Goal: Information Seeking & Learning: Find specific fact

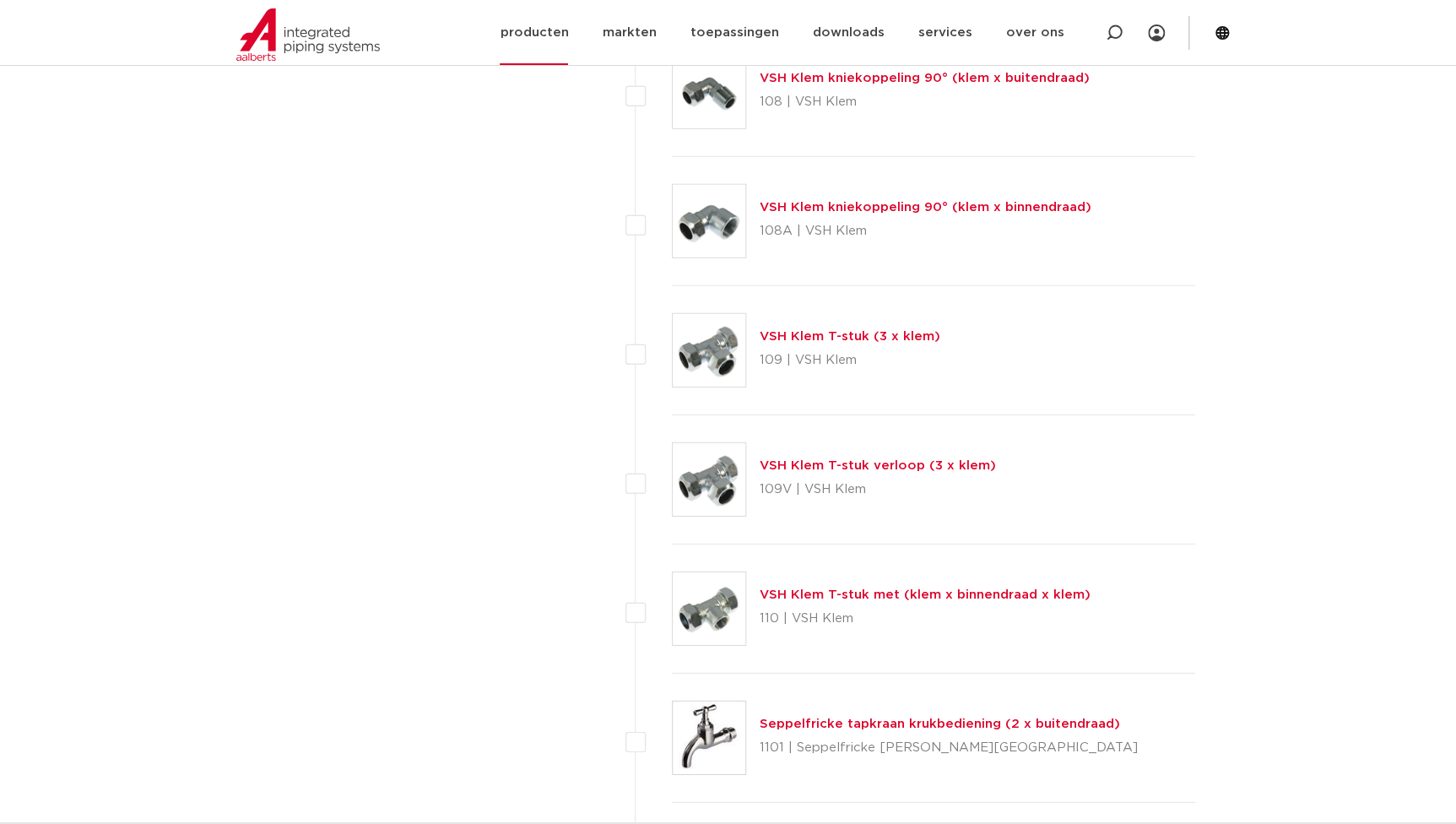
click at [561, 17] on link "producten" at bounding box center [534, 32] width 69 height 65
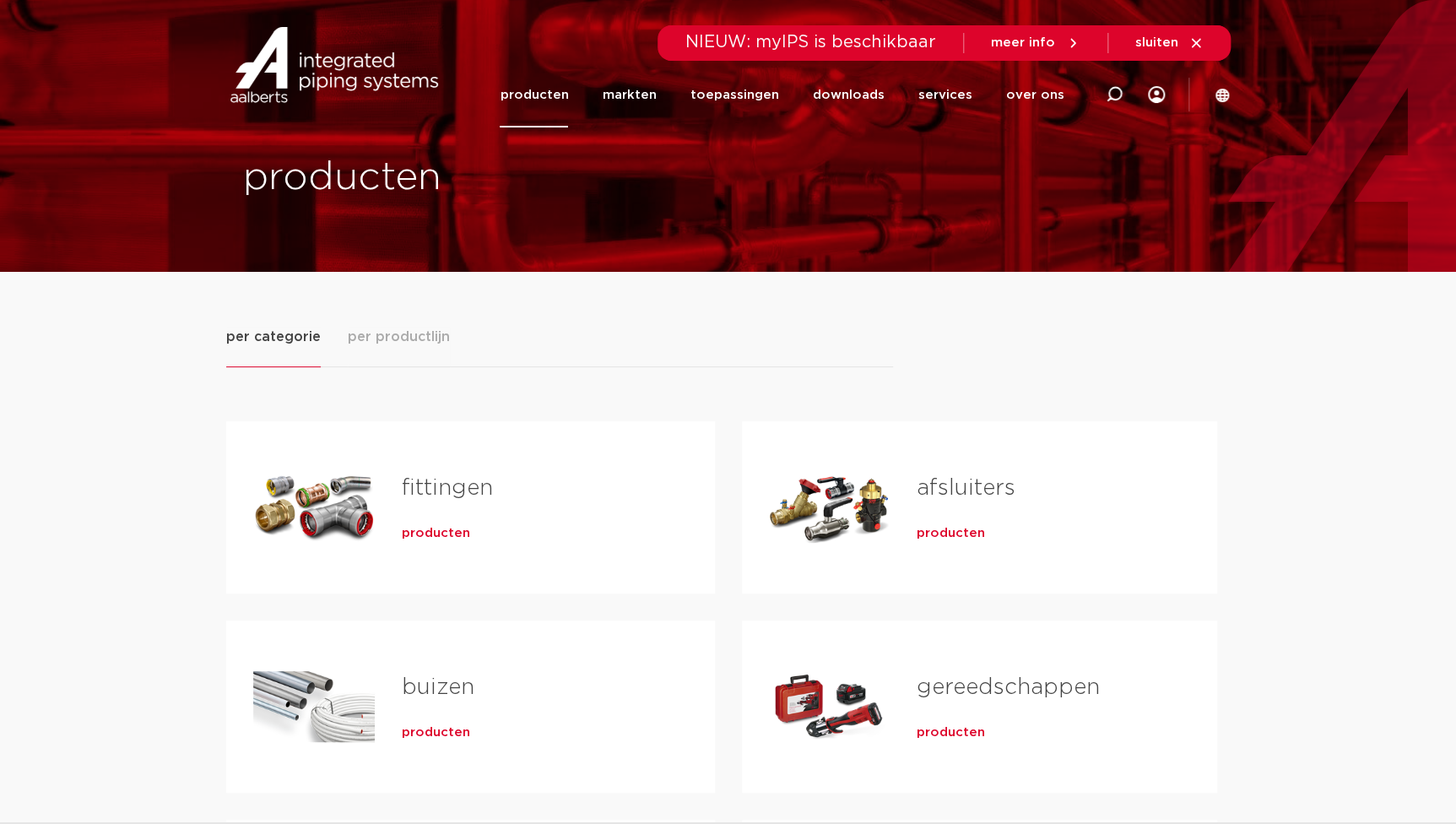
click at [456, 531] on span "producten" at bounding box center [436, 534] width 69 height 17
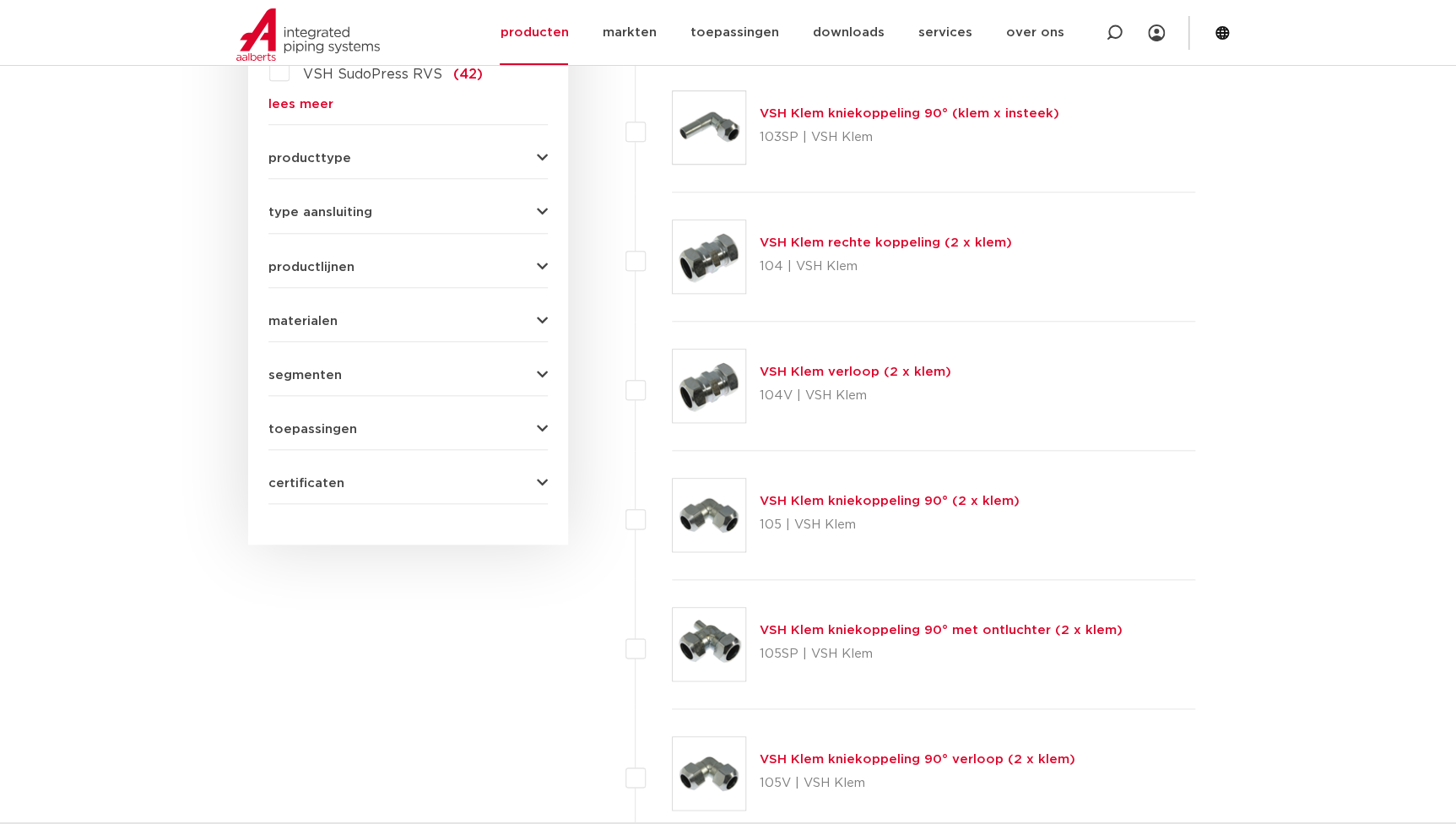
scroll to position [457, 0]
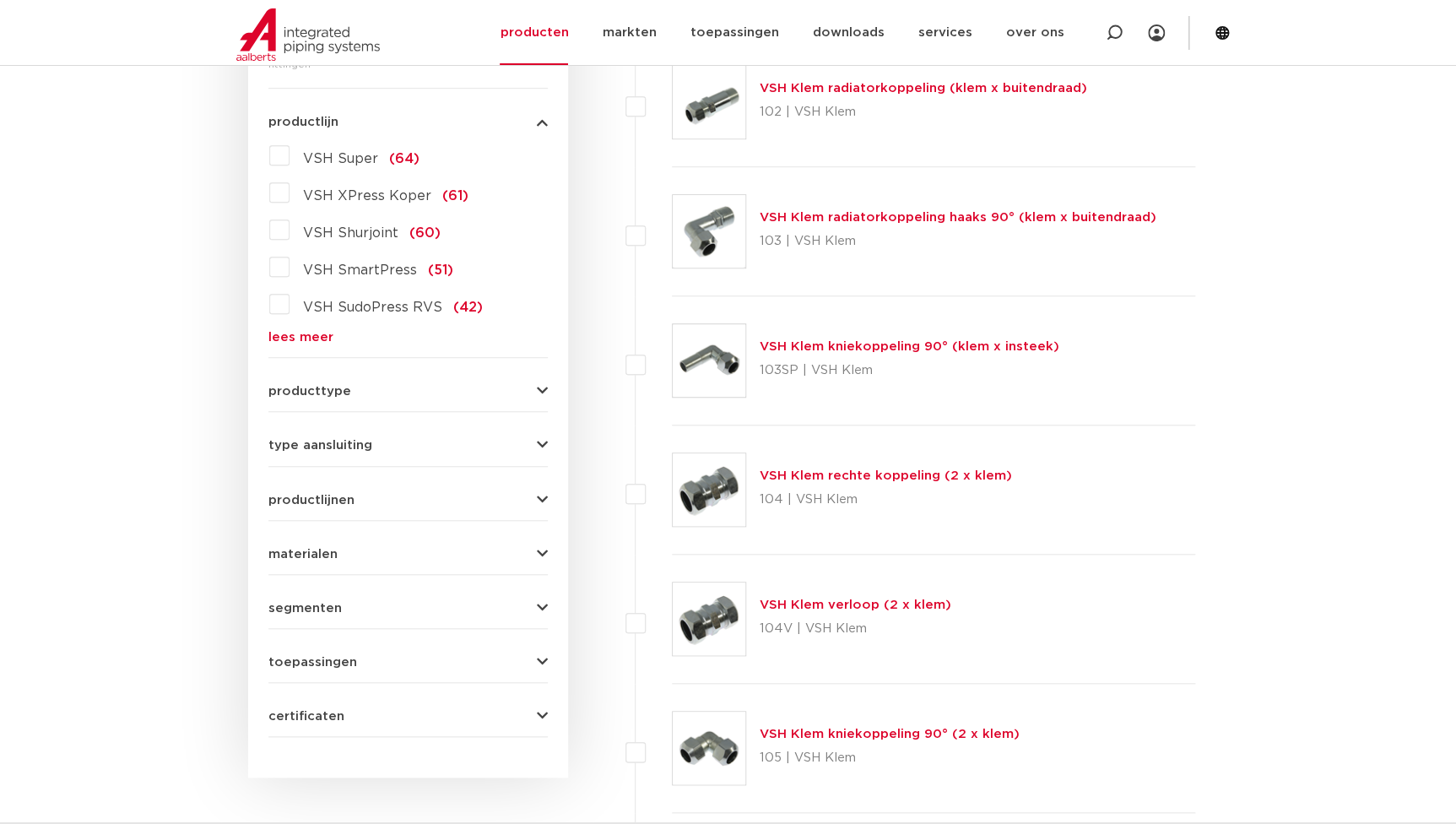
click at [295, 333] on link "lees meer" at bounding box center [408, 336] width 279 height 12
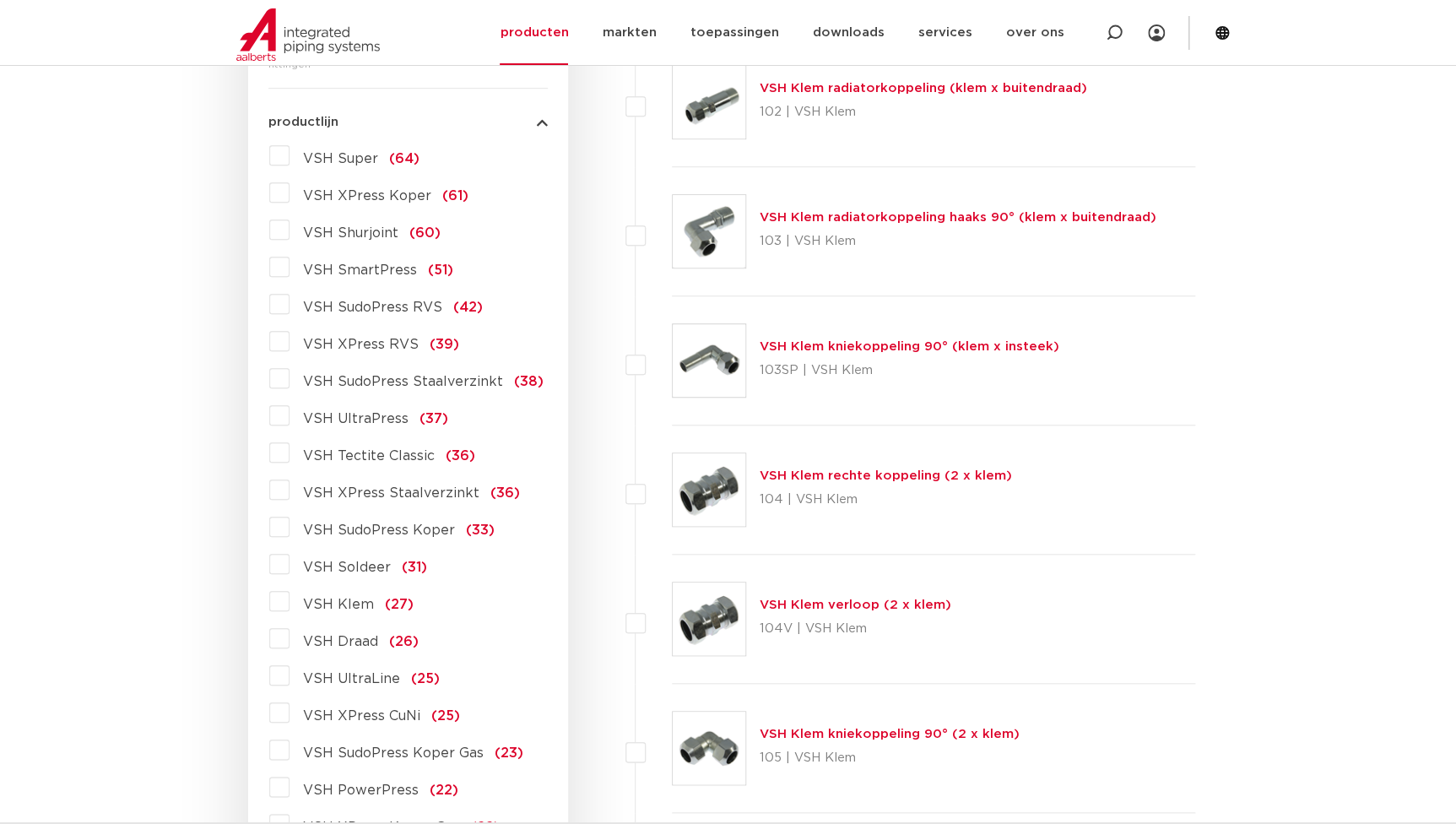
click at [348, 345] on span "VSH XPress RVS" at bounding box center [361, 344] width 116 height 13
click at [0, 0] on input "VSH XPress RVS (39)" at bounding box center [0, 0] width 0 height 0
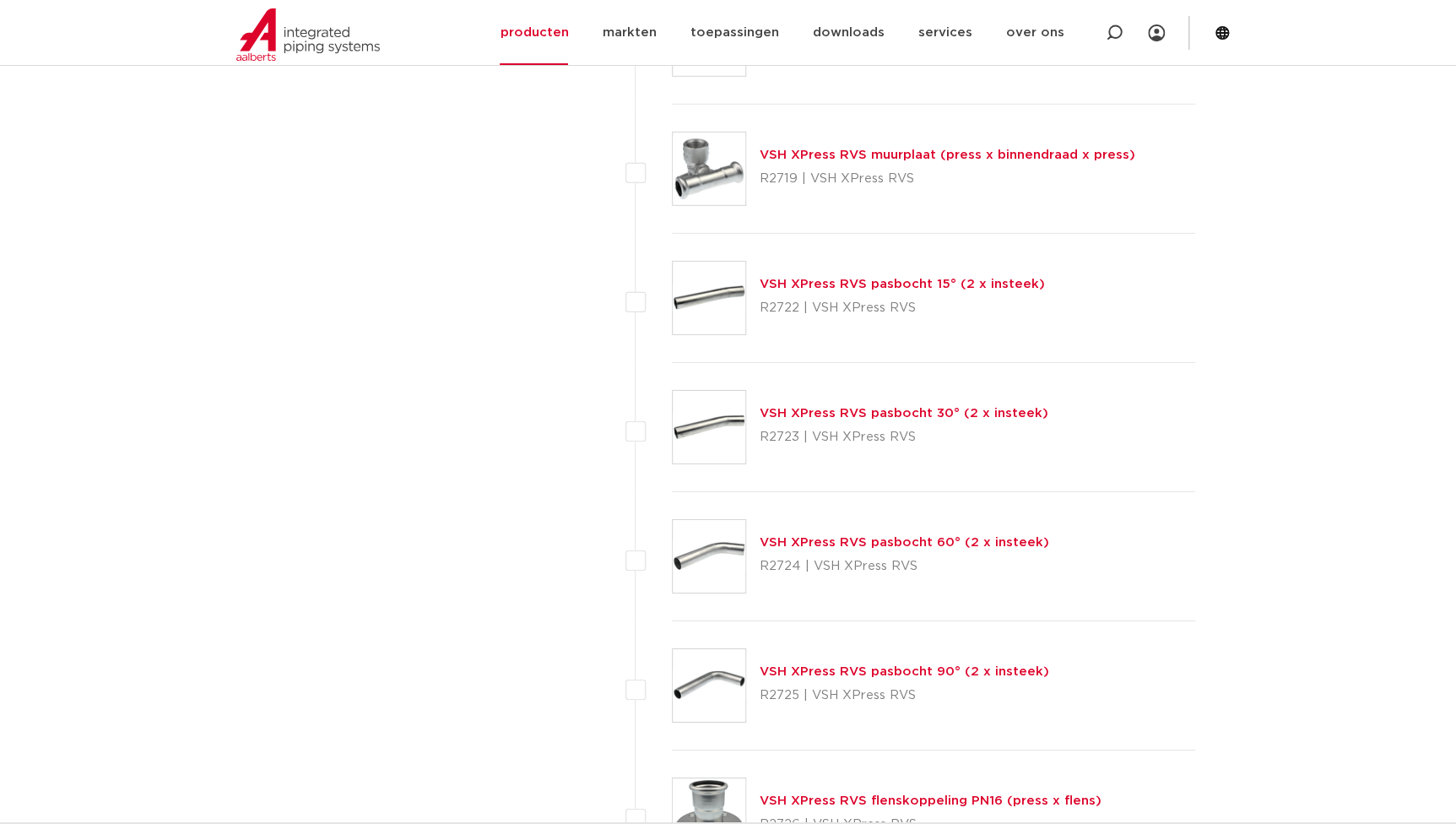
scroll to position [2605, 0]
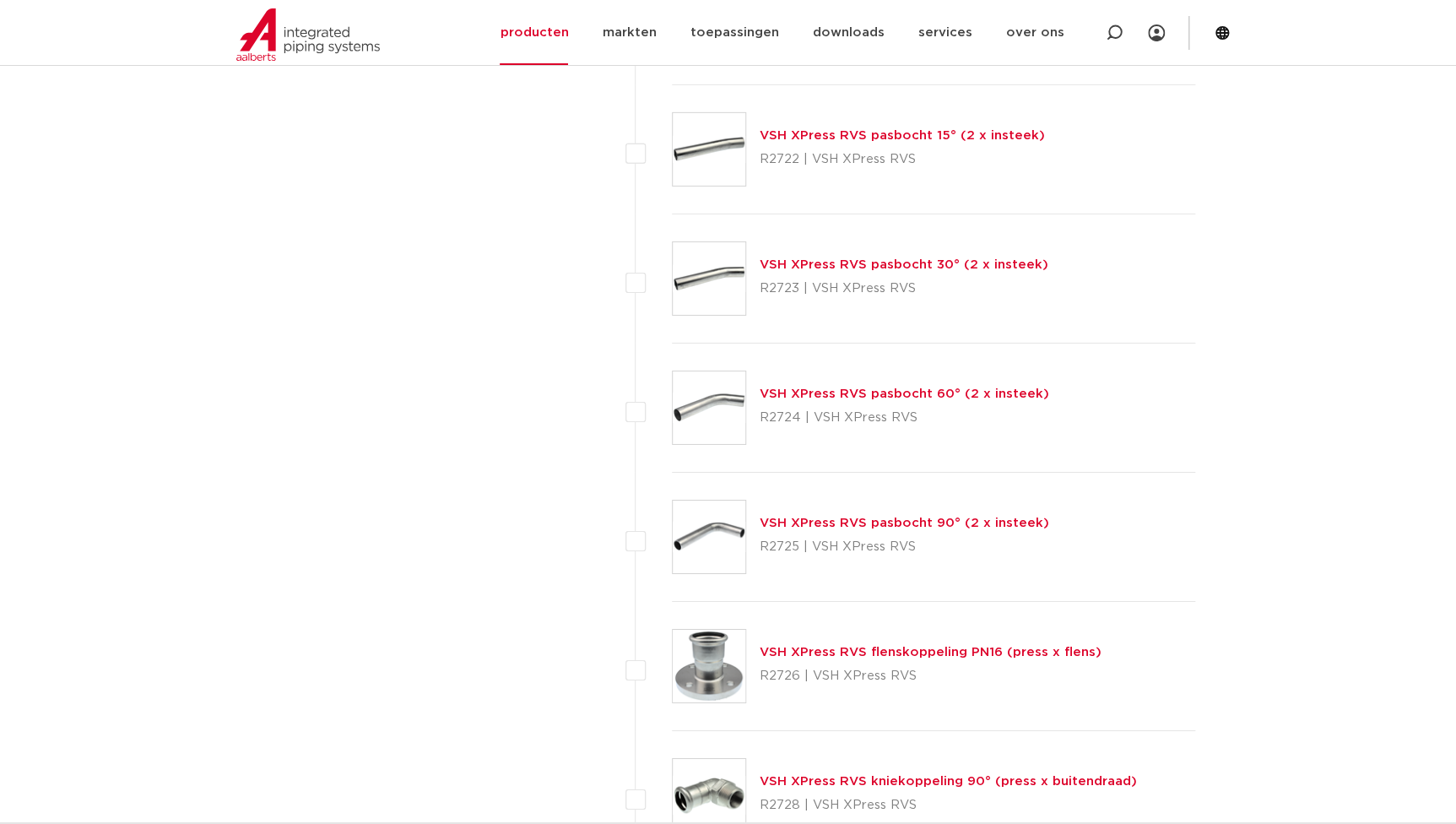
click at [967, 521] on link "VSH XPress RVS pasbocht 90° (2 x insteek)" at bounding box center [905, 522] width 289 height 12
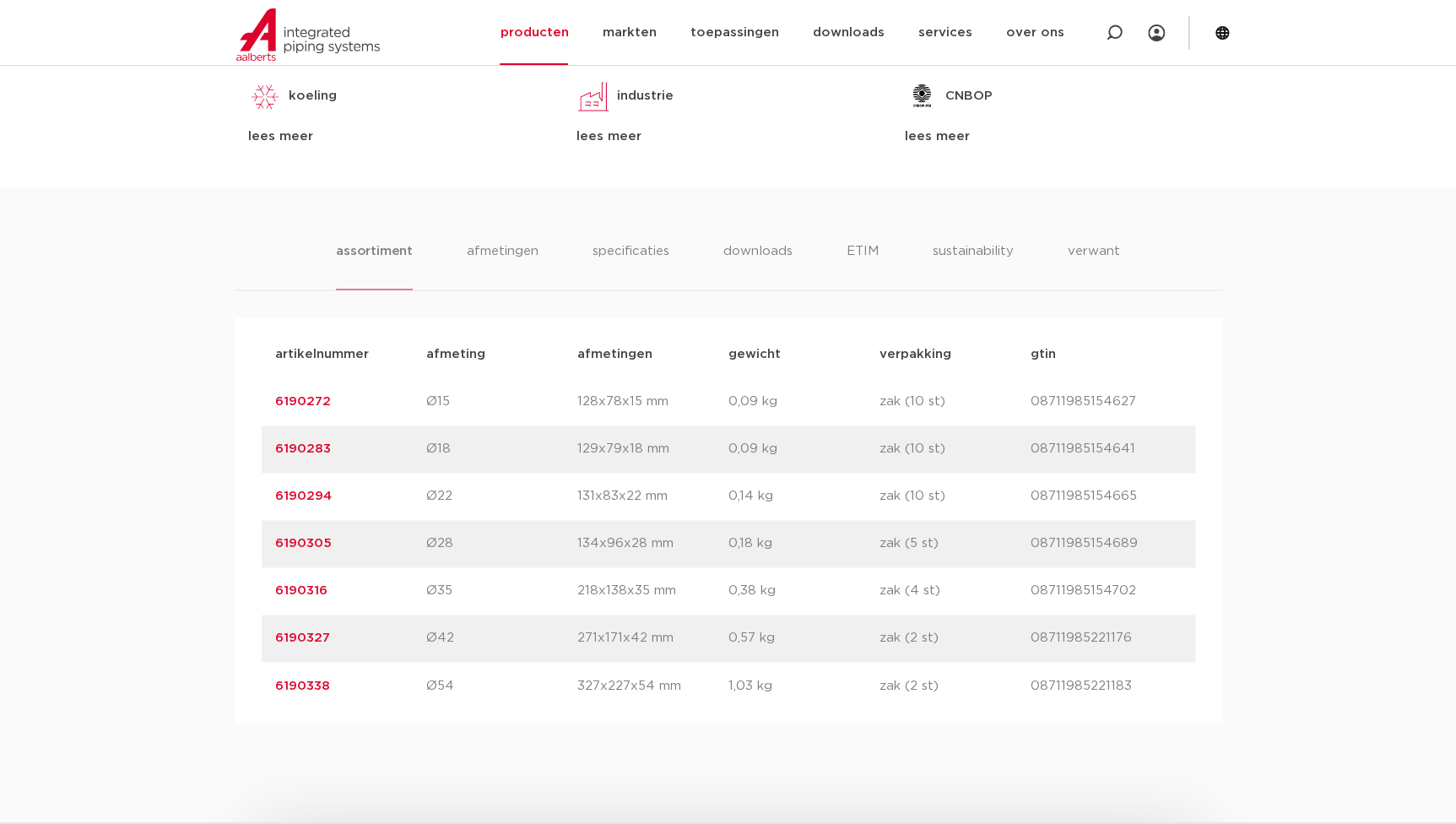
scroll to position [997, 0]
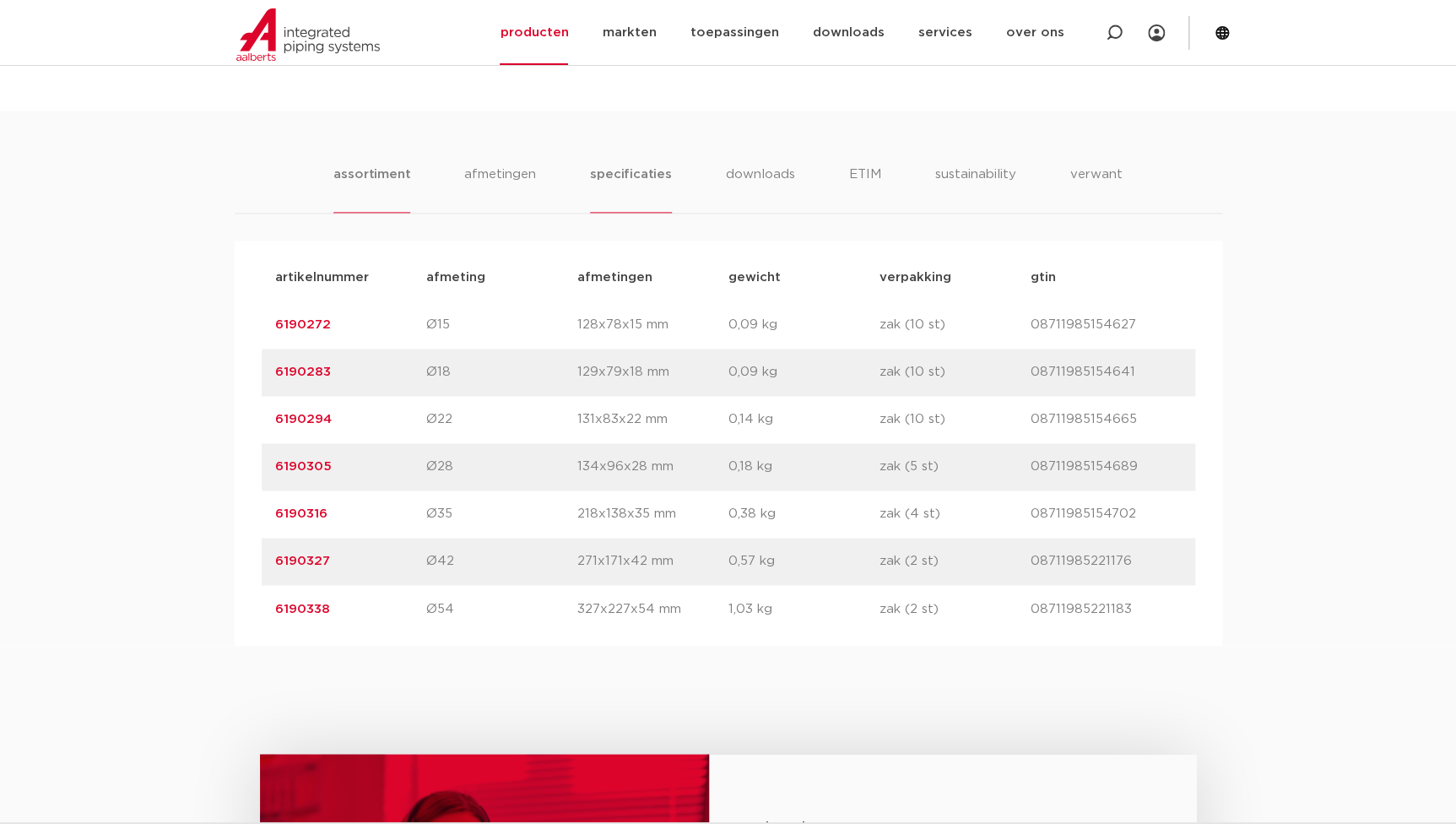
click at [619, 200] on li "specificaties" at bounding box center [630, 188] width 81 height 48
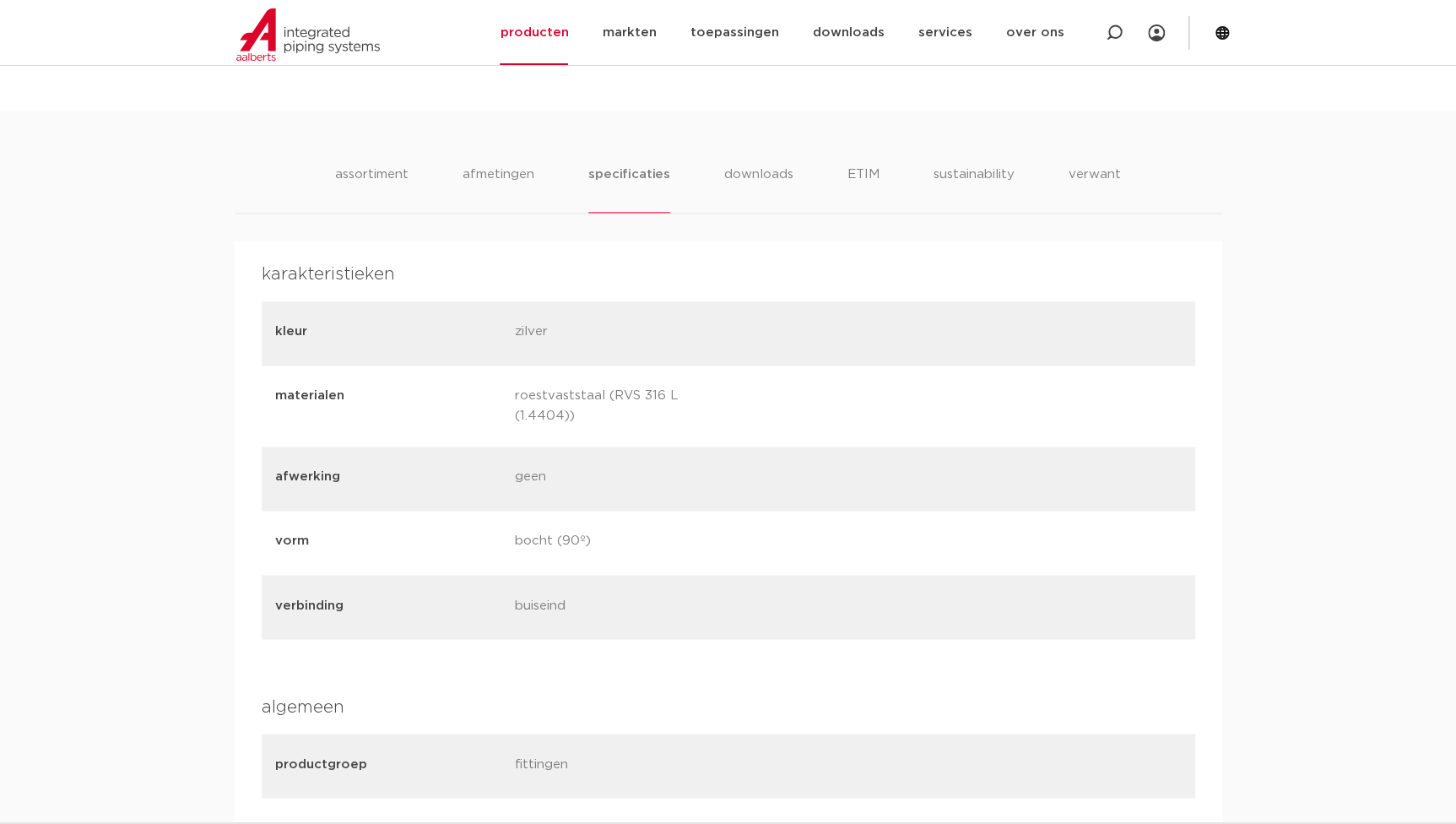
drag, startPoint x: 744, startPoint y: 396, endPoint x: 507, endPoint y: 395, distance: 237.0
click at [507, 395] on div "materialen roestvaststaal (RVS 316 L (1.4404))" at bounding box center [729, 406] width 934 height 81
drag, startPoint x: 507, startPoint y: 395, endPoint x: 511, endPoint y: 172, distance: 223.0
click at [511, 172] on li "afmetingen" at bounding box center [498, 188] width 73 height 48
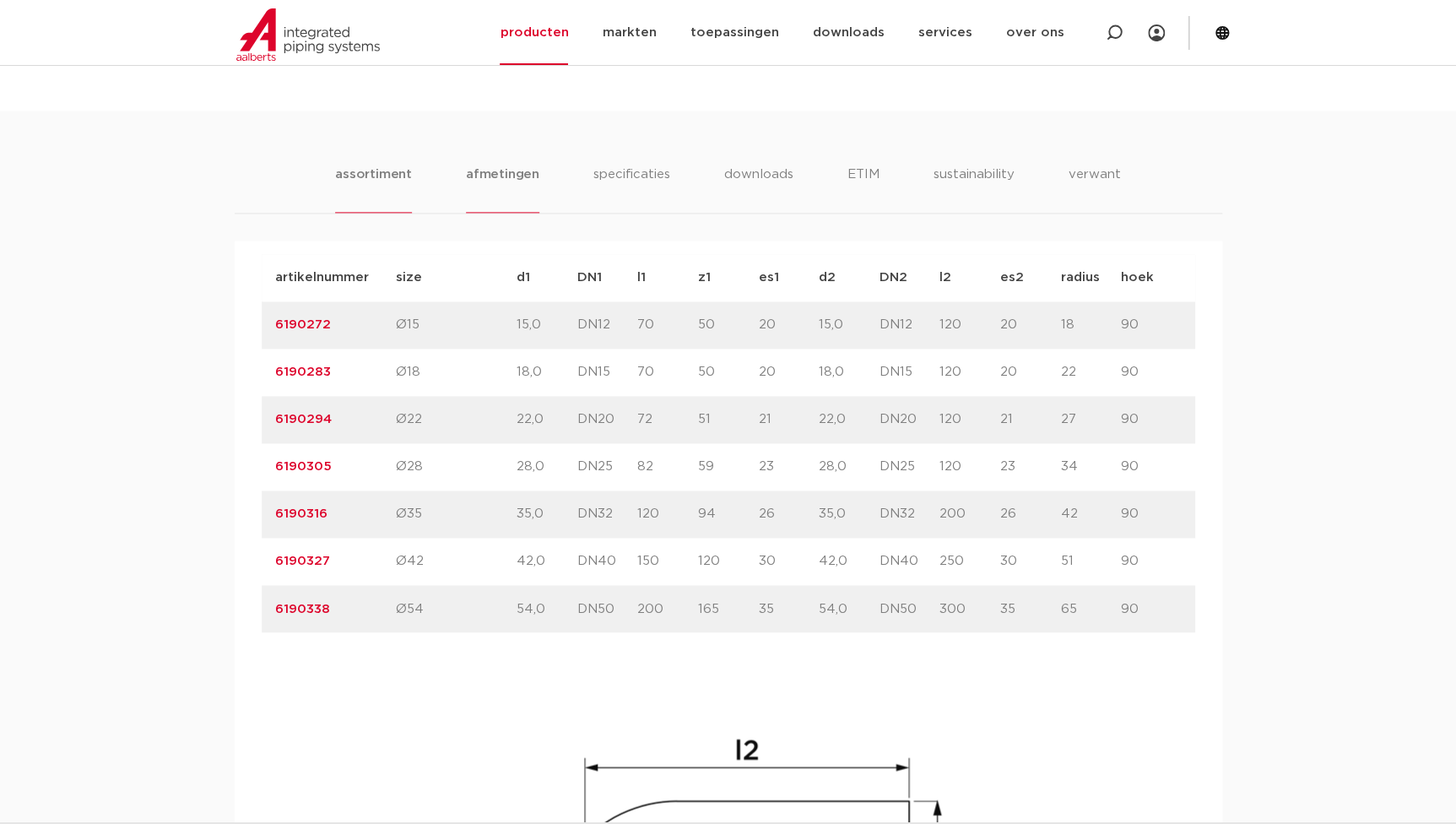
click at [360, 176] on li "assortiment" at bounding box center [374, 188] width 77 height 48
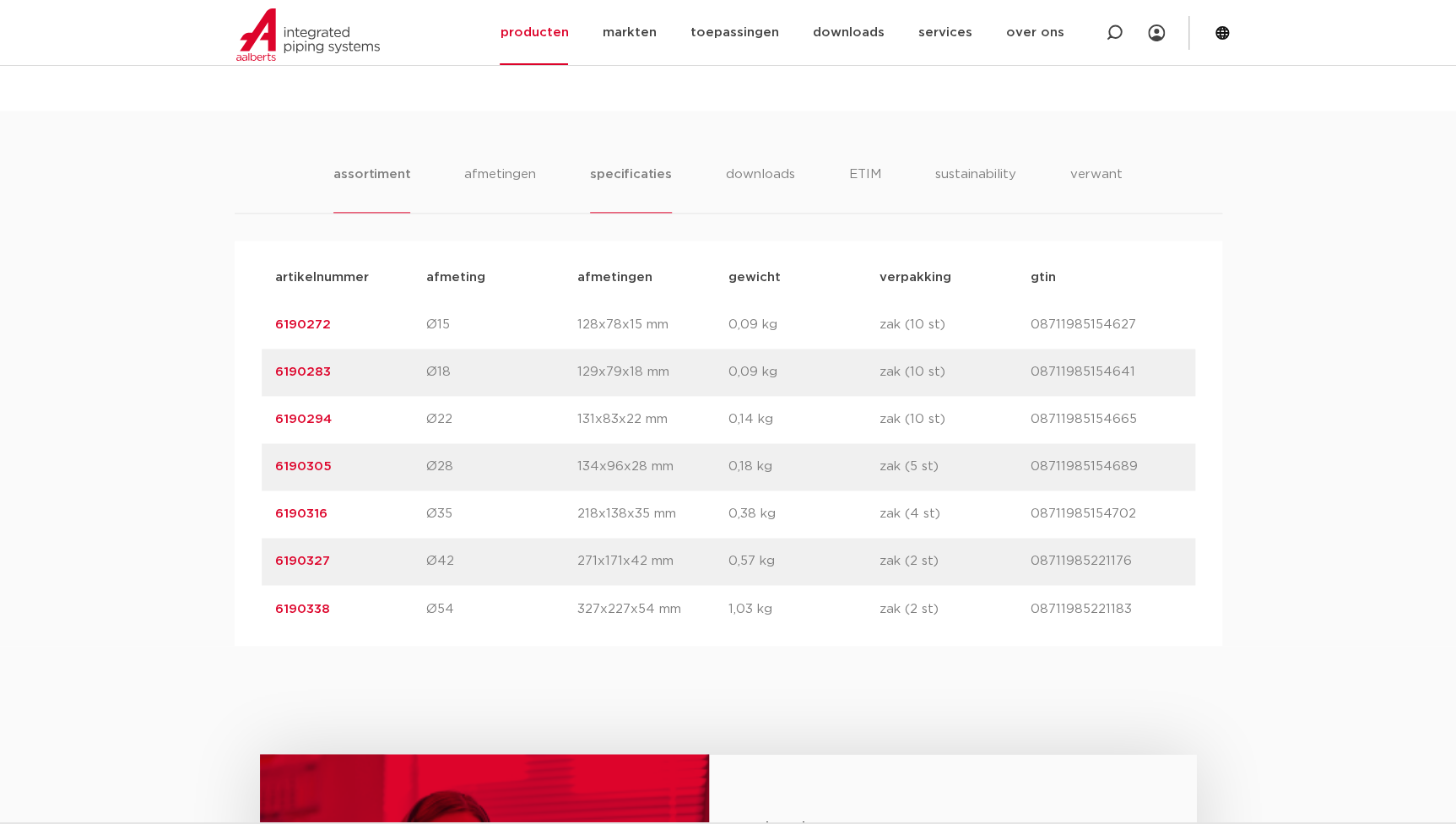
click at [608, 172] on li "specificaties" at bounding box center [630, 188] width 81 height 48
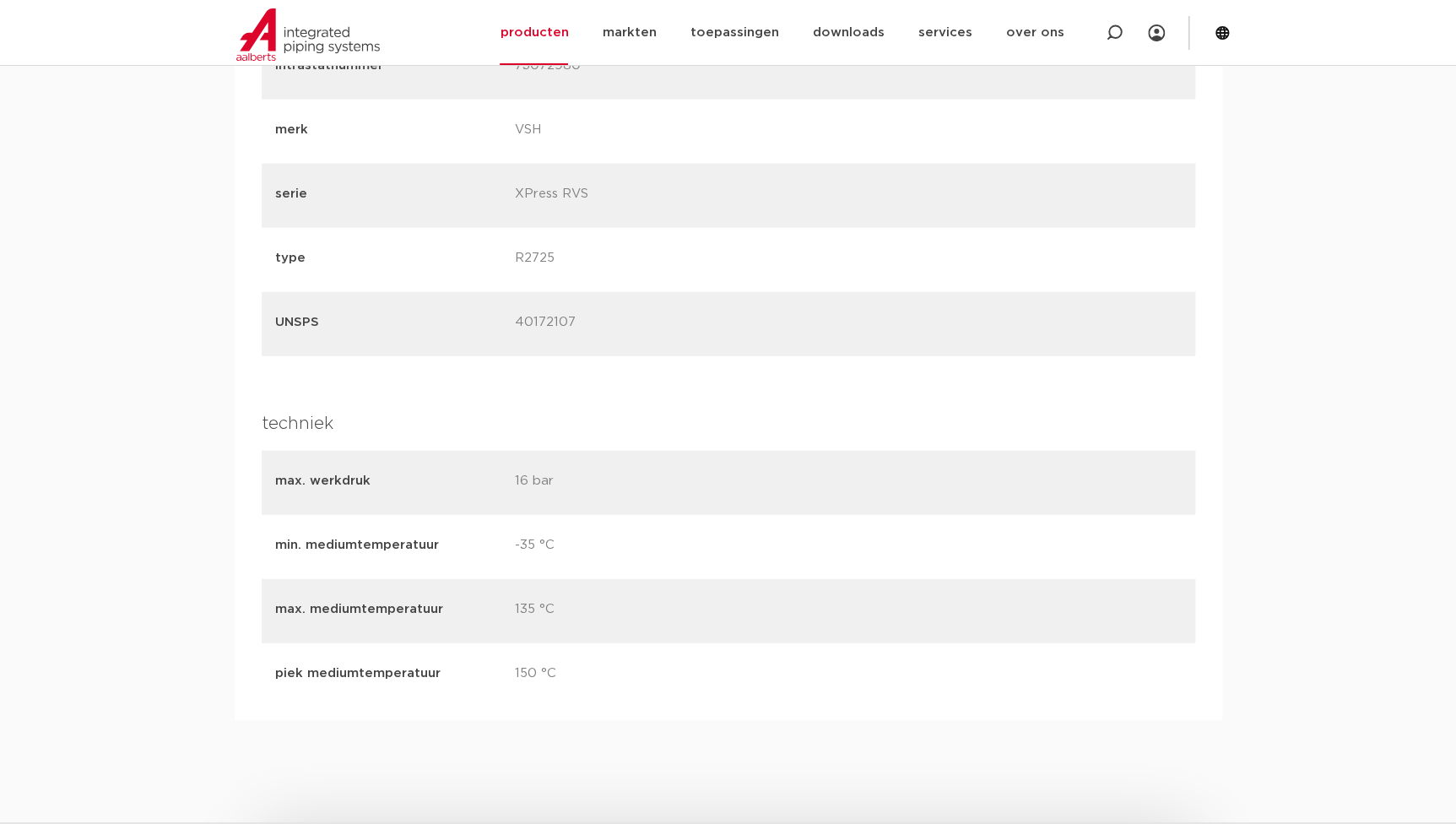
scroll to position [1842, 0]
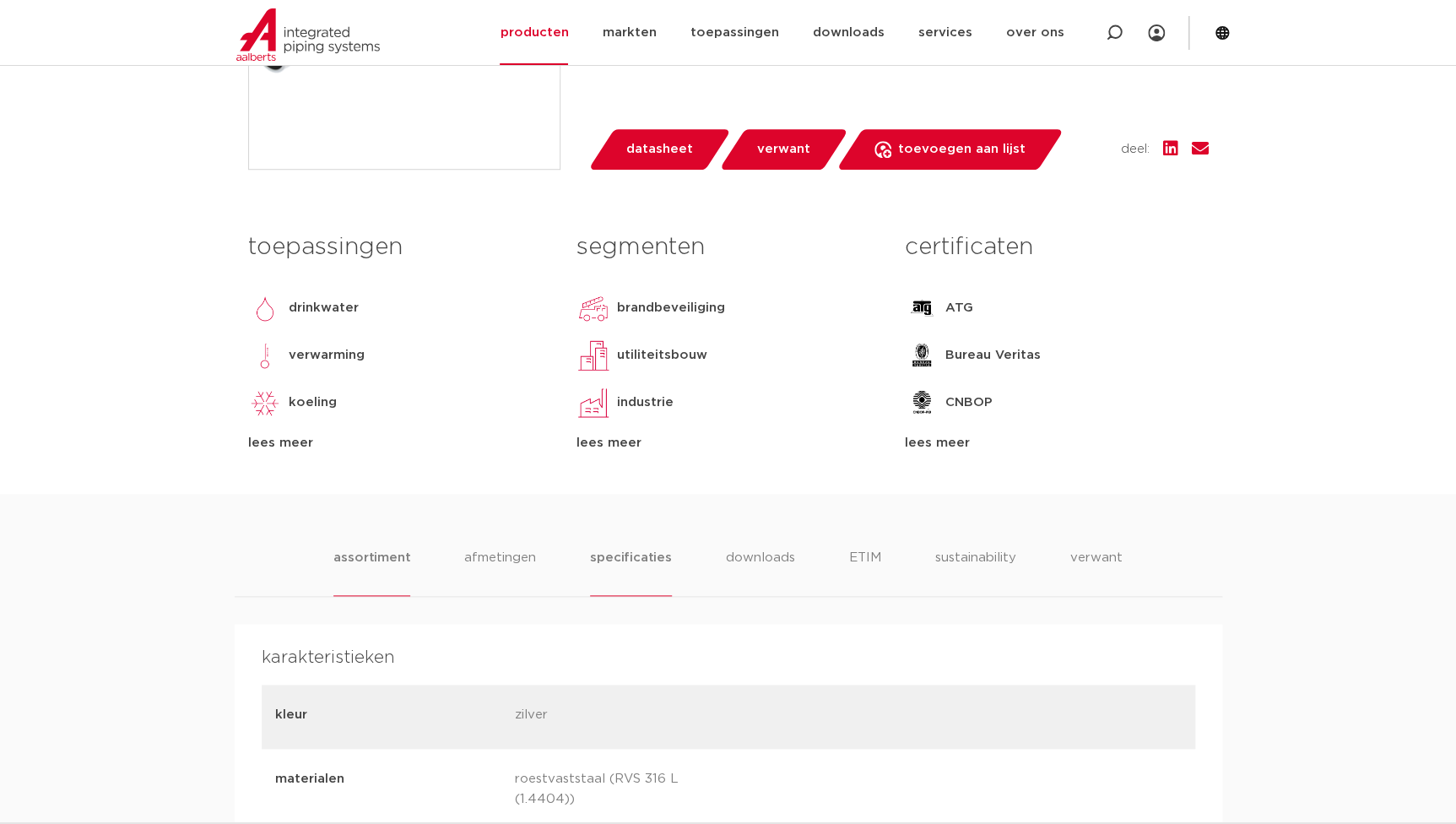
click at [385, 566] on li "assortiment" at bounding box center [372, 571] width 77 height 48
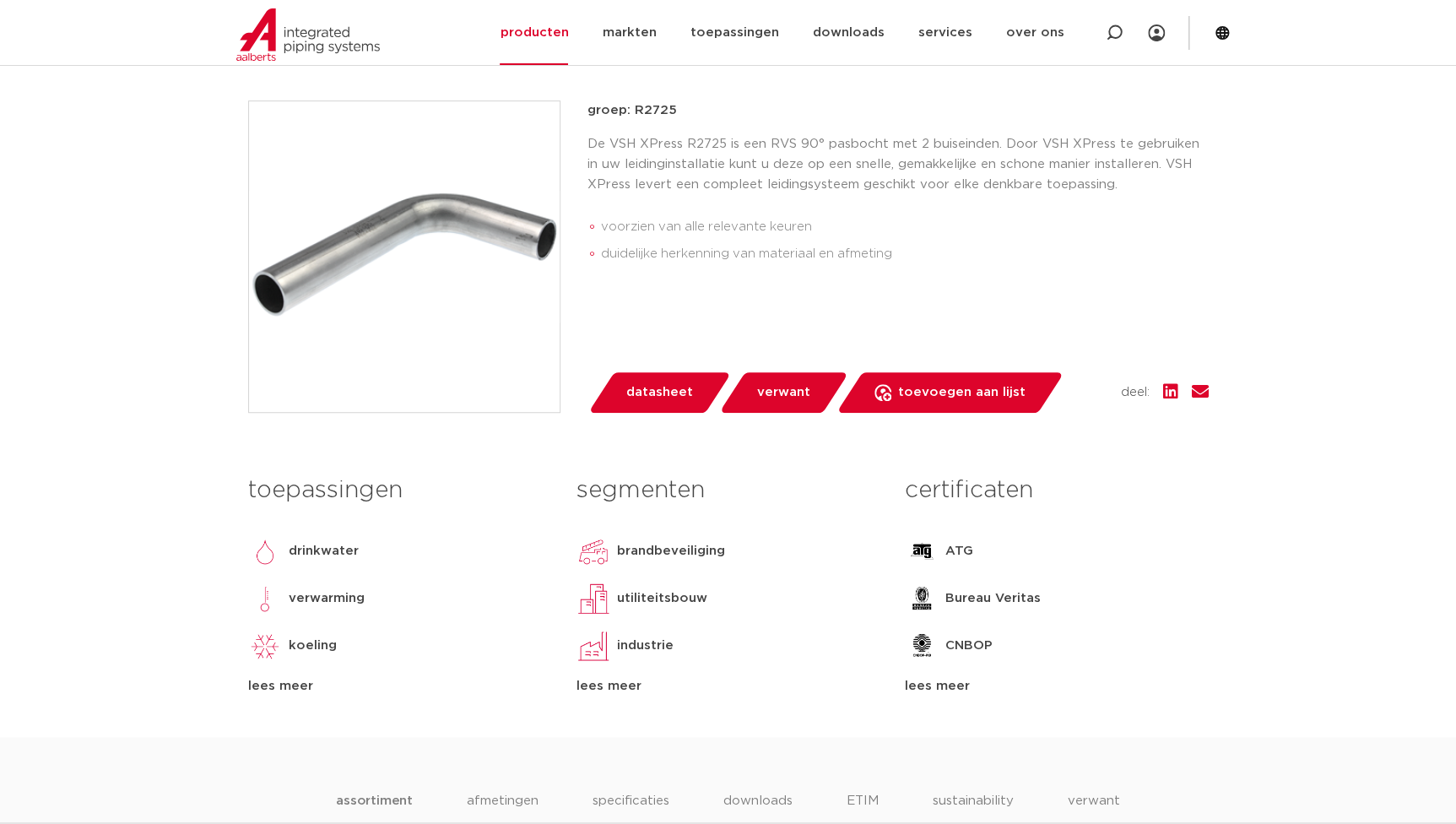
scroll to position [153, 0]
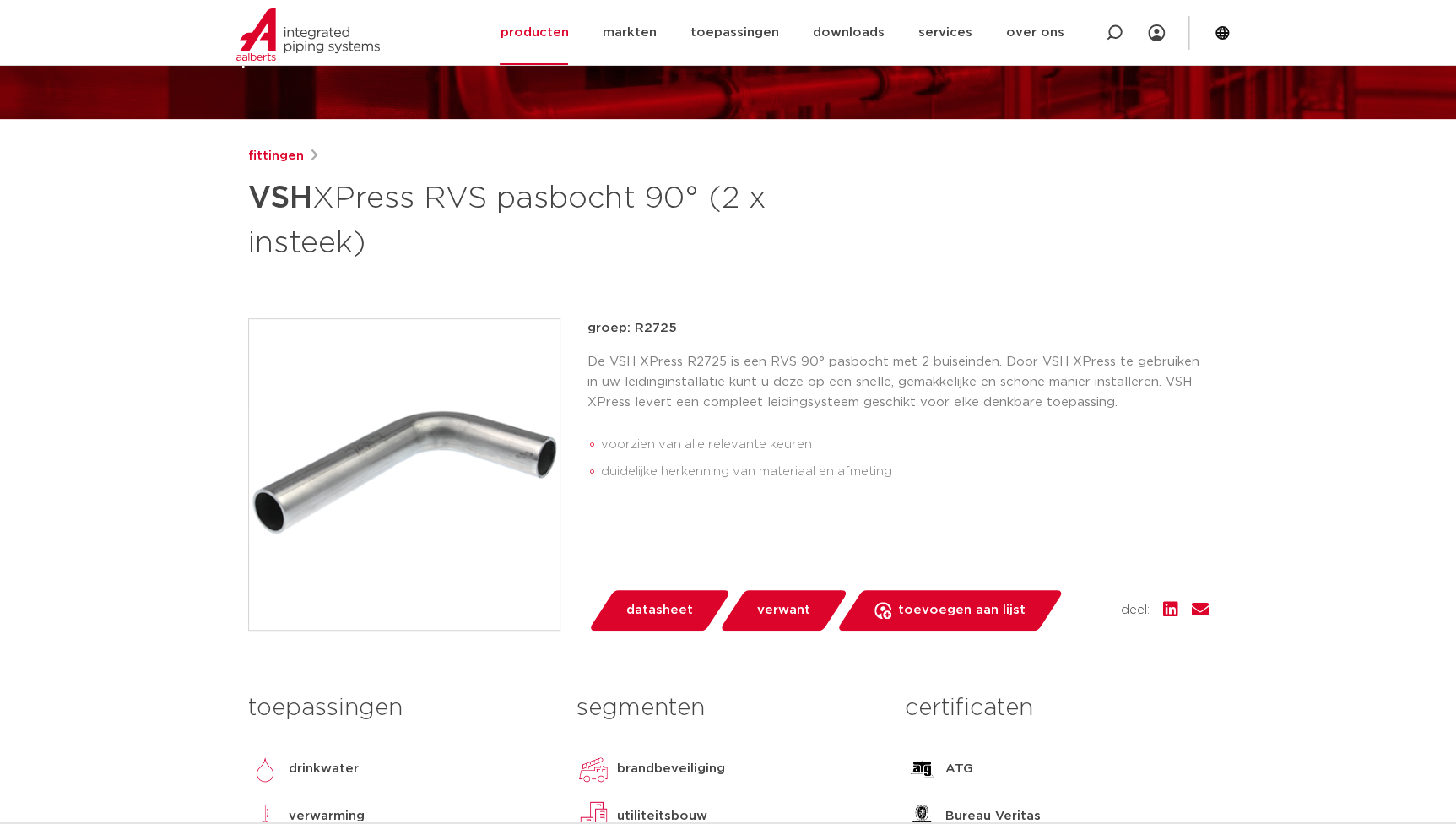
drag, startPoint x: 675, startPoint y: 323, endPoint x: 631, endPoint y: 329, distance: 44.4
click at [631, 329] on p "groep: R2725" at bounding box center [897, 329] width 621 height 21
copy p "R2725"
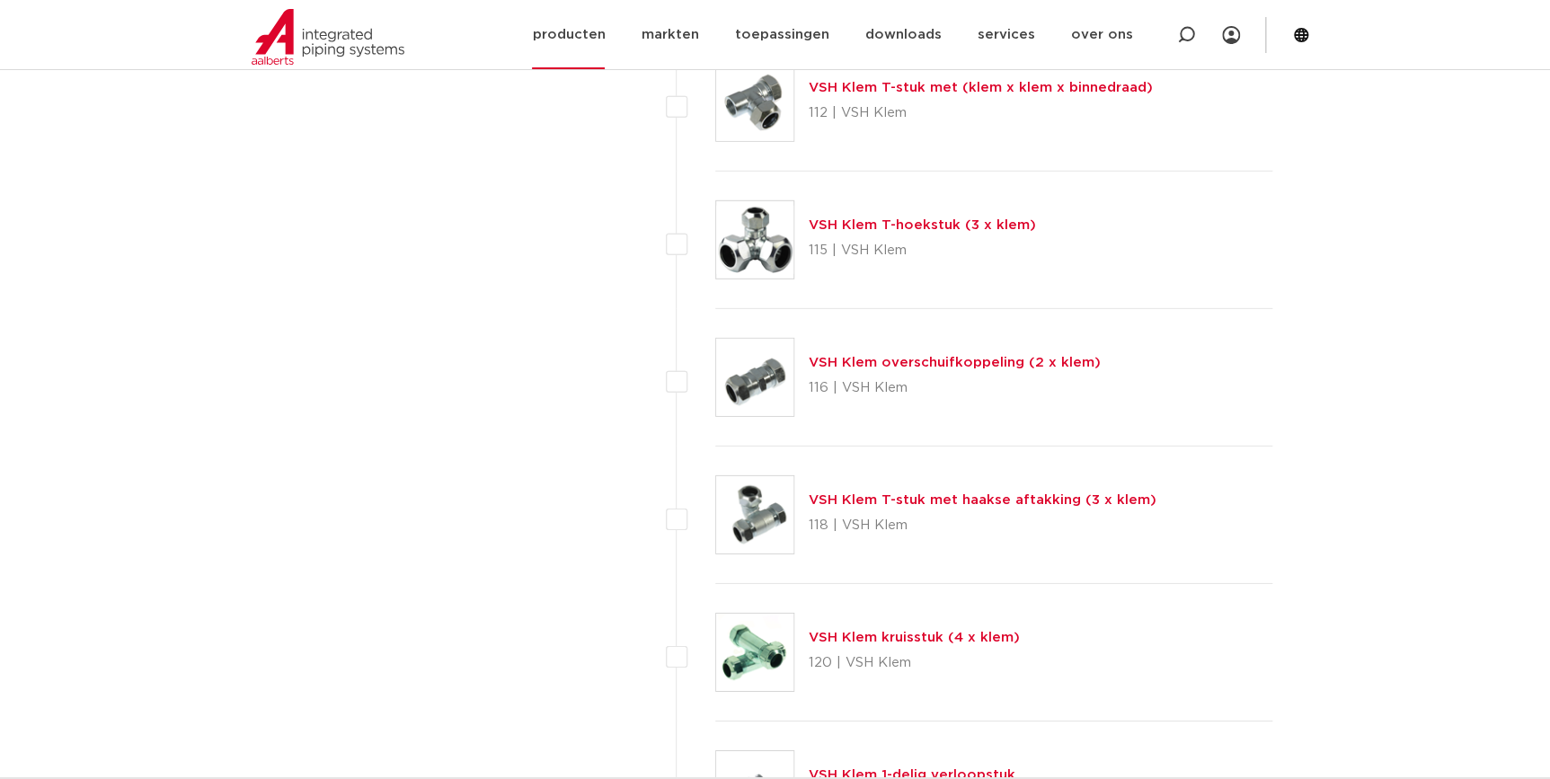
scroll to position [2282, 0]
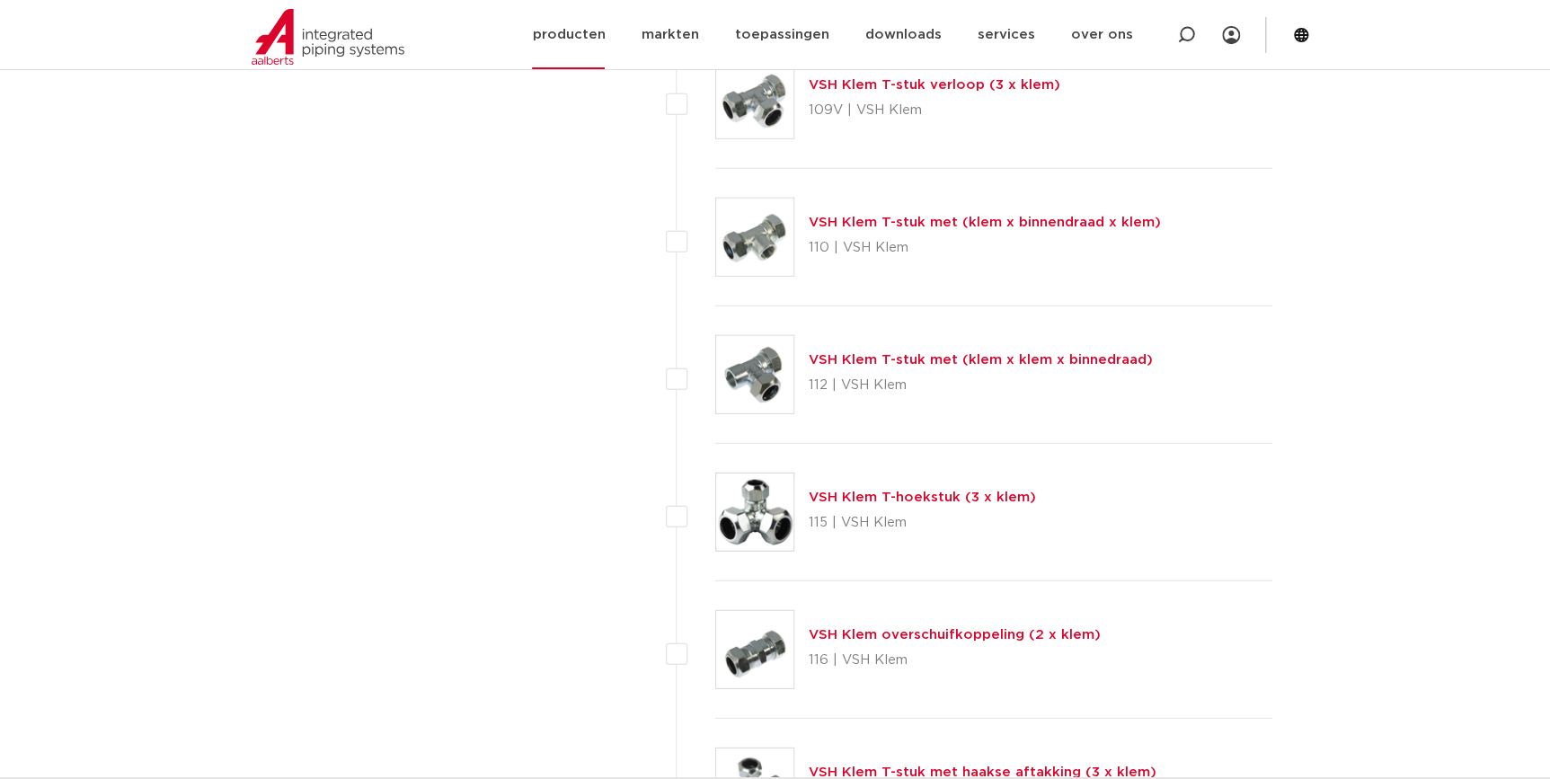
click at [571, 37] on link "producten" at bounding box center [568, 34] width 73 height 69
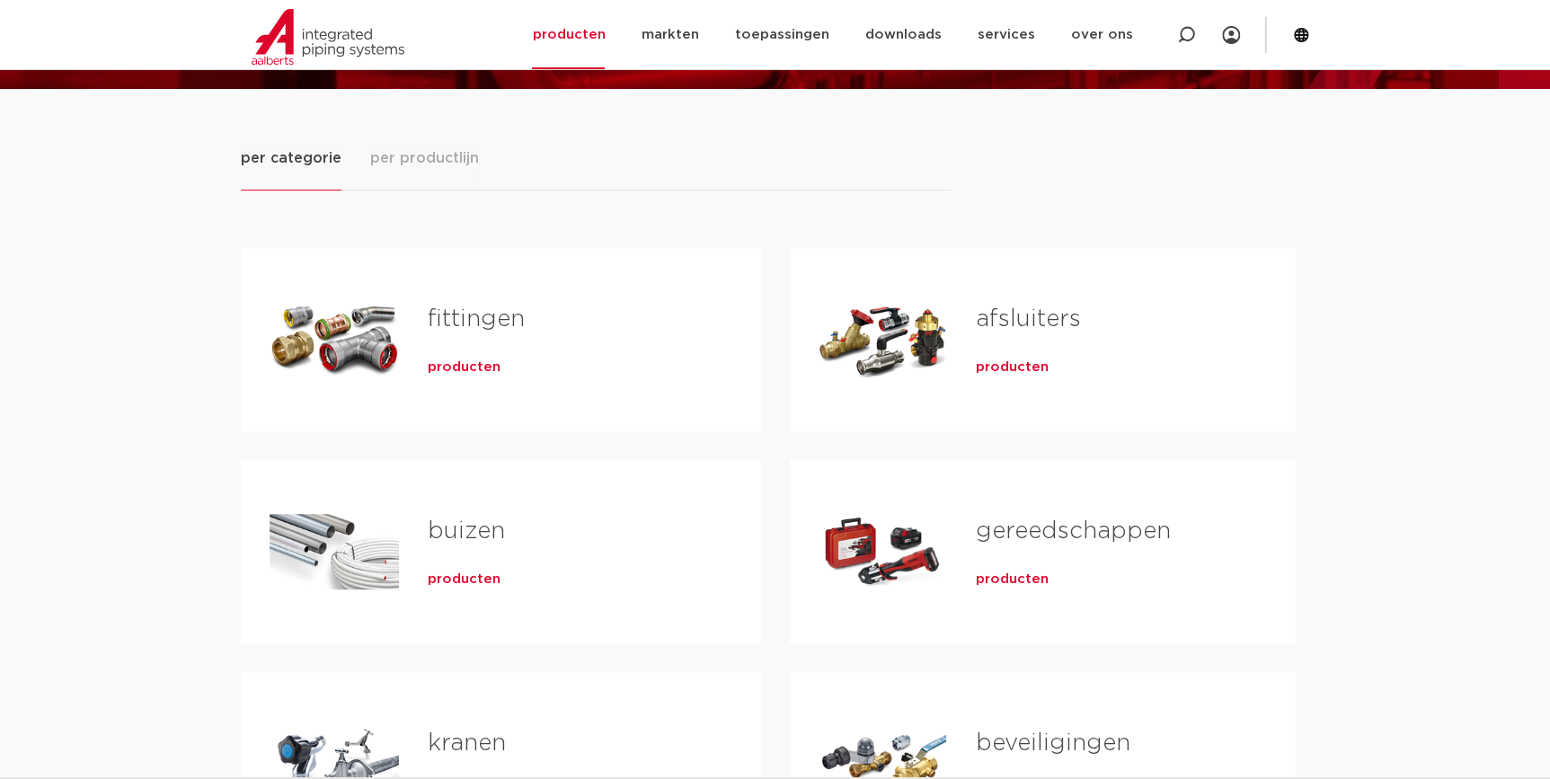
scroll to position [490, 0]
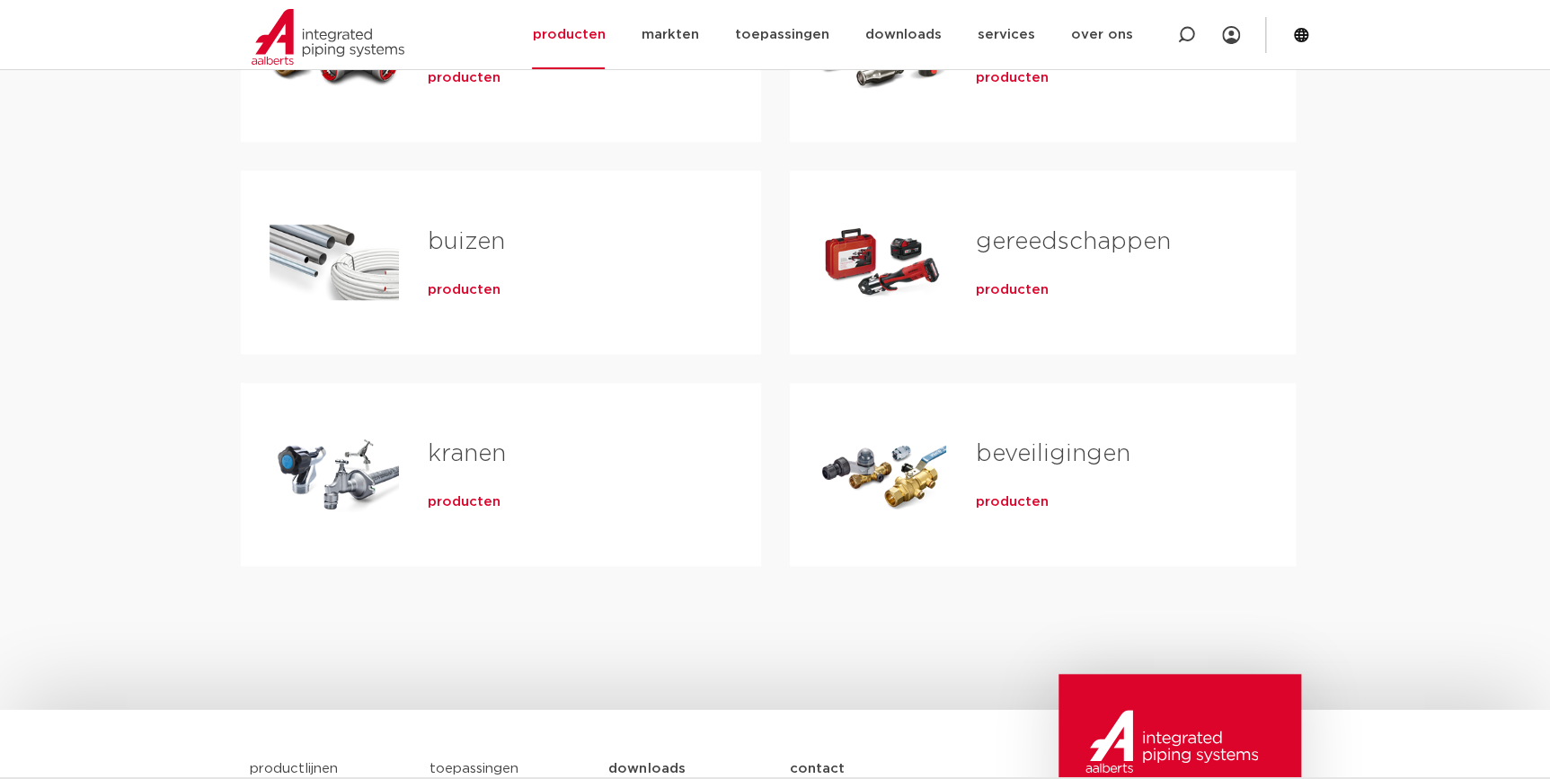
click at [472, 266] on div "buizen producten" at bounding box center [565, 262] width 333 height 126
click at [464, 294] on span "producten" at bounding box center [464, 290] width 73 height 18
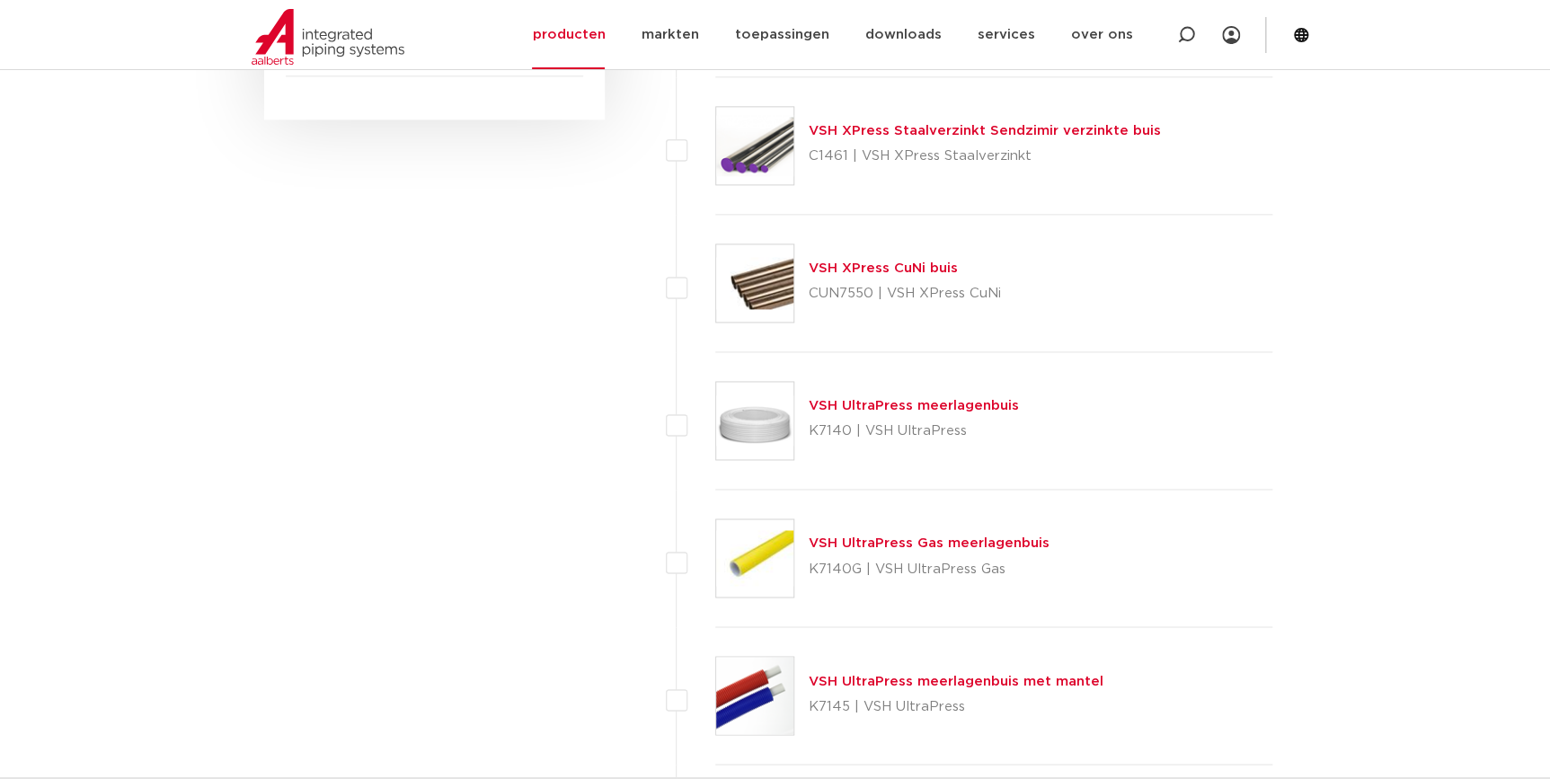
scroll to position [1143, 0]
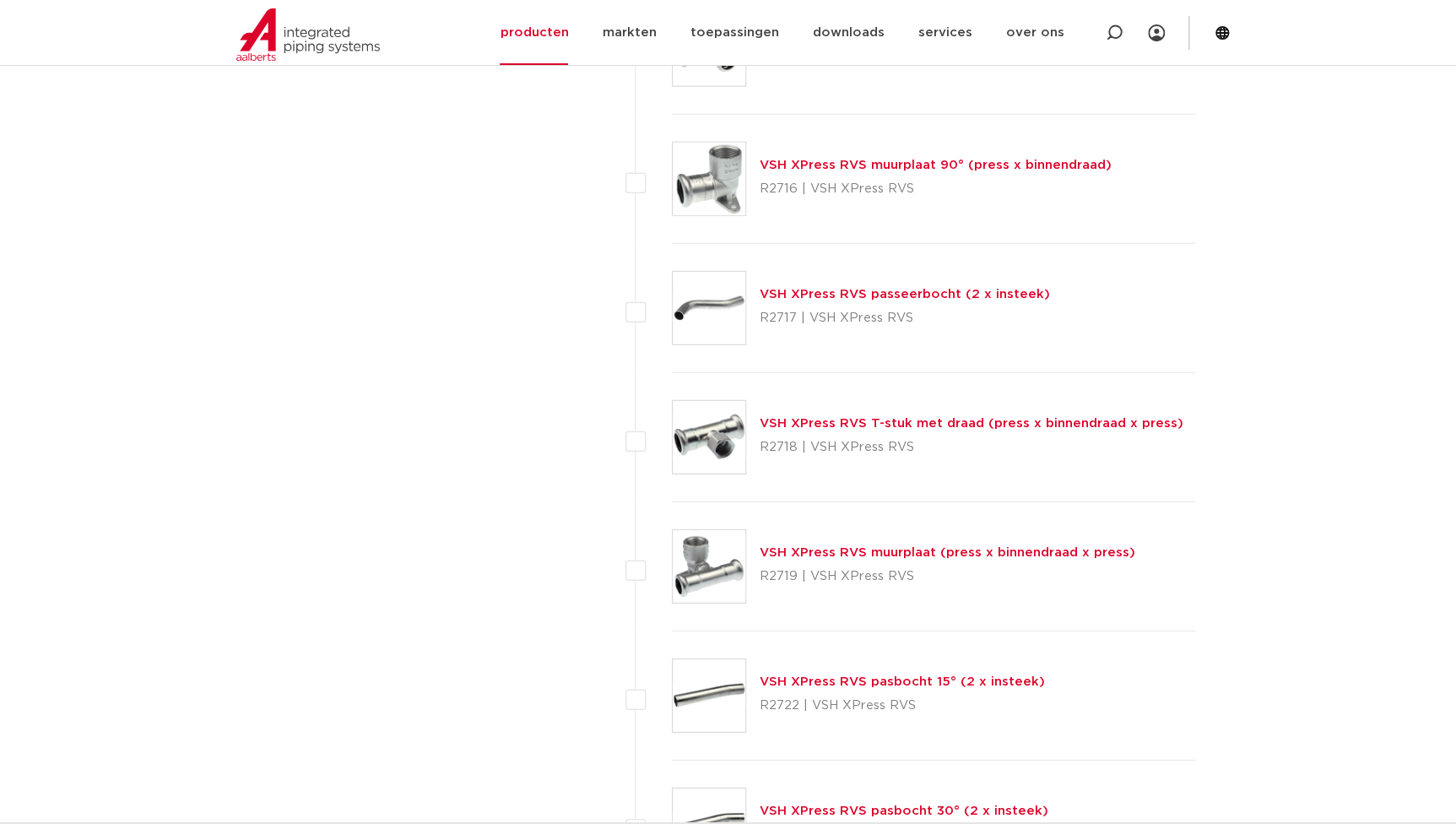
scroll to position [2071, 0]
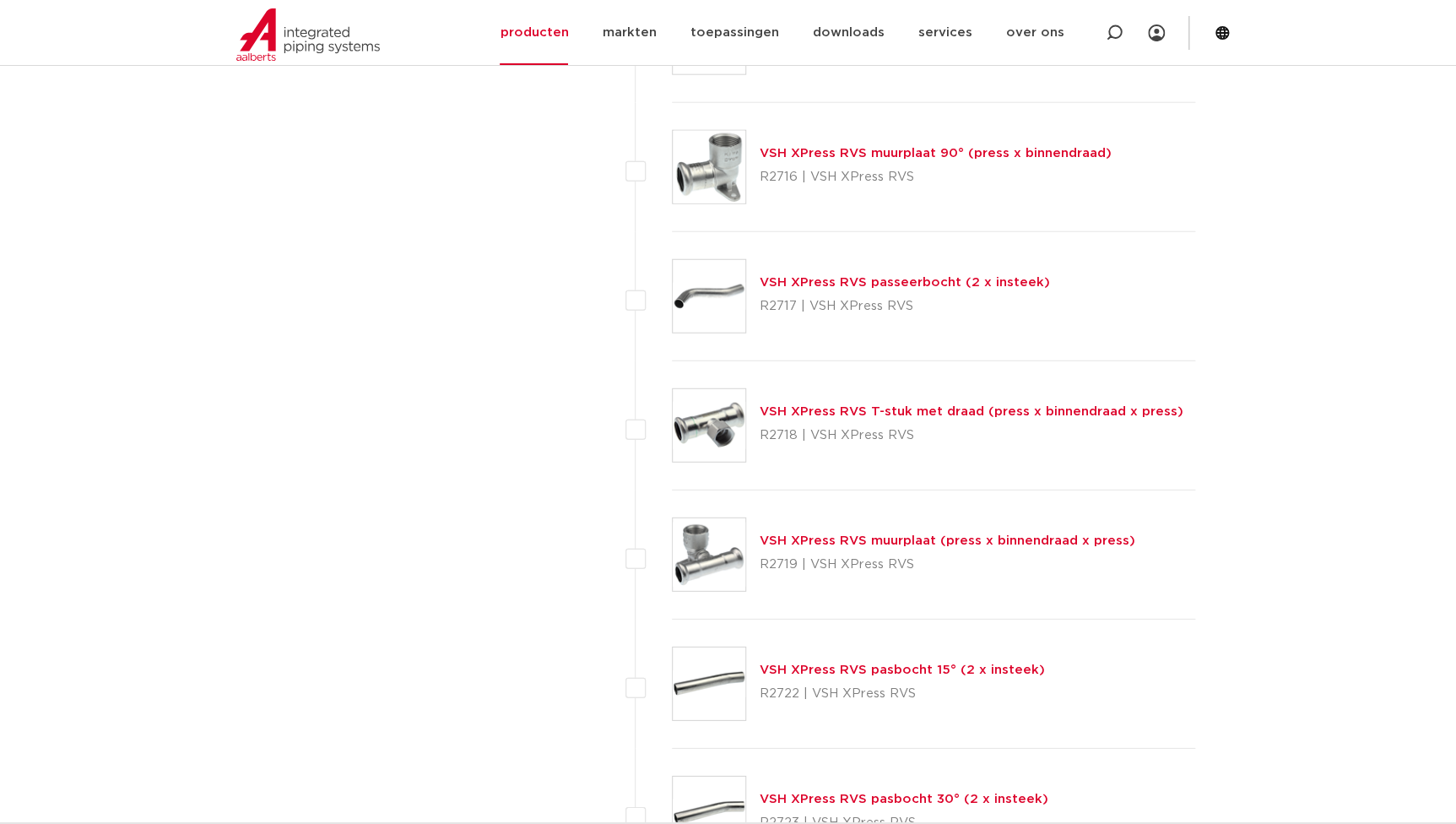
click at [800, 301] on p "R2717 | VSH XPress RVS" at bounding box center [905, 306] width 290 height 27
drag, startPoint x: 793, startPoint y: 300, endPoint x: 752, endPoint y: 307, distance: 41.6
click at [752, 307] on div "VSH XPress RVS passeerbocht (2 x insteek) R2717 | VSH XPress RVS" at bounding box center [934, 296] width 524 height 129
copy p "R2717"
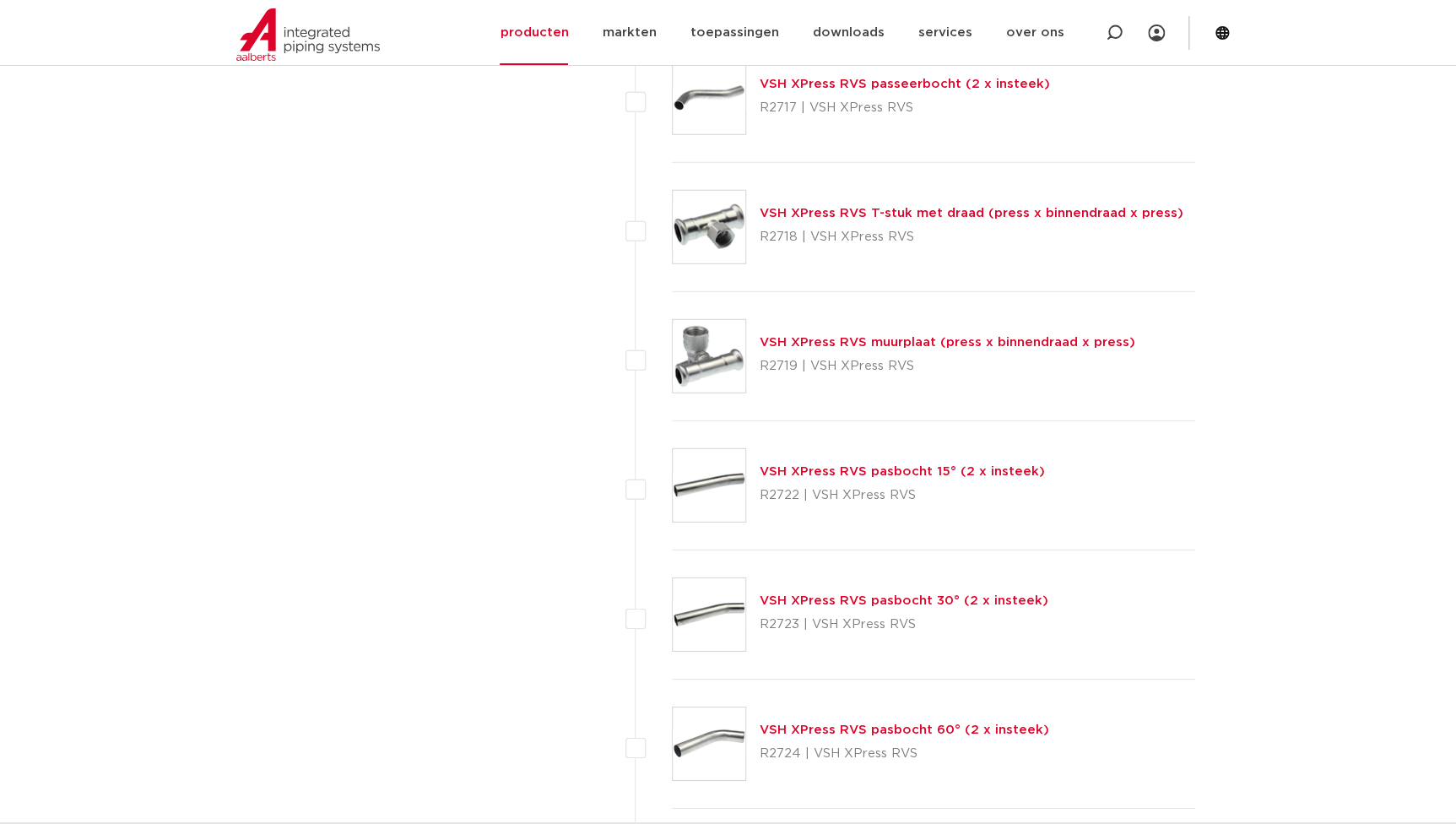
scroll to position [2301, 0]
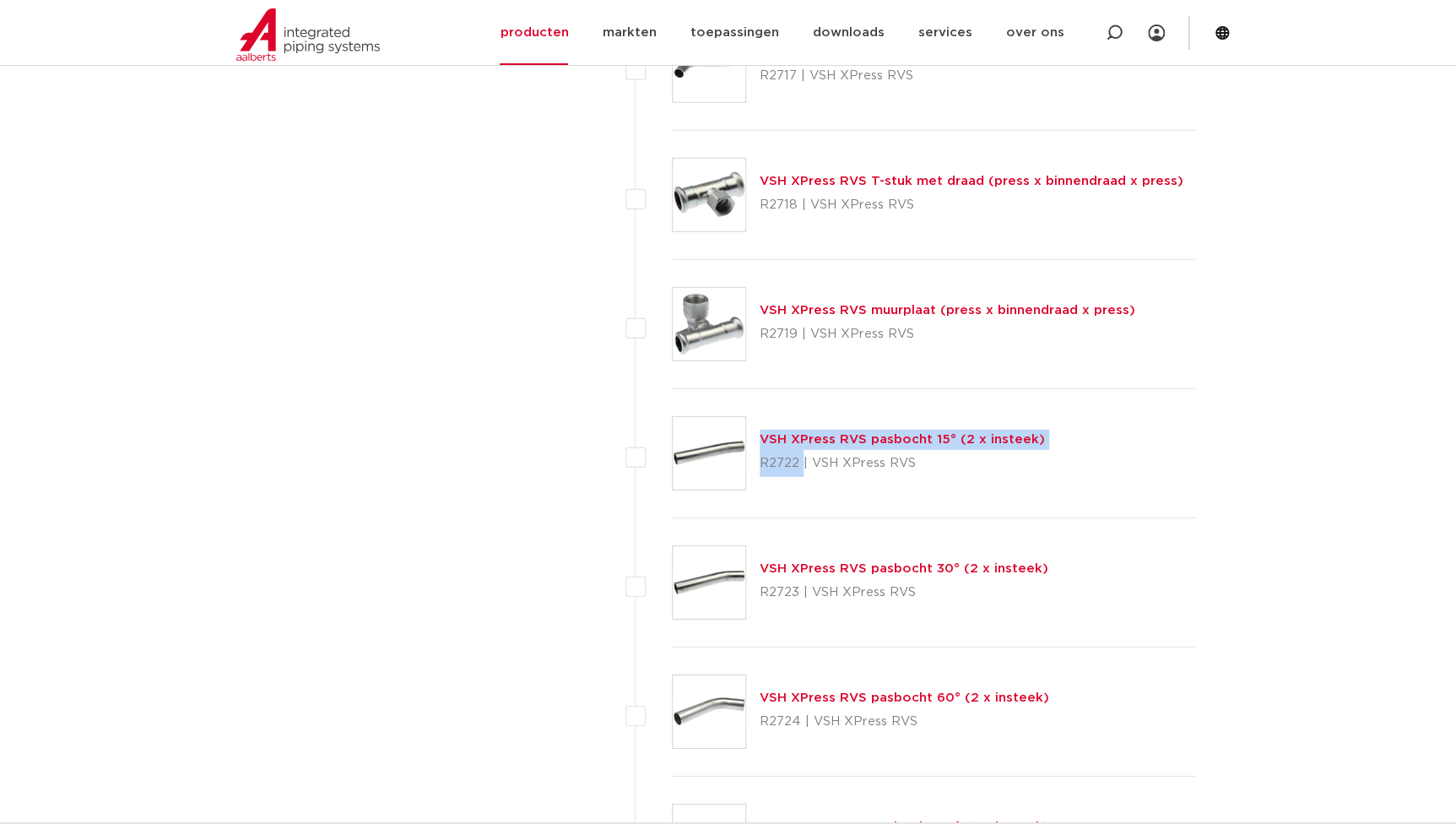
drag, startPoint x: 796, startPoint y: 466, endPoint x: 750, endPoint y: 457, distance: 46.9
click at [750, 457] on div "VSH XPress RVS pasbocht 15° (2 x insteek) R2722 | VSH XPress RVS" at bounding box center [934, 453] width 524 height 129
drag, startPoint x: 750, startPoint y: 457, endPoint x: 762, endPoint y: 473, distance: 20.0
click at [762, 473] on p "R2722 | VSH XPress RVS" at bounding box center [903, 463] width 286 height 27
drag, startPoint x: 797, startPoint y: 462, endPoint x: 759, endPoint y: 464, distance: 38.1
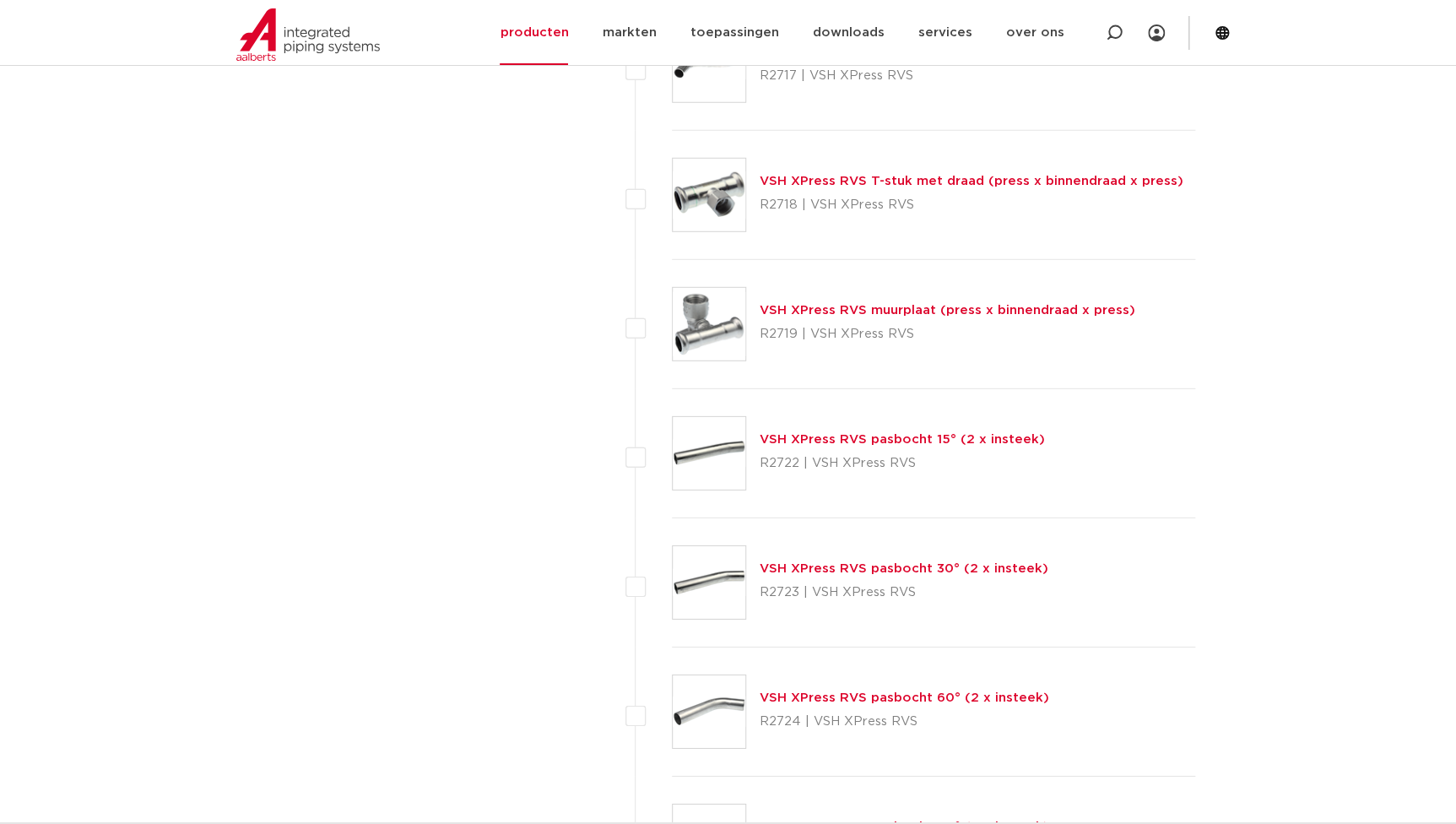
click at [760, 464] on p "R2722 | VSH XPress RVS" at bounding box center [903, 463] width 286 height 27
copy p "R2722"
drag, startPoint x: 795, startPoint y: 588, endPoint x: 758, endPoint y: 591, distance: 37.1
click at [758, 591] on div "VSH XPress RVS pasbocht 30° (2 x insteek) R2723 | VSH XPress RVS" at bounding box center [934, 583] width 524 height 129
copy p "R2723"
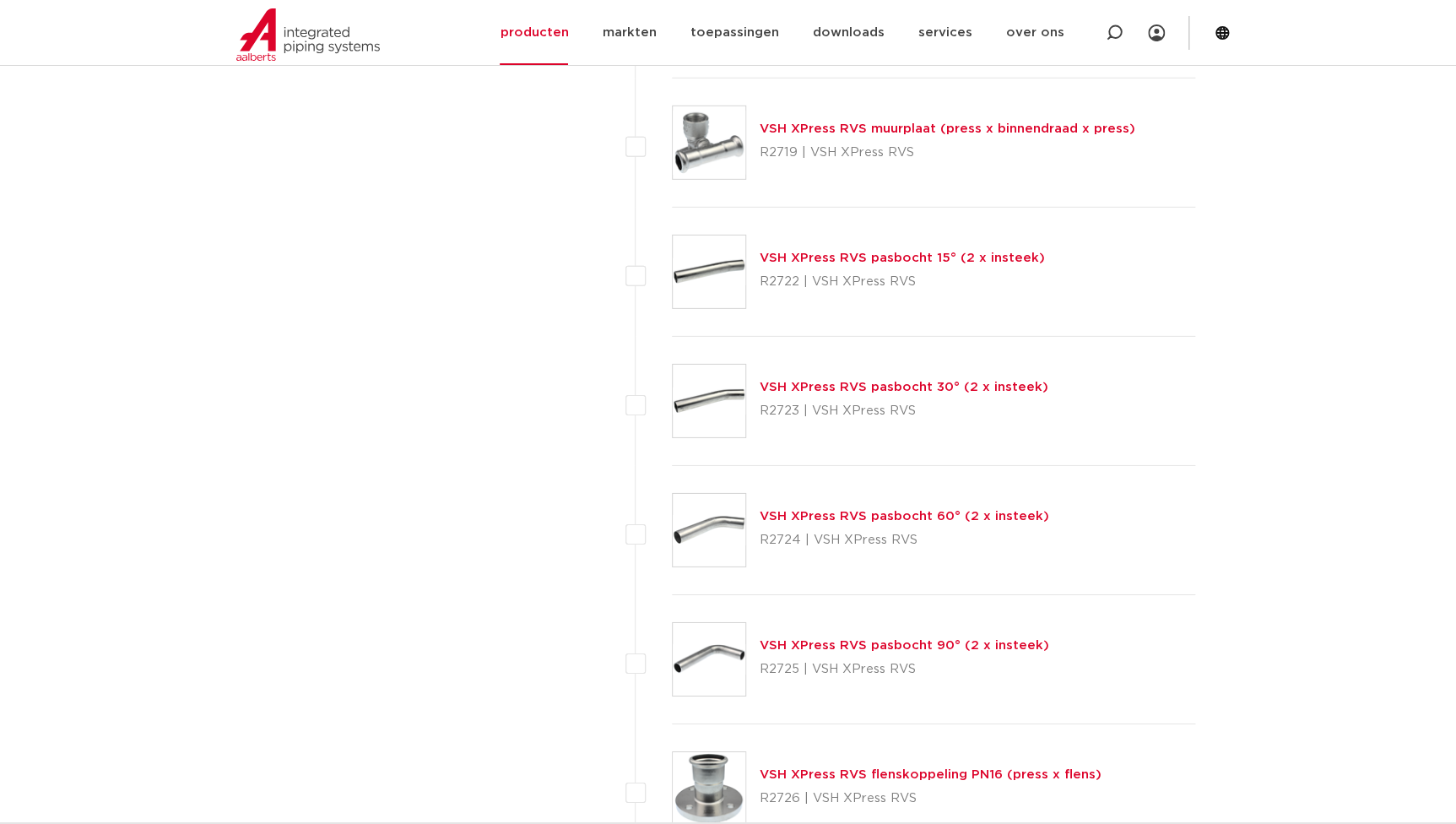
scroll to position [2532, 0]
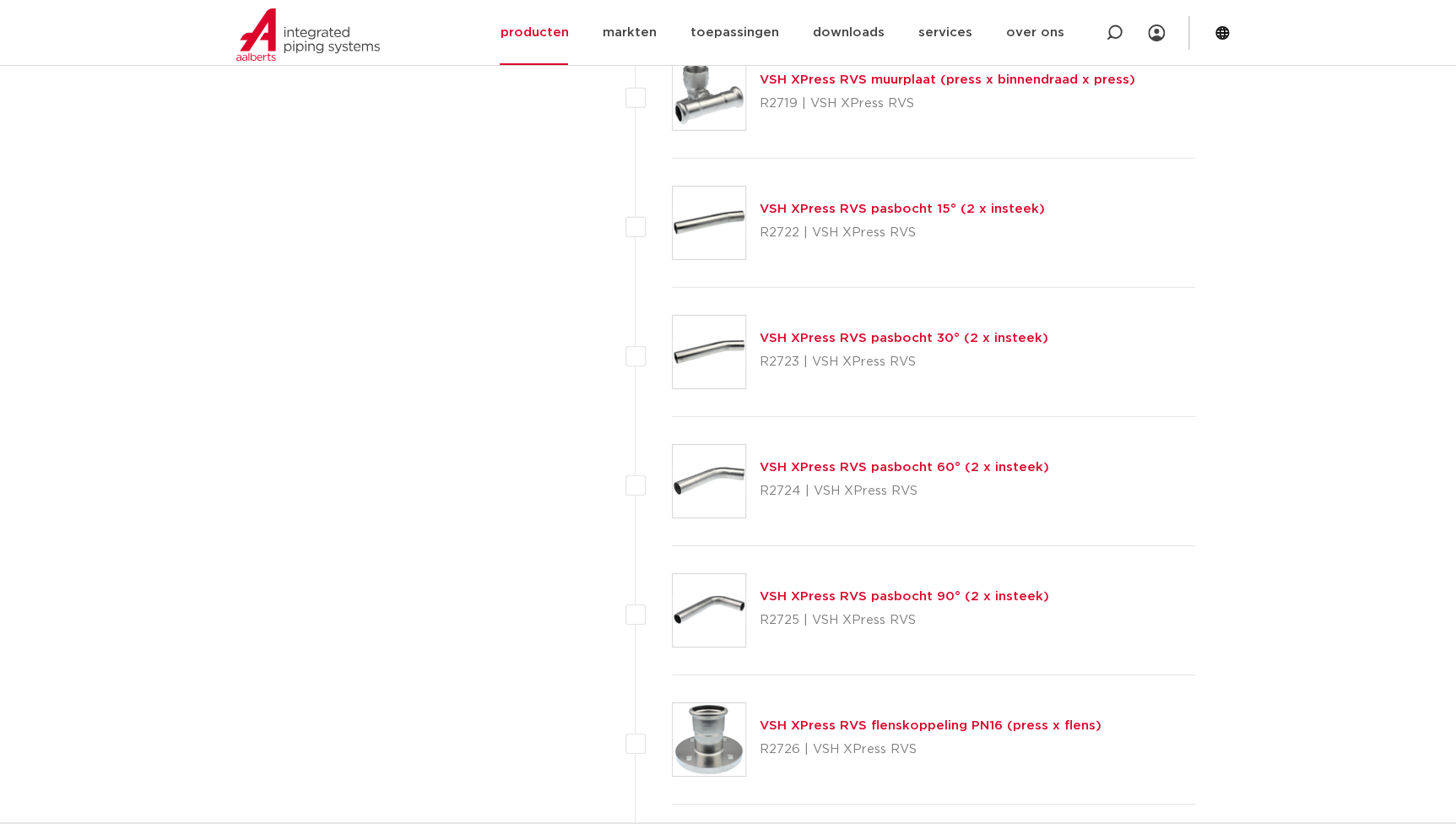
drag, startPoint x: 793, startPoint y: 495, endPoint x: 765, endPoint y: 490, distance: 28.4
click at [765, 490] on p "R2724 | VSH XPress RVS" at bounding box center [905, 491] width 289 height 27
drag, startPoint x: 765, startPoint y: 490, endPoint x: 758, endPoint y: 497, distance: 9.9
click at [758, 497] on div "VSH XPress RVS pasbocht 60° (2 x insteek) R2724 | VSH XPress RVS" at bounding box center [934, 481] width 524 height 129
copy p "R2724"
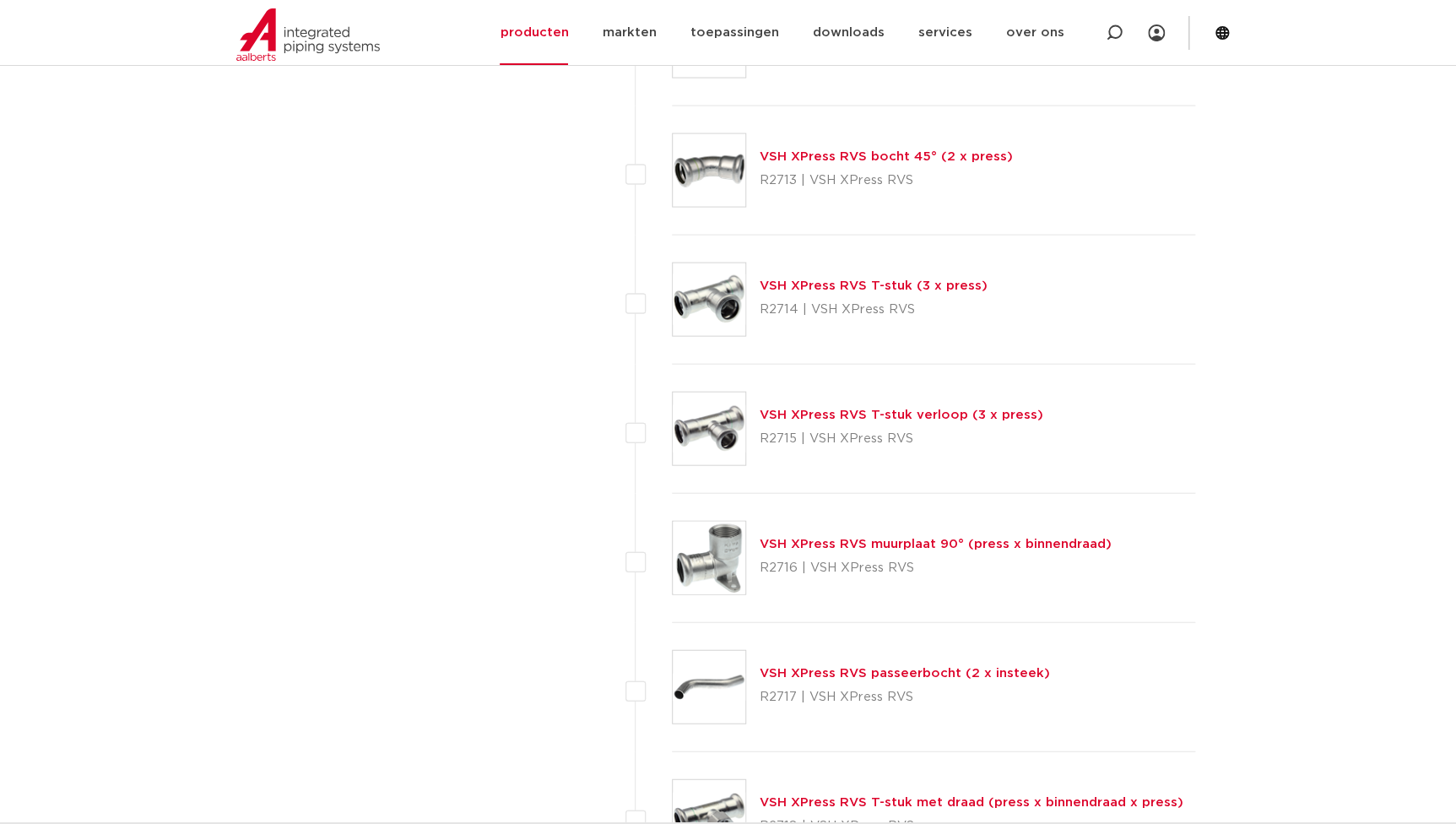
scroll to position [1457, 0]
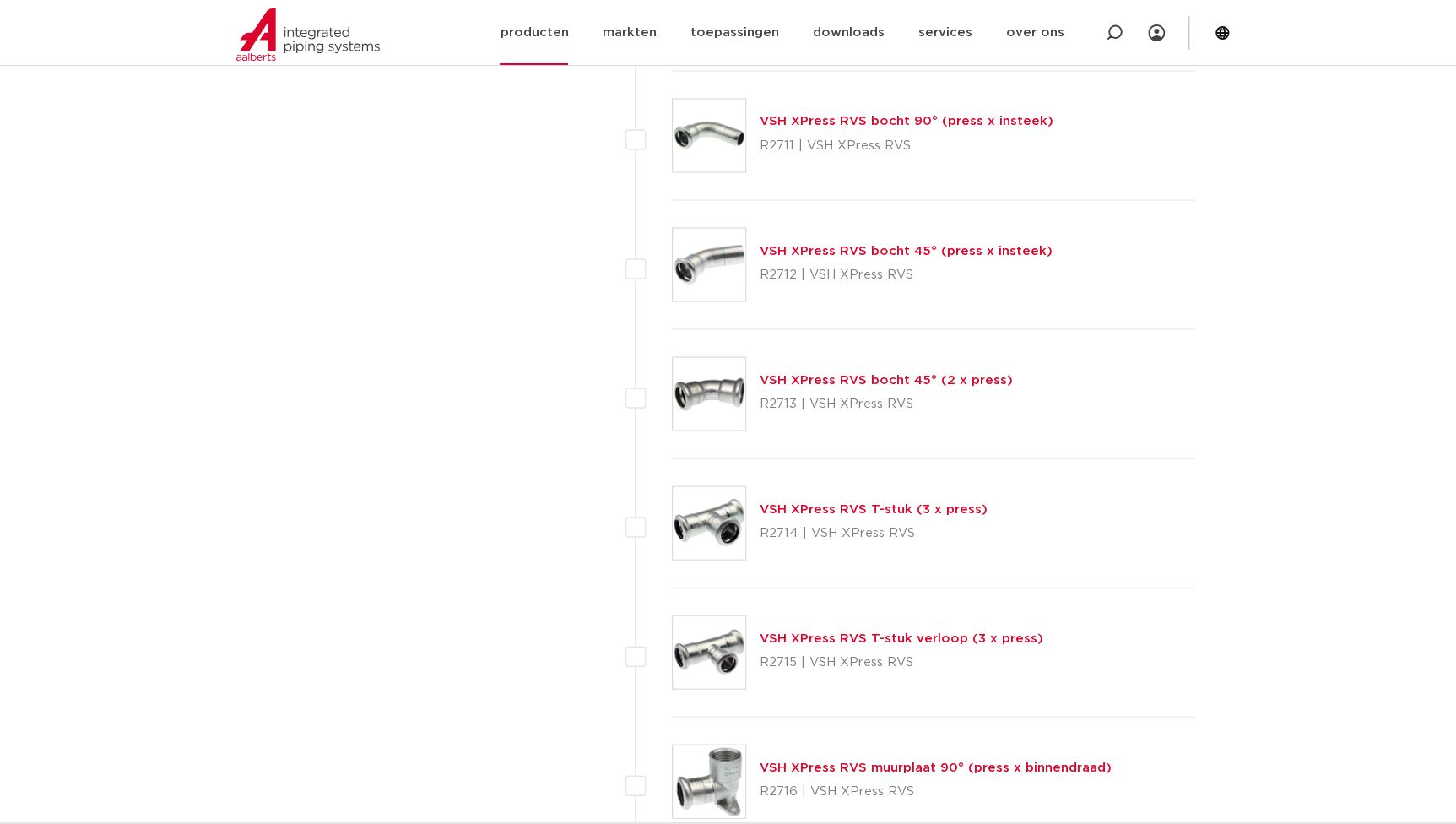
click at [525, 34] on link "producten" at bounding box center [534, 32] width 69 height 65
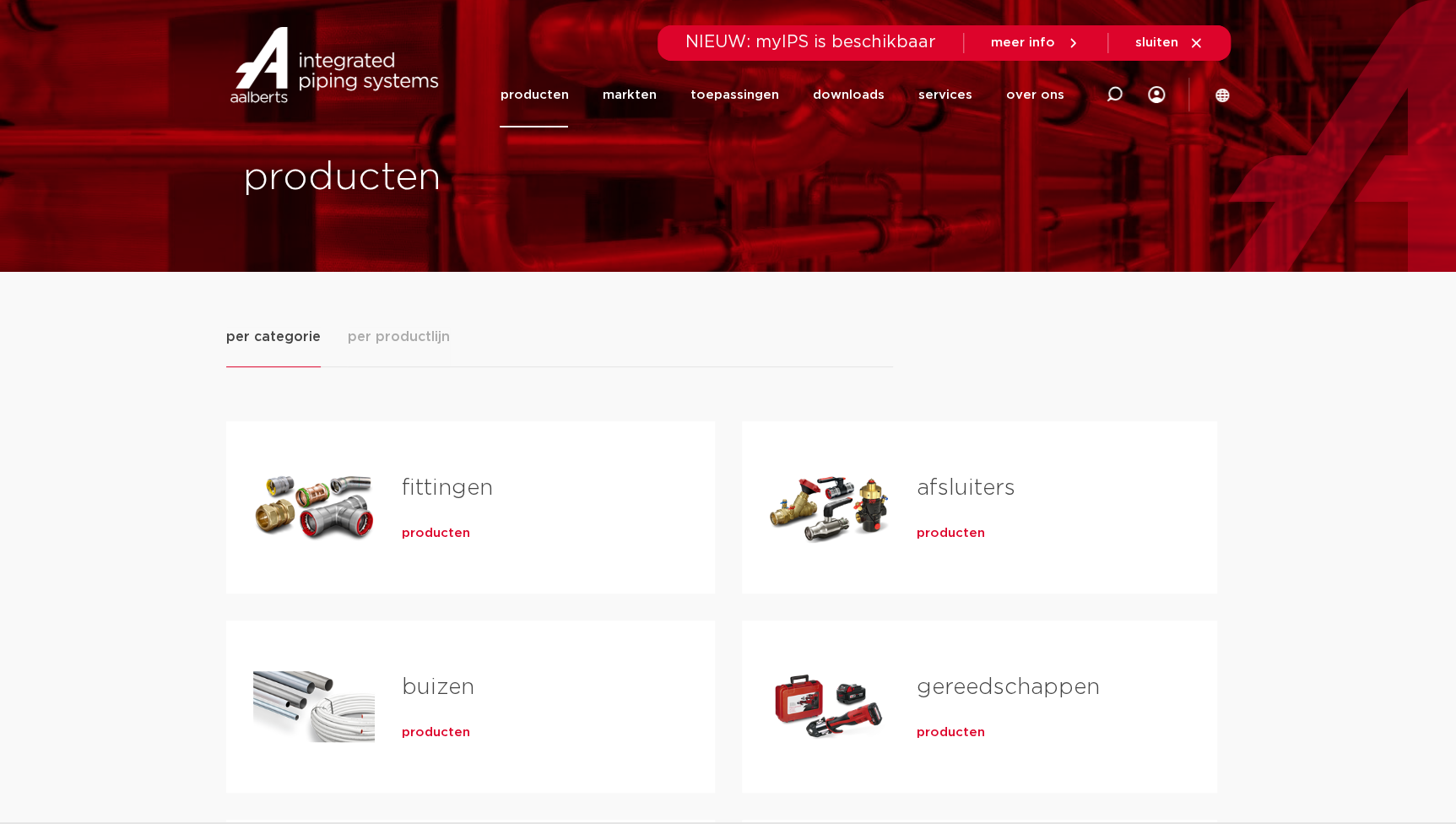
click at [441, 536] on span "producten" at bounding box center [436, 534] width 69 height 17
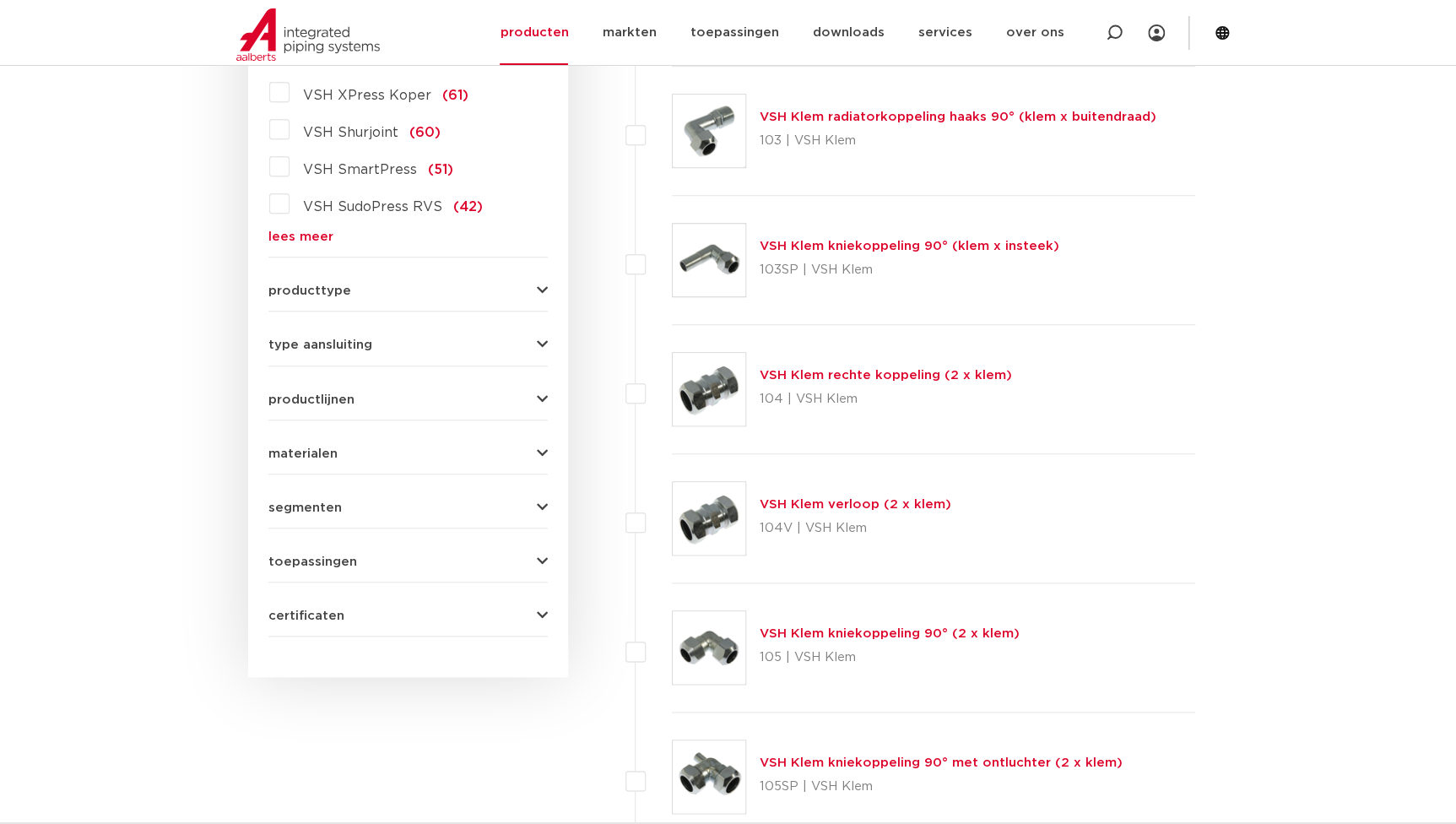
scroll to position [356, 0]
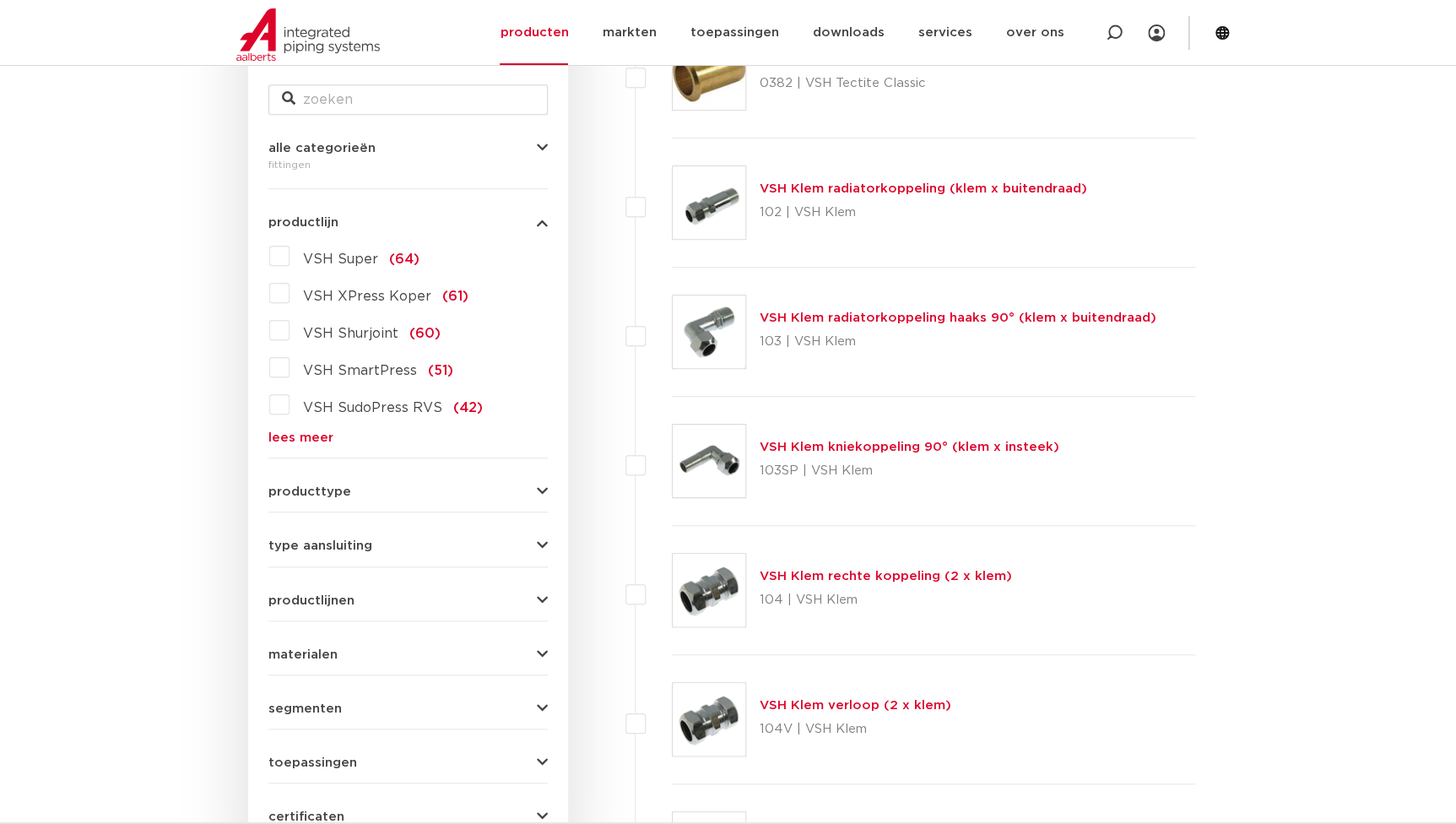
click at [368, 410] on span "VSH SudoPress RVS" at bounding box center [373, 408] width 139 height 13
click at [0, 0] on input "VSH SudoPress RVS (42)" at bounding box center [0, 0] width 0 height 0
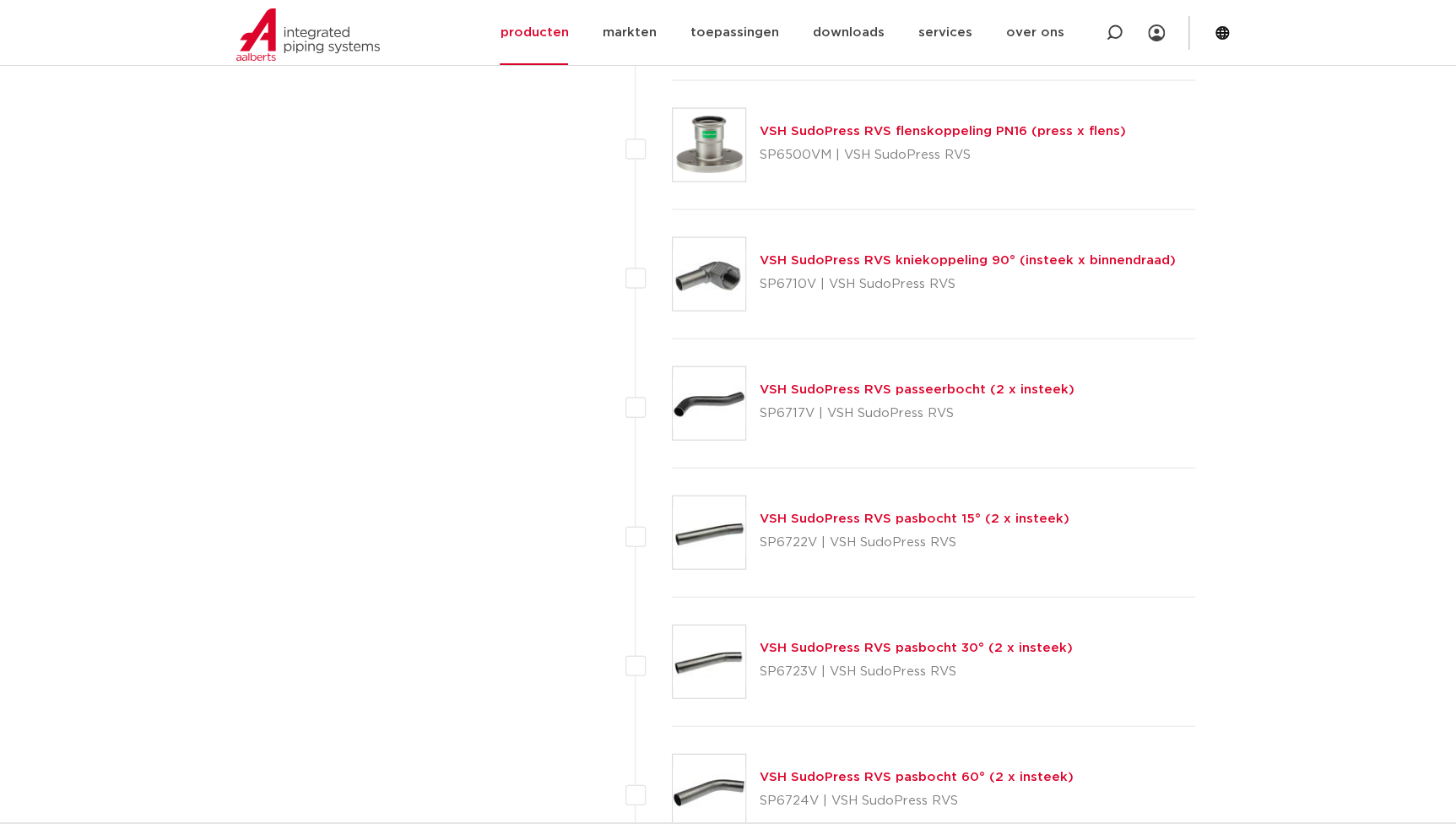
scroll to position [4807, 0]
drag, startPoint x: 811, startPoint y: 410, endPoint x: 760, endPoint y: 412, distance: 51.0
click at [760, 412] on p "SP6717V | VSH SudoPress RVS" at bounding box center [917, 412] width 315 height 27
copy p "SP6717V"
drag, startPoint x: 813, startPoint y: 537, endPoint x: 761, endPoint y: 534, distance: 52.1
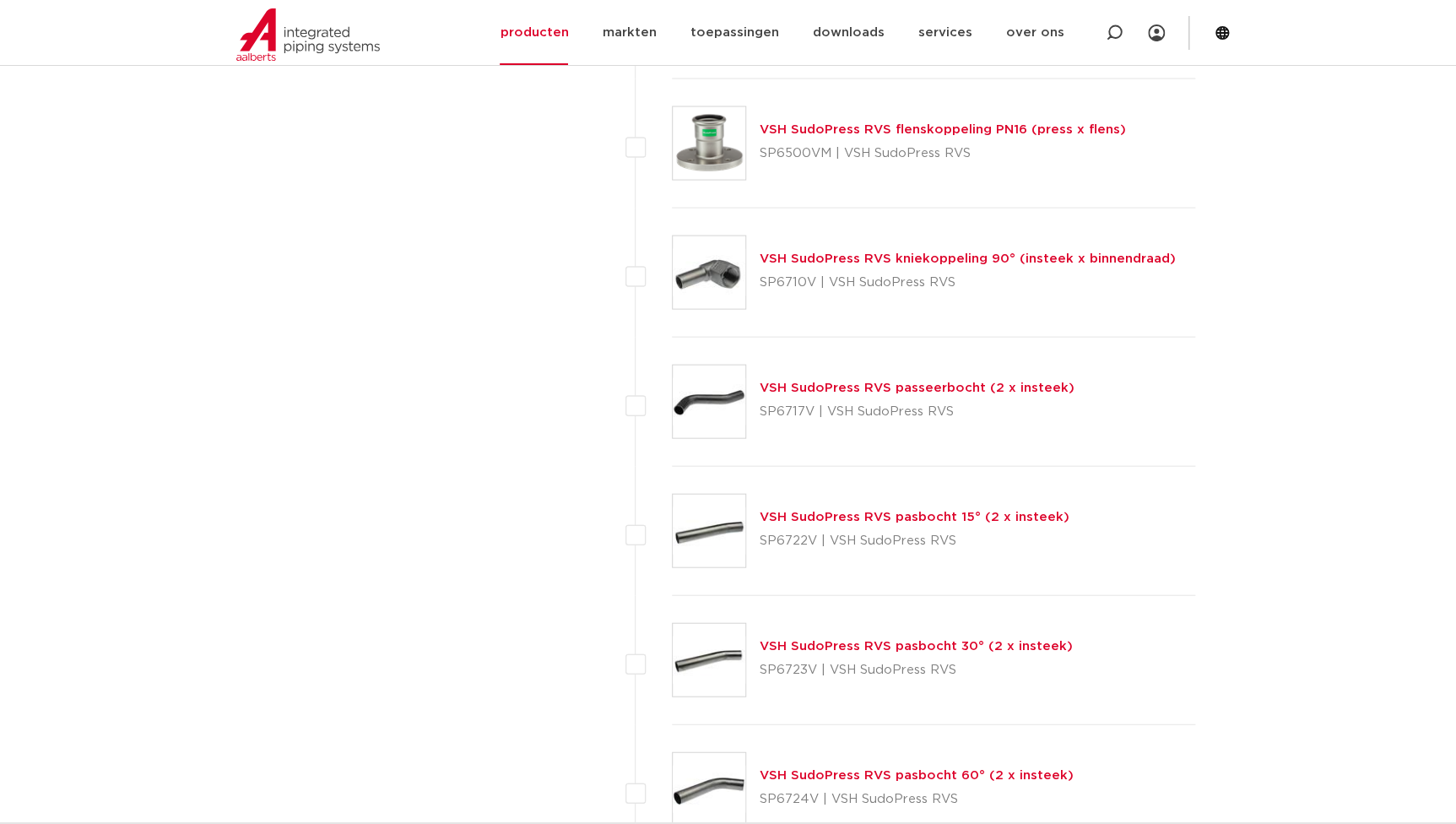
click at [761, 534] on p "SP6722V | VSH SudoPress RVS" at bounding box center [915, 541] width 310 height 27
copy p "SP6722V"
drag, startPoint x: 812, startPoint y: 664, endPoint x: 752, endPoint y: 673, distance: 60.7
click at [752, 673] on div "VSH SudoPress RVS pasbocht 30° (2 x insteek) SP6723V | VSH SudoPress RVS" at bounding box center [934, 660] width 524 height 129
copy p "SP6723V"
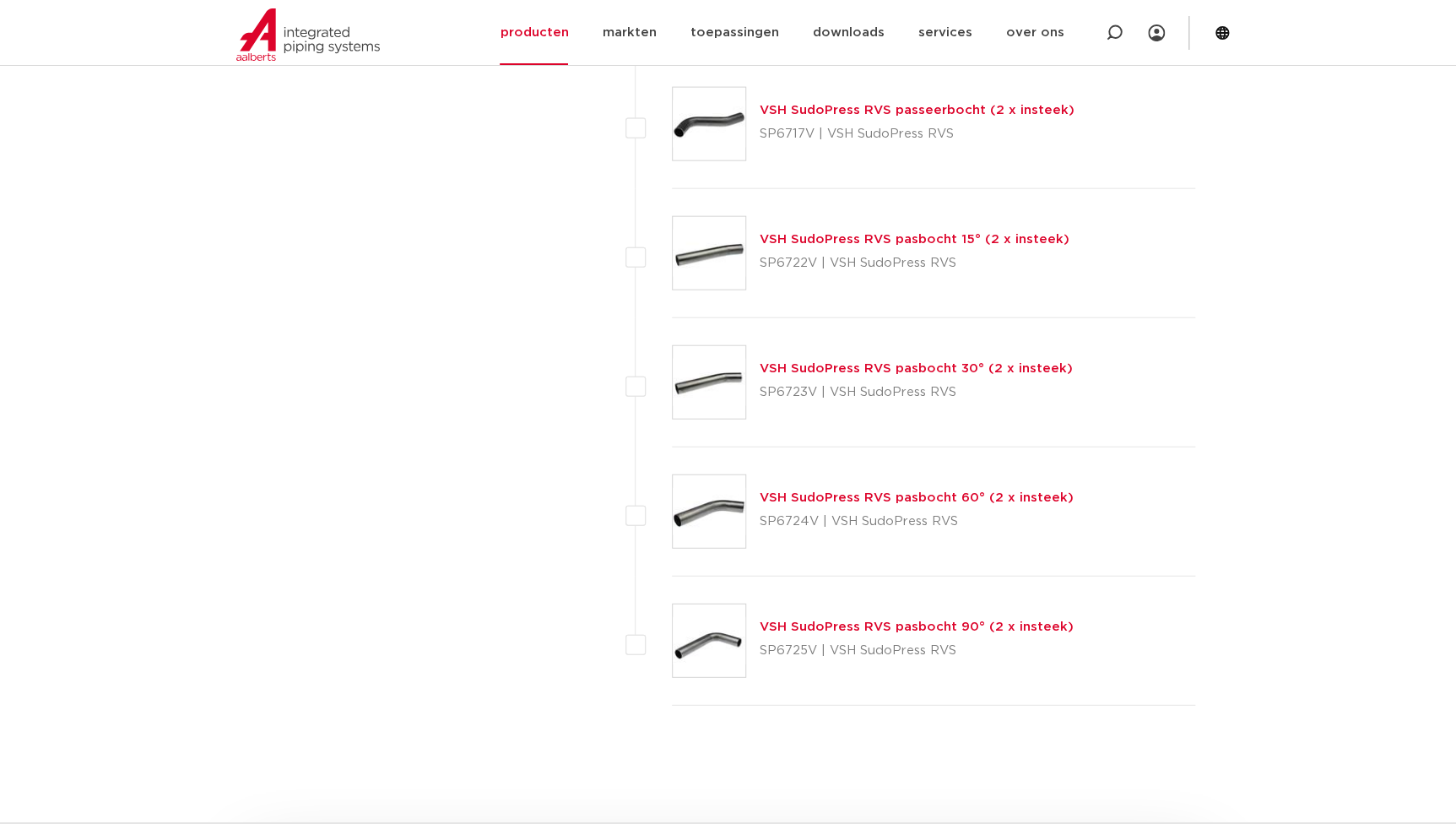
scroll to position [5114, 0]
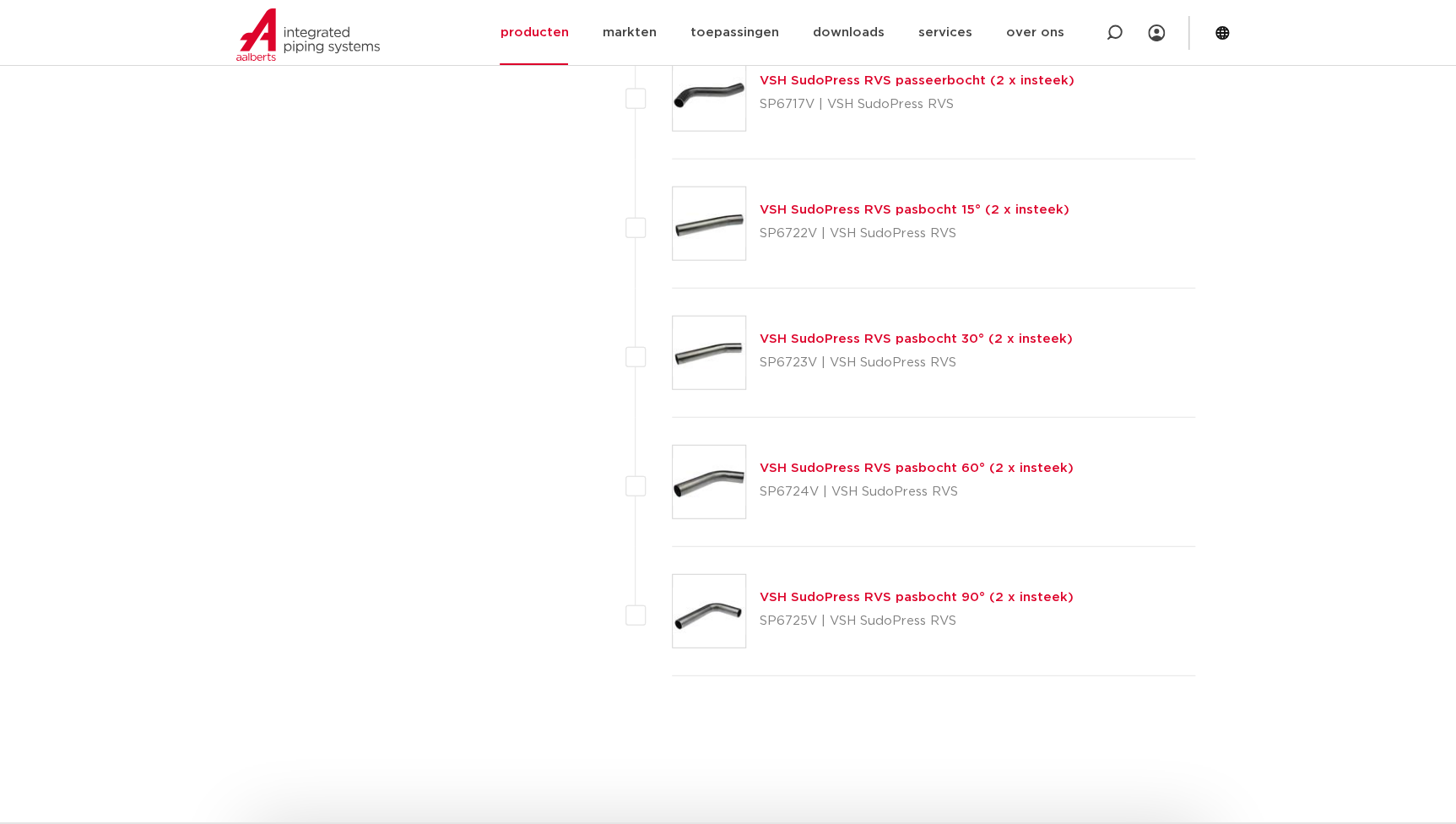
drag, startPoint x: 811, startPoint y: 492, endPoint x: 768, endPoint y: 491, distance: 43.0
click at [768, 491] on p "SP6724V | VSH SudoPress RVS" at bounding box center [917, 491] width 314 height 27
drag, startPoint x: 768, startPoint y: 491, endPoint x: 760, endPoint y: 495, distance: 8.9
click at [760, 495] on p "SP6724V | VSH SudoPress RVS" at bounding box center [917, 491] width 314 height 27
copy p "SP6724V"
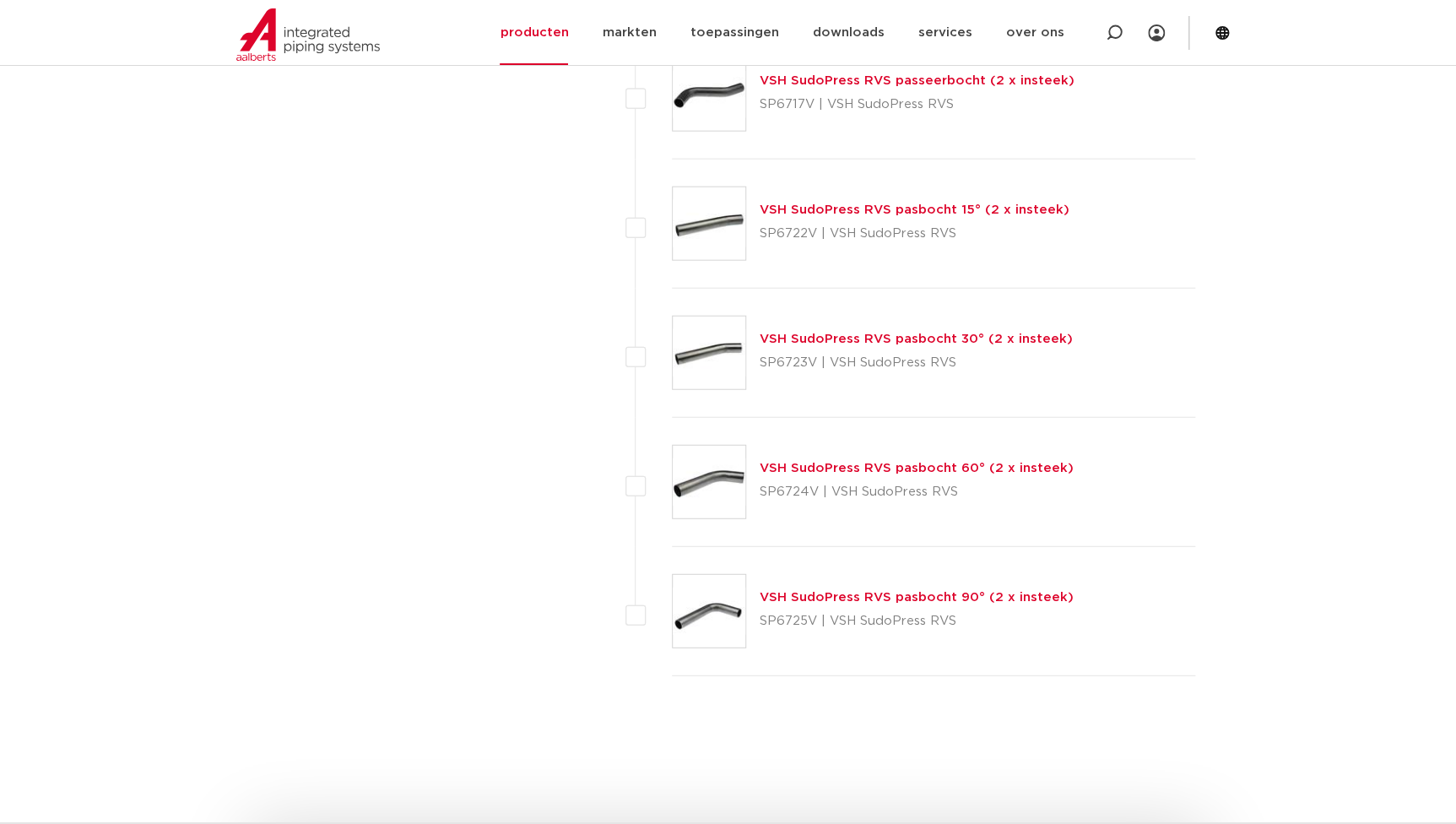
click at [721, 626] on img at bounding box center [708, 611] width 72 height 72
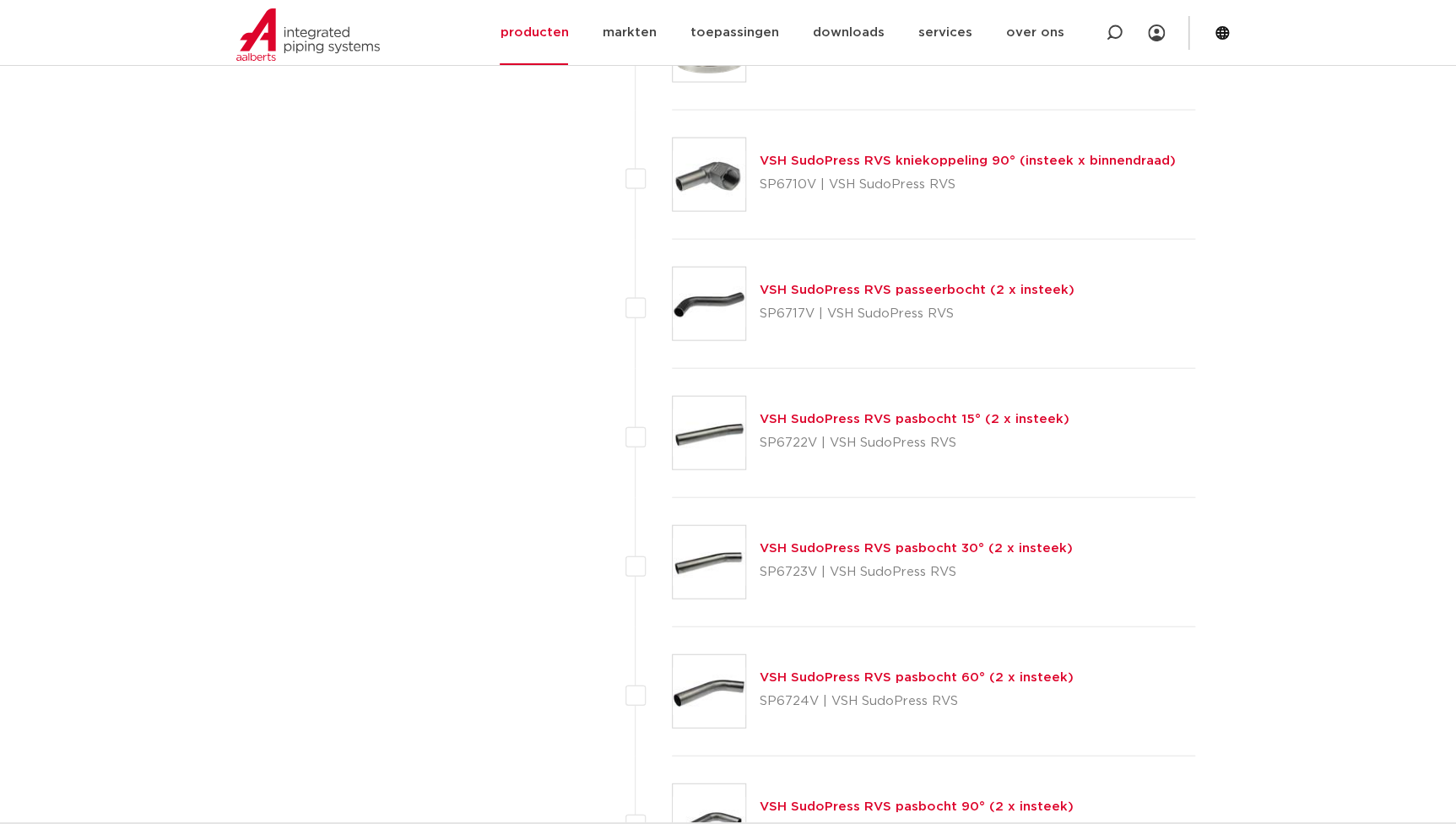
scroll to position [5114, 0]
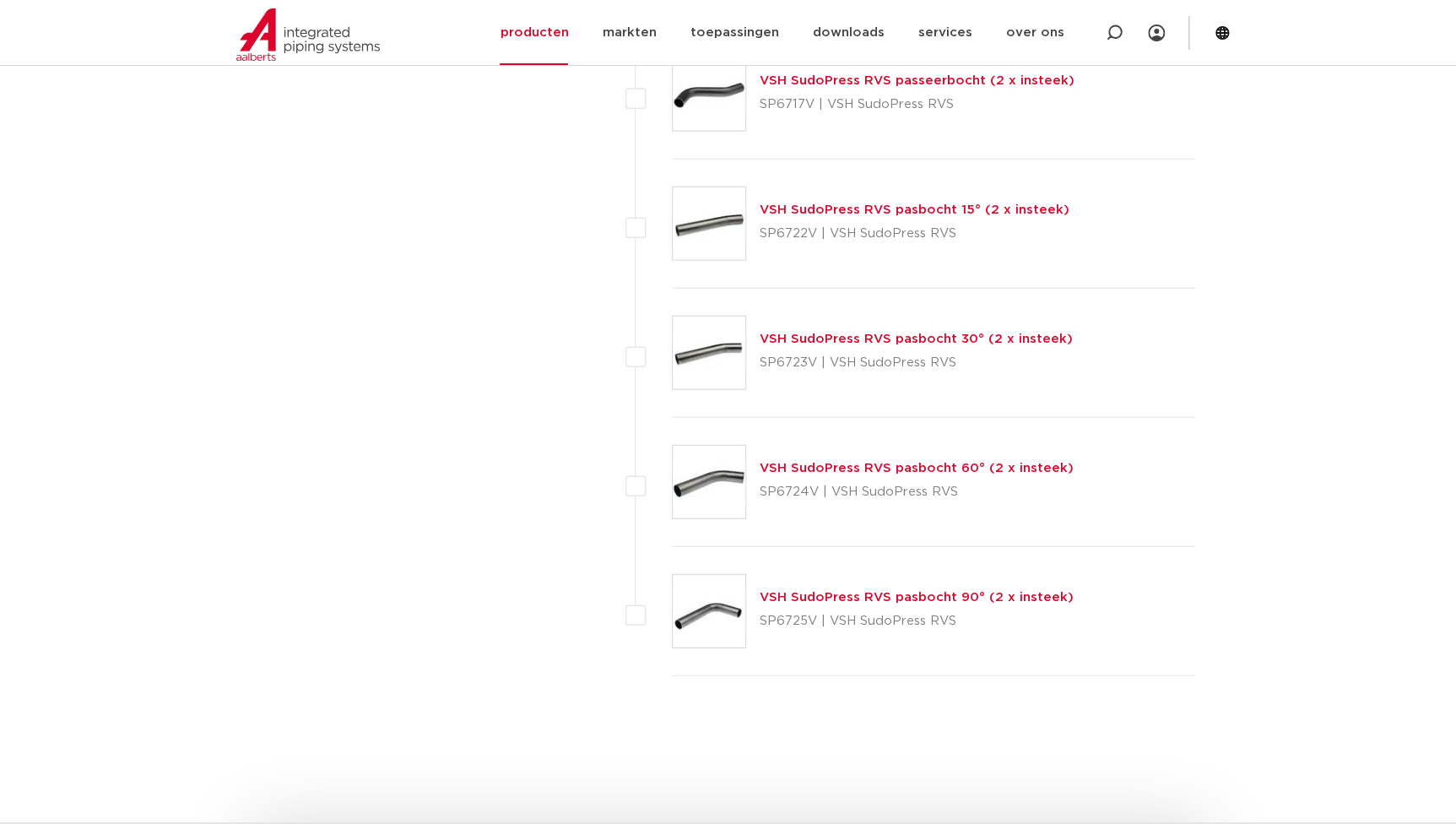
drag, startPoint x: 814, startPoint y: 621, endPoint x: 755, endPoint y: 618, distance: 59.1
click at [755, 618] on div "VSH SudoPress RVS pasbocht 90° (2 x insteek) SP6725V | VSH SudoPress RVS" at bounding box center [934, 611] width 524 height 129
copy p "SP6725V"
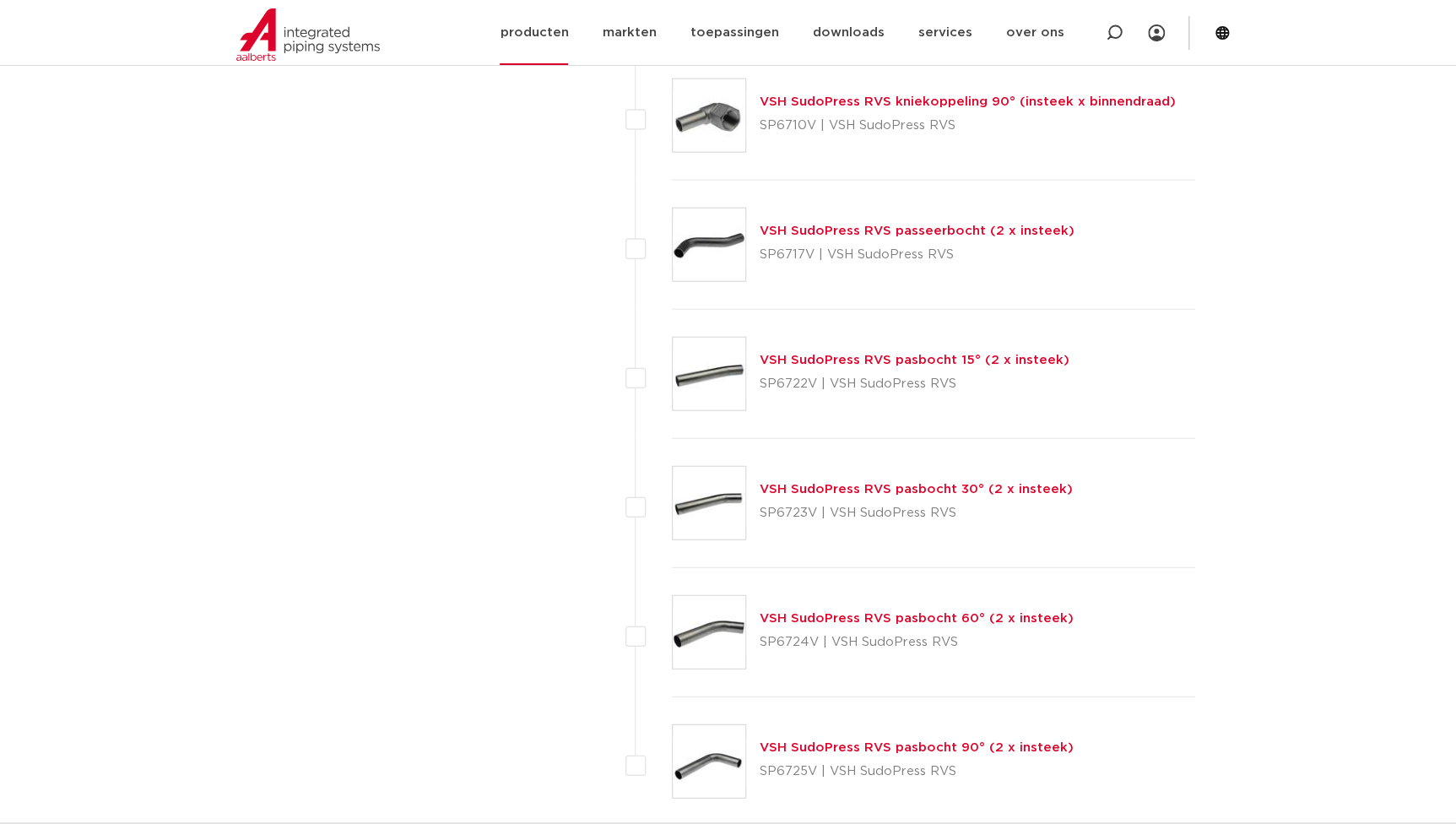
scroll to position [4960, 0]
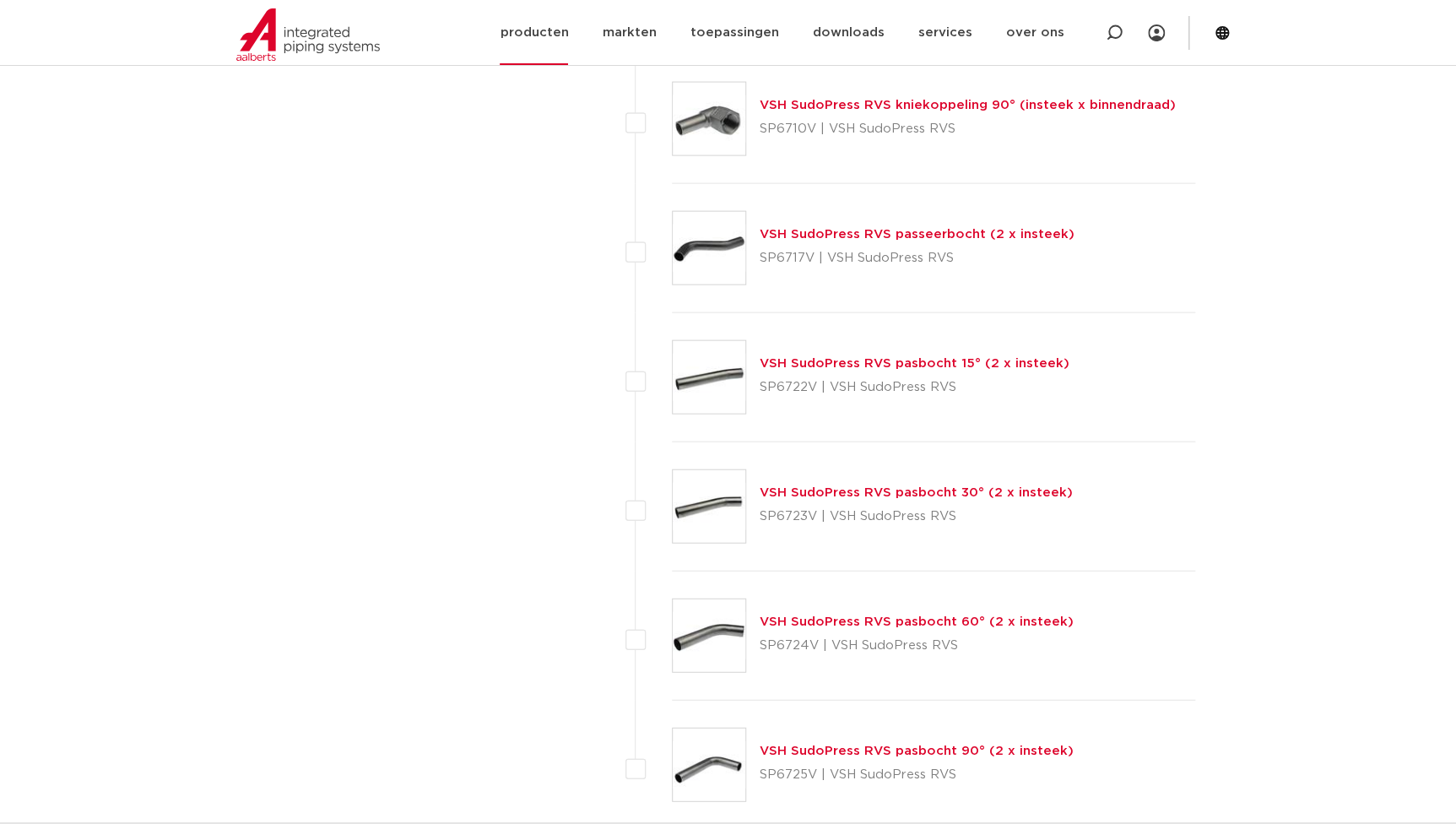
click at [555, 41] on link "producten" at bounding box center [534, 32] width 69 height 65
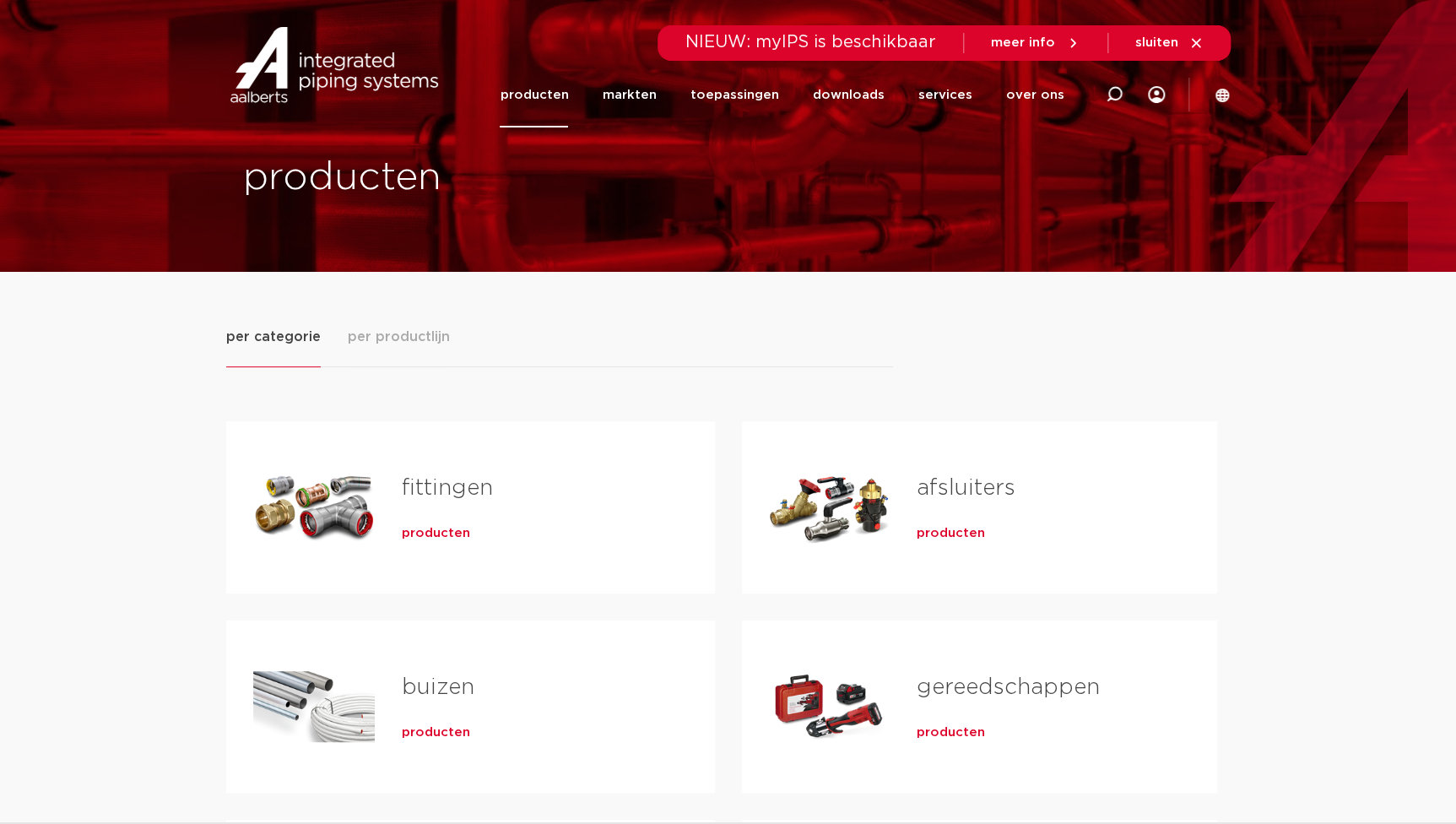
click at [447, 522] on div "producten" at bounding box center [532, 530] width 259 height 23
click at [445, 529] on span "producten" at bounding box center [436, 534] width 69 height 17
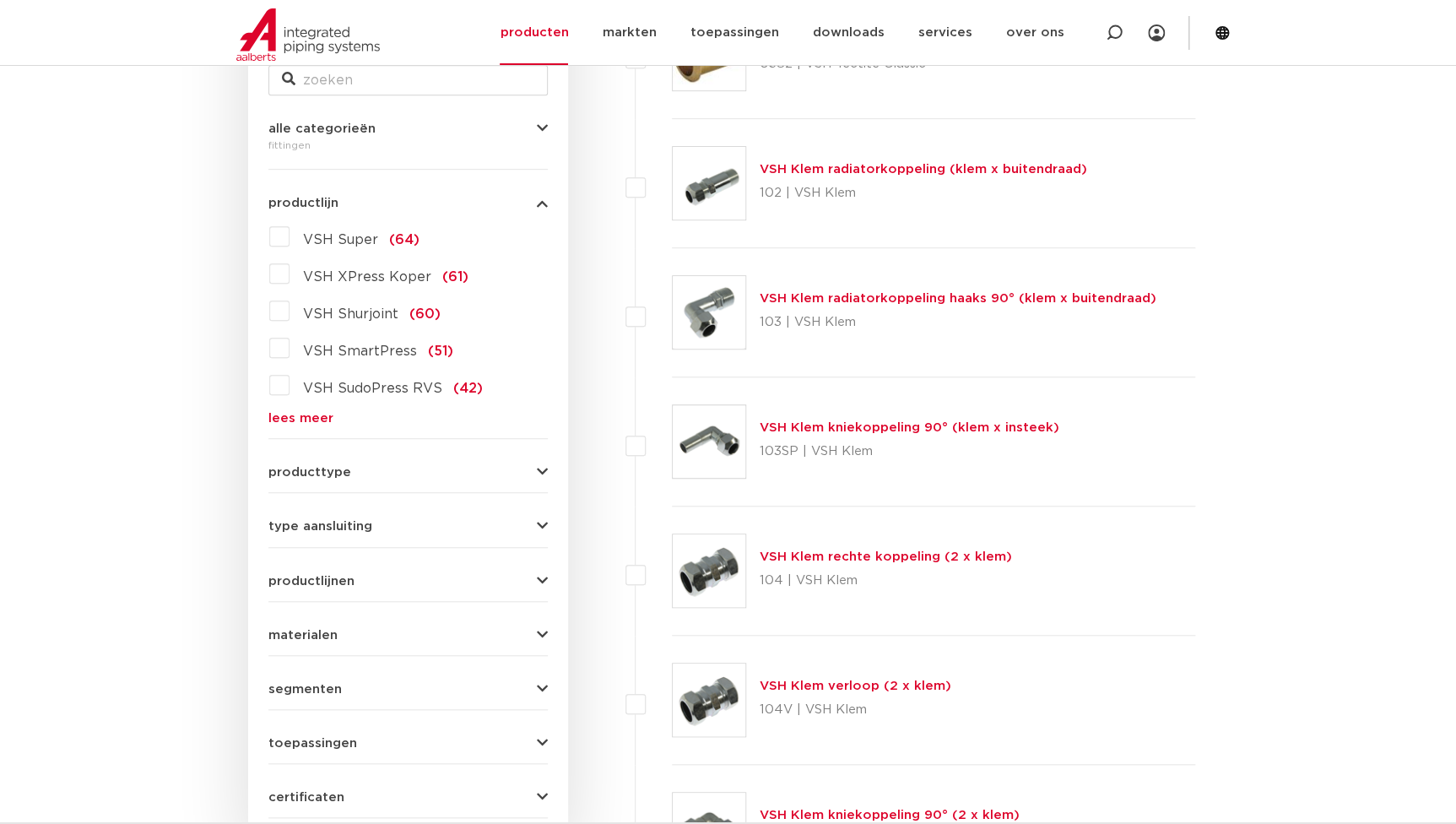
scroll to position [355, 0]
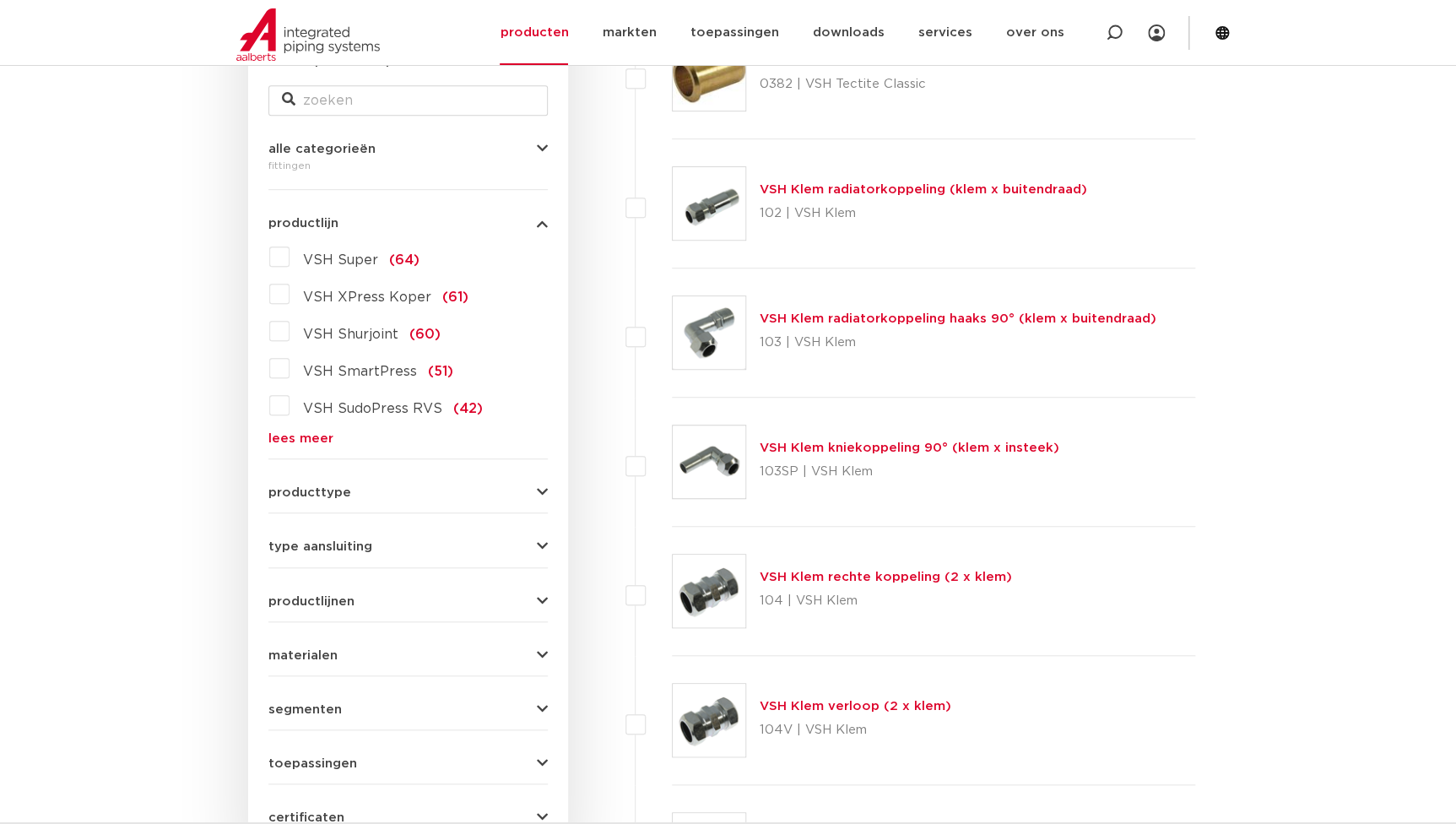
click at [318, 447] on form "zoek op naam of productnummer alle categorieën fittingen fittingen afsluiters b…" at bounding box center [408, 444] width 279 height 786
click at [320, 435] on link "lees meer" at bounding box center [408, 438] width 279 height 12
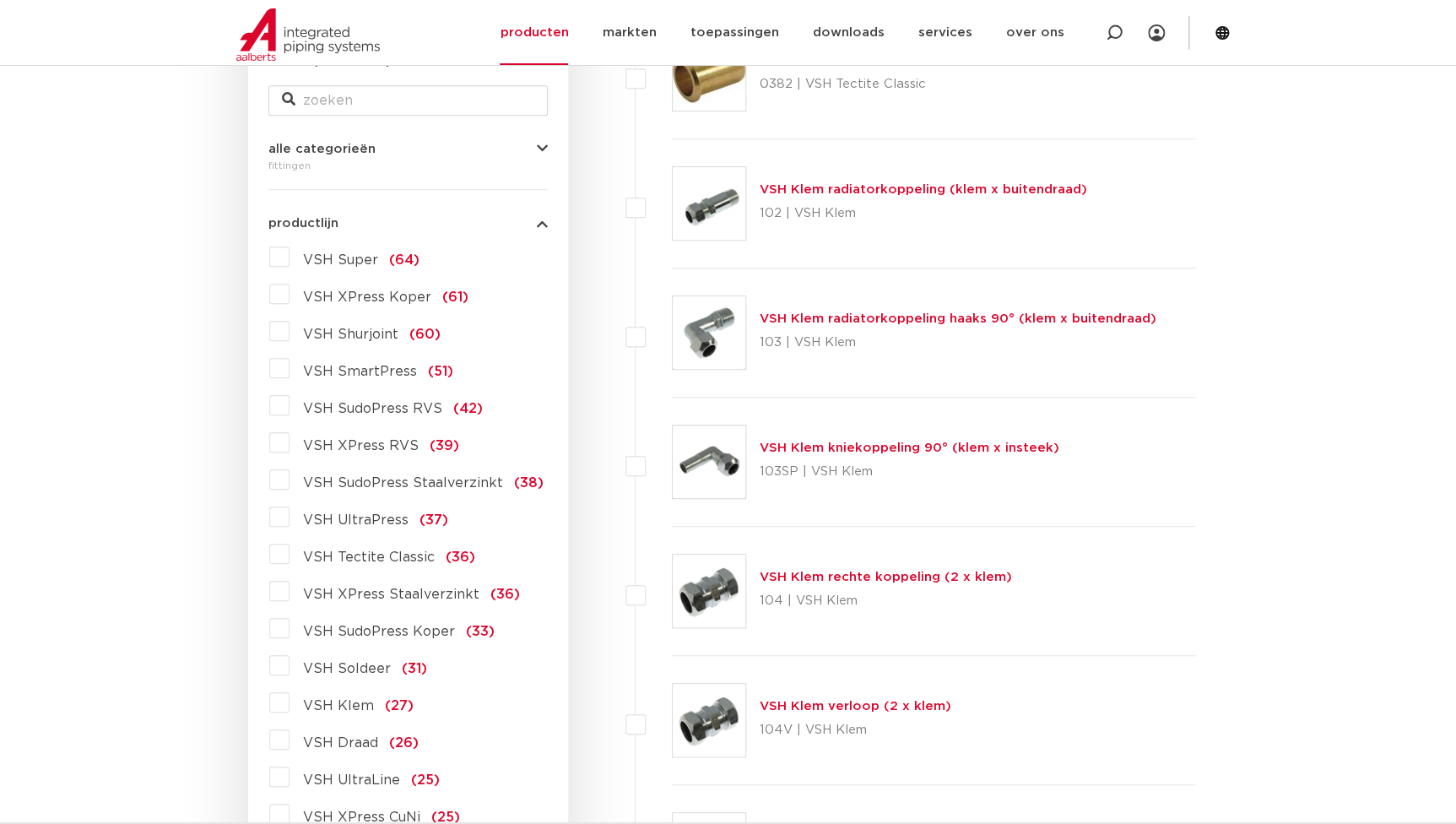
click at [379, 447] on span "VSH XPress RVS" at bounding box center [361, 445] width 116 height 13
click at [0, 0] on input "VSH XPress RVS (39)" at bounding box center [0, 0] width 0 height 0
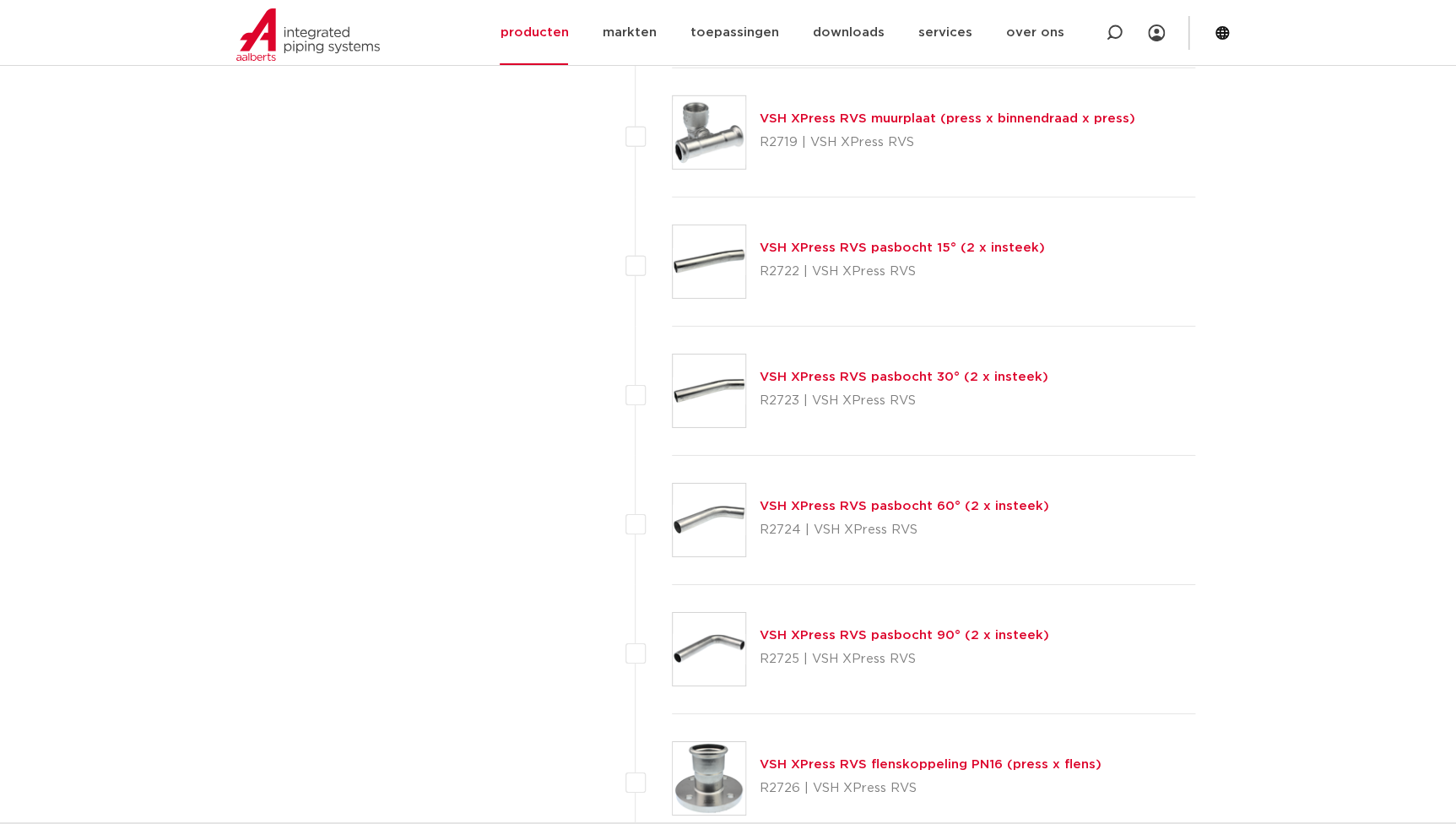
scroll to position [2581, 0]
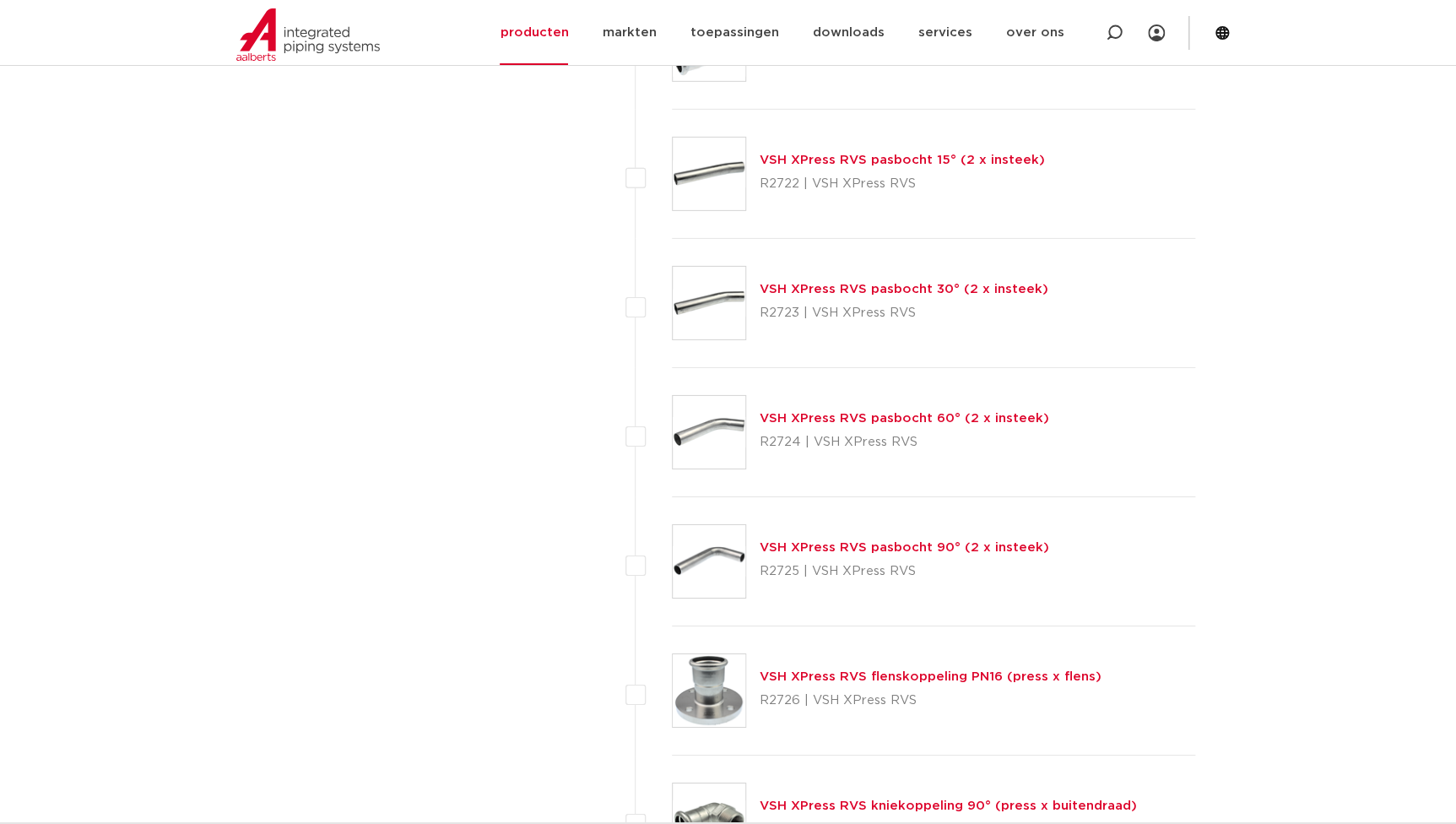
drag, startPoint x: 795, startPoint y: 574, endPoint x: 757, endPoint y: 572, distance: 38.1
click at [757, 572] on div "VSH XPress RVS pasbocht 90° (2 x insteek) R2725 | VSH XPress RVS" at bounding box center [934, 561] width 524 height 129
copy p "R2725"
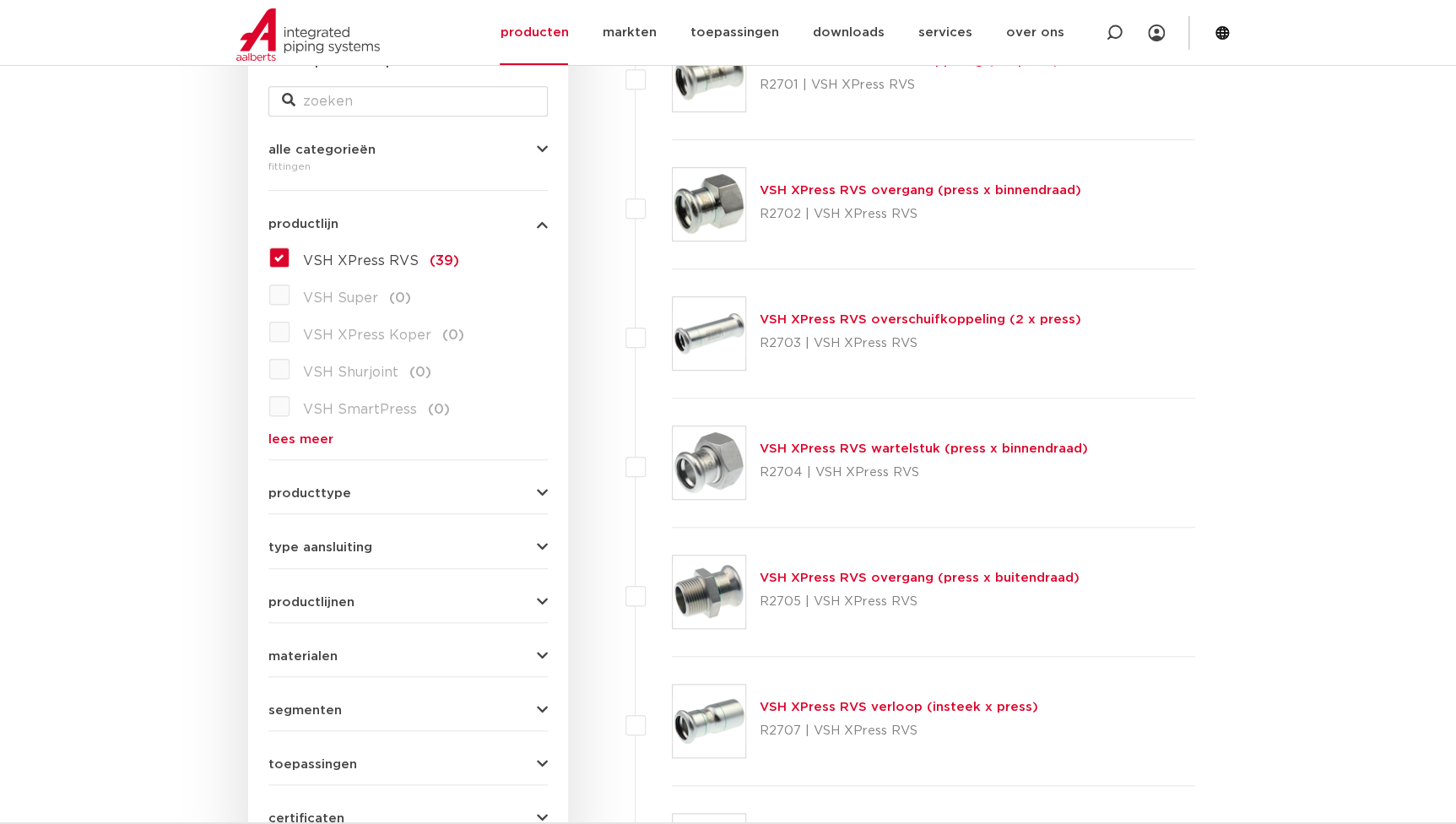
scroll to position [0, 0]
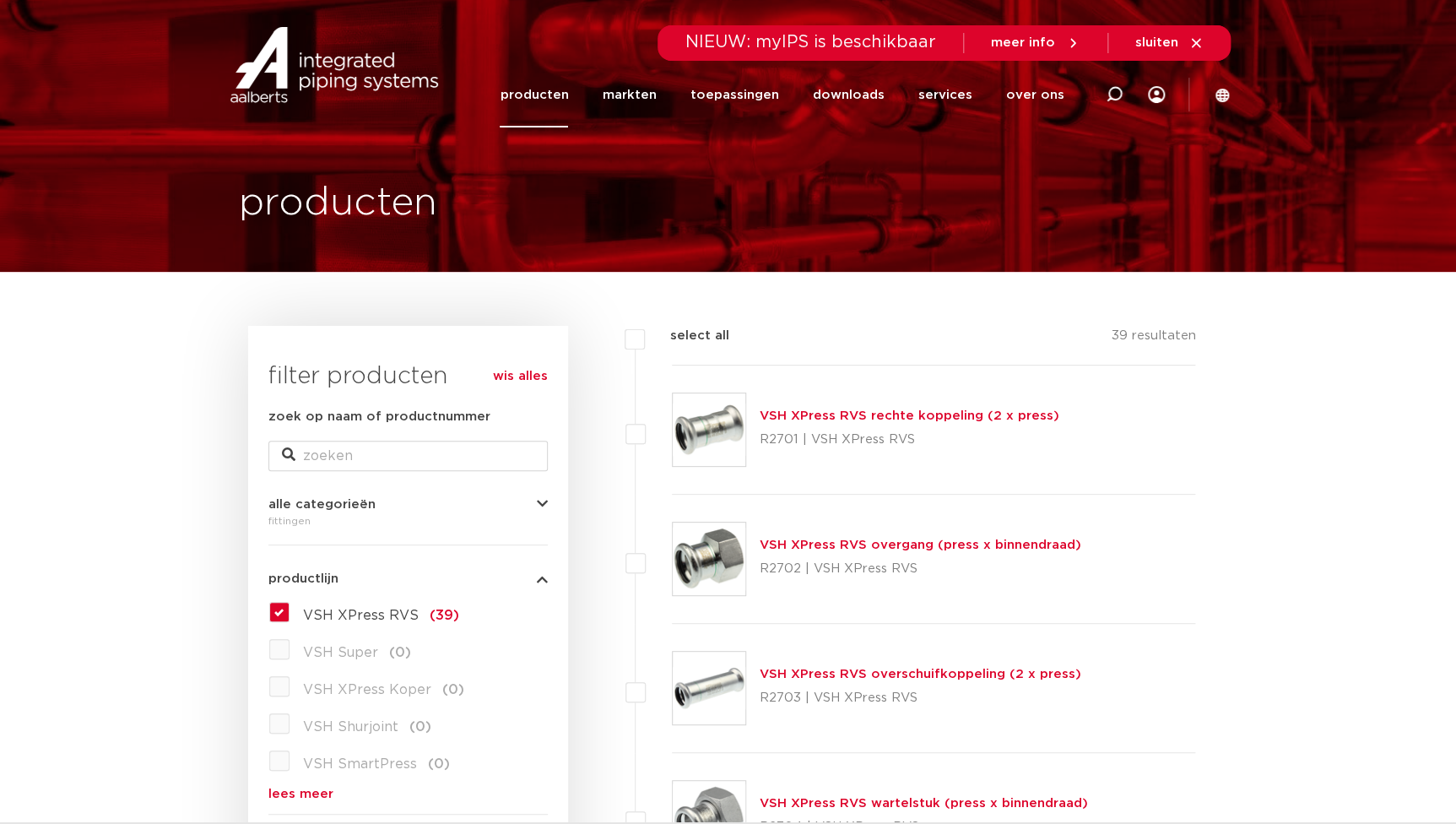
click at [555, 97] on link "producten" at bounding box center [534, 94] width 69 height 65
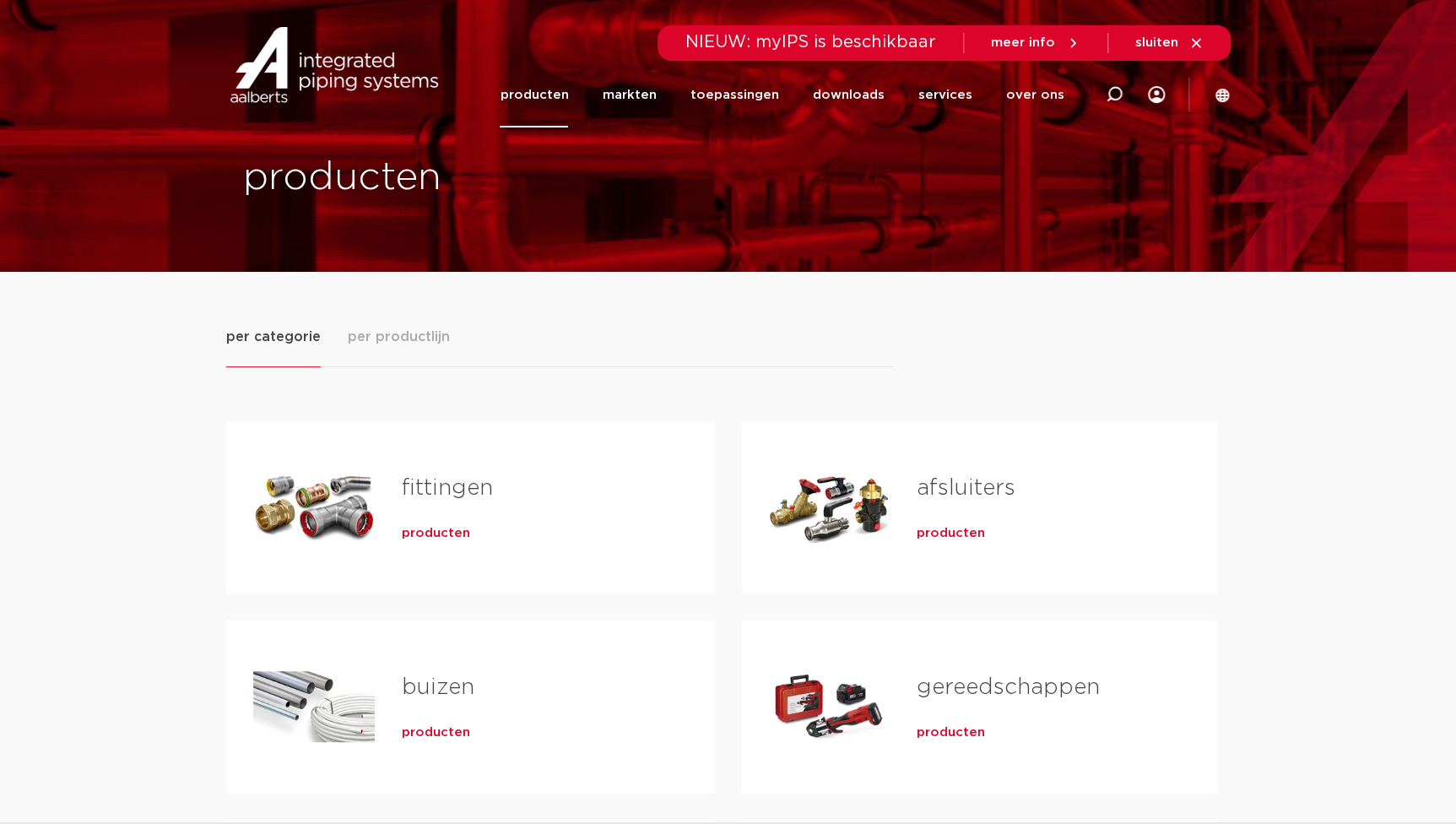
click at [416, 531] on span "producten" at bounding box center [436, 534] width 69 height 17
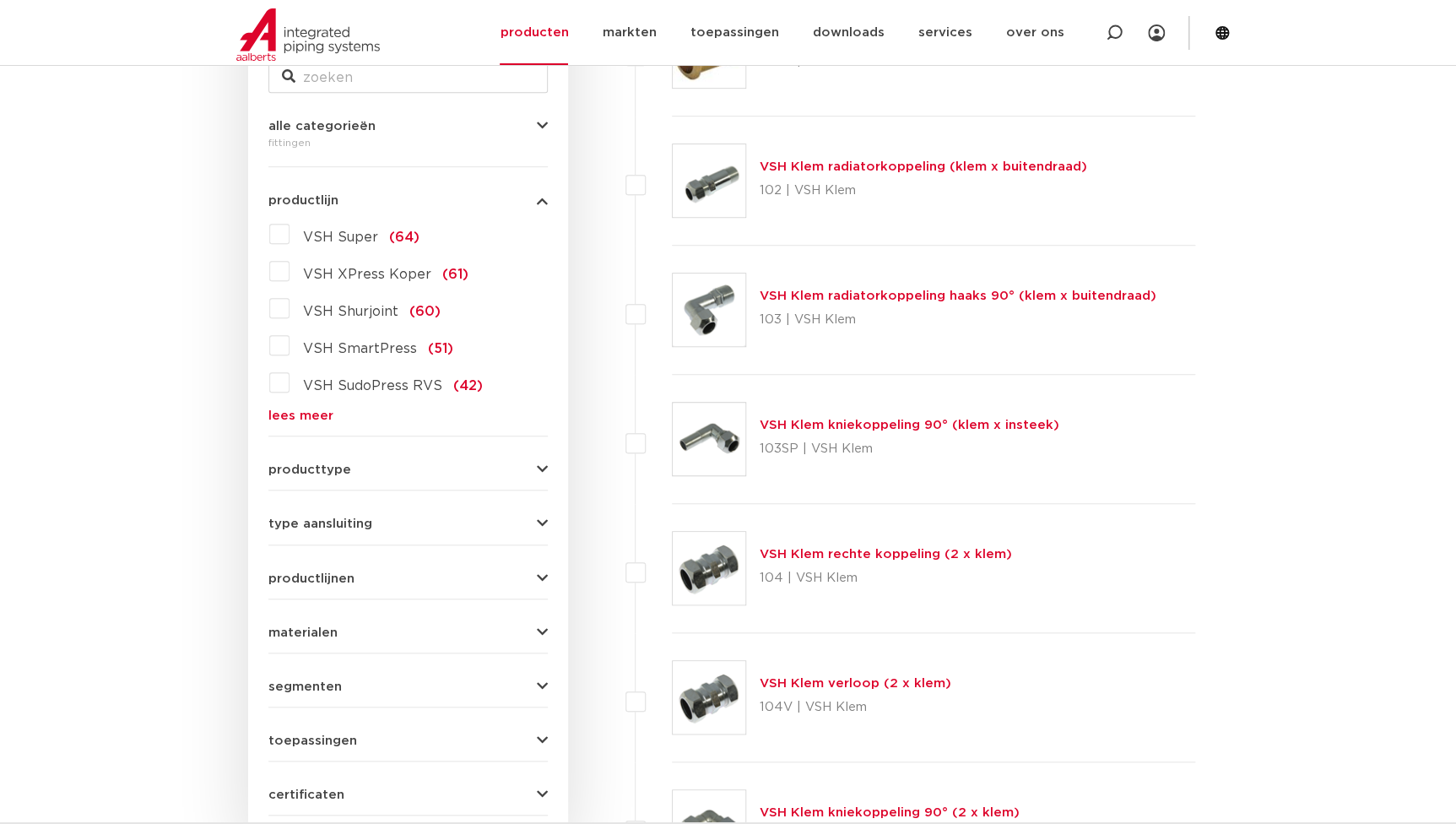
scroll to position [383, 0]
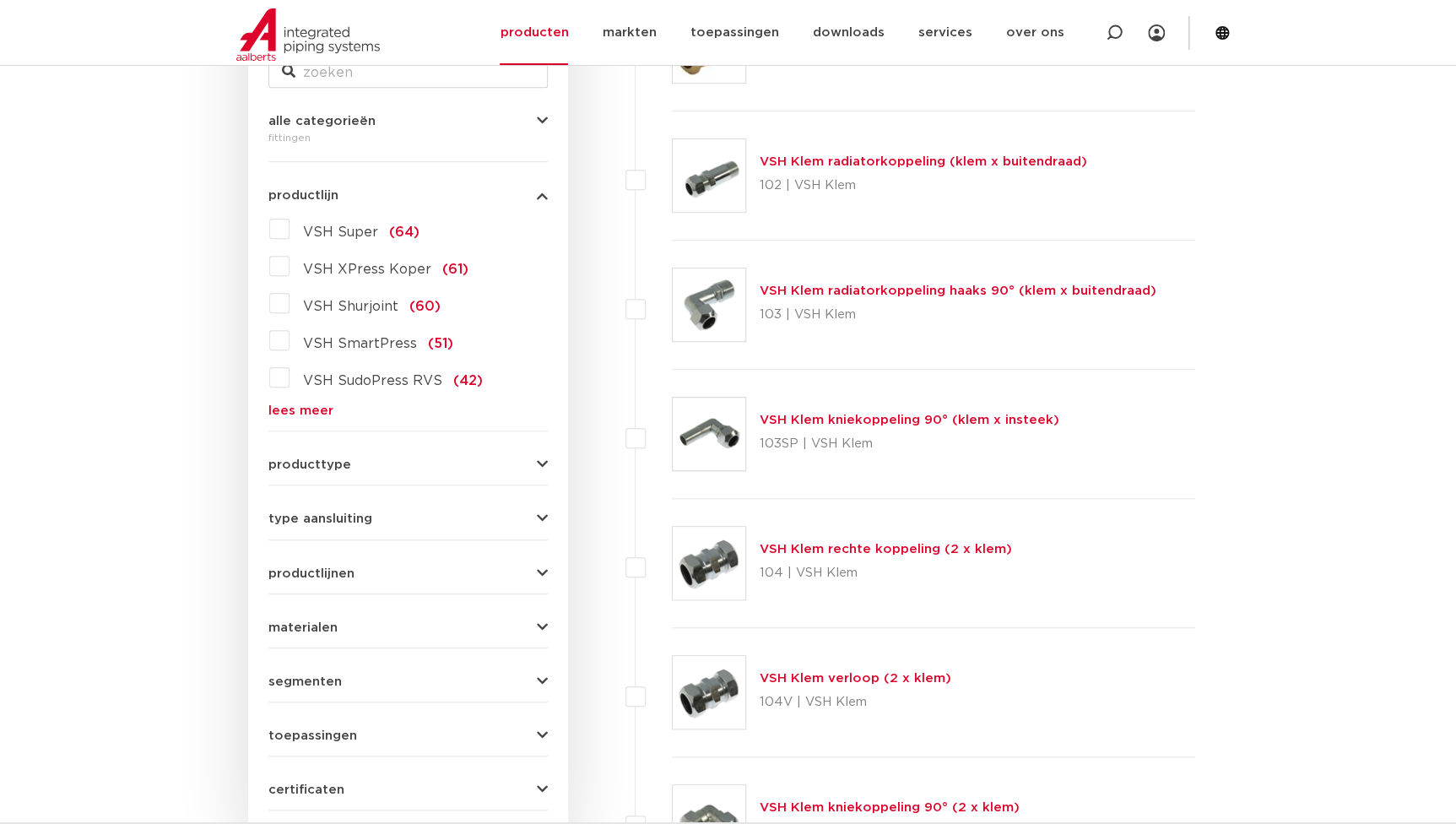
click at [302, 412] on link "lees meer" at bounding box center [408, 410] width 279 height 12
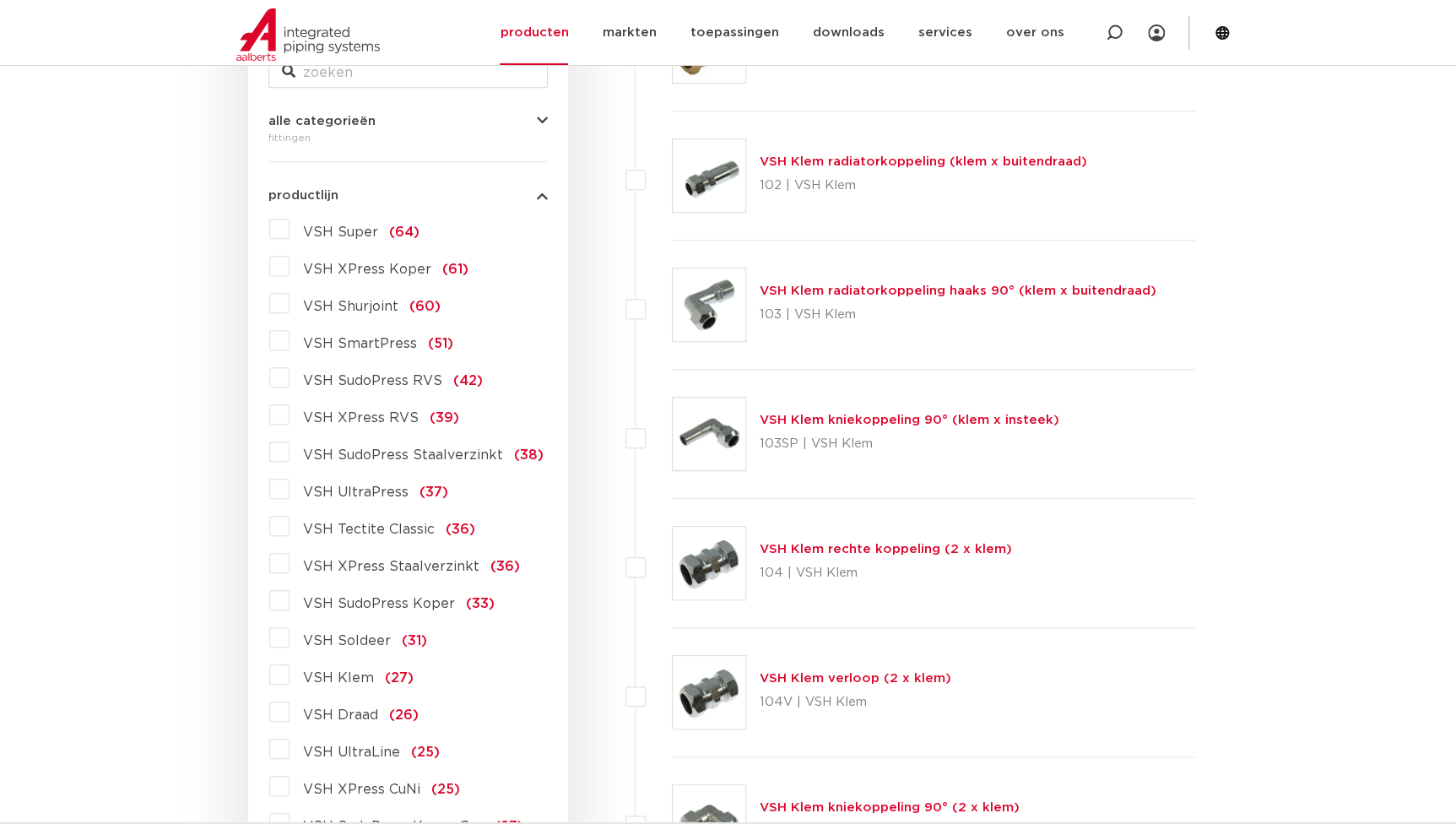
click at [377, 568] on span "VSH XPress Staalverzinkt" at bounding box center [392, 567] width 177 height 13
click at [0, 0] on input "VSH XPress Staalverzinkt (36)" at bounding box center [0, 0] width 0 height 0
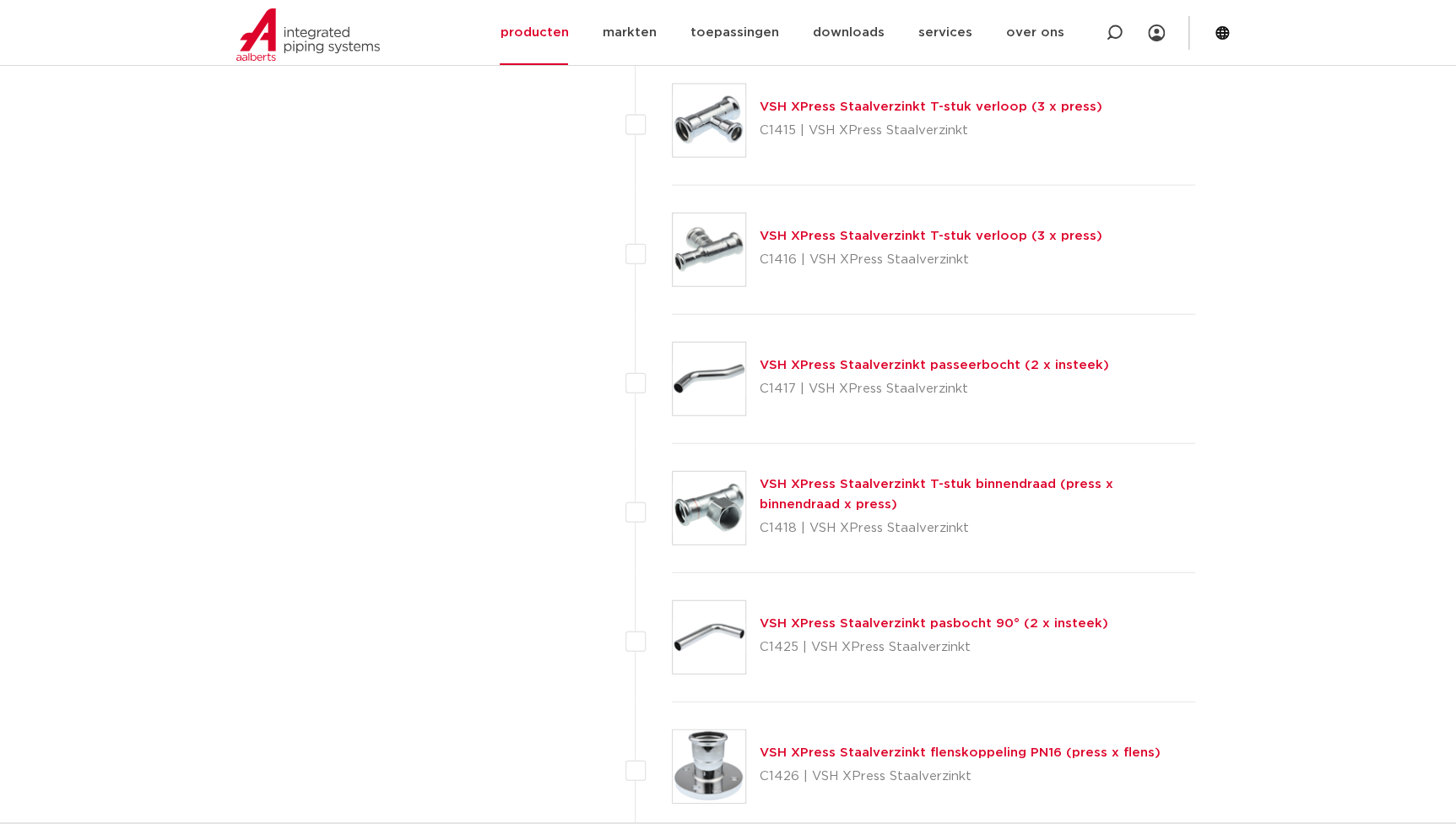
scroll to position [1917, 0]
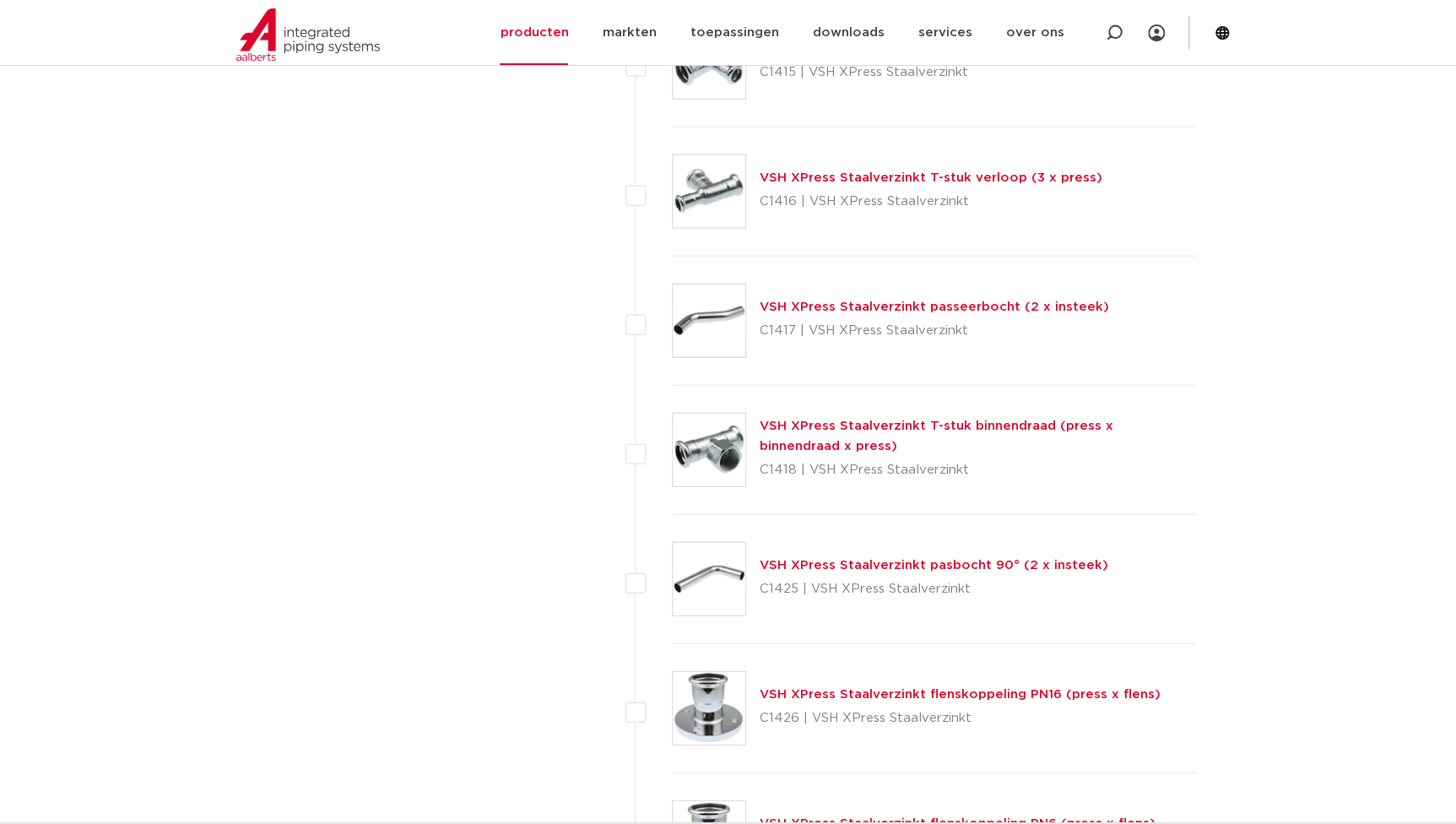
drag, startPoint x: 793, startPoint y: 329, endPoint x: 759, endPoint y: 339, distance: 35.4
click at [760, 339] on p "C1417 | VSH XPress Staalverzinkt" at bounding box center [935, 331] width 349 height 27
copy p "C1417"
drag, startPoint x: 793, startPoint y: 588, endPoint x: 761, endPoint y: 595, distance: 32.8
click at [761, 595] on p "C1425 | VSH XPress Staalverzinkt" at bounding box center [934, 589] width 349 height 27
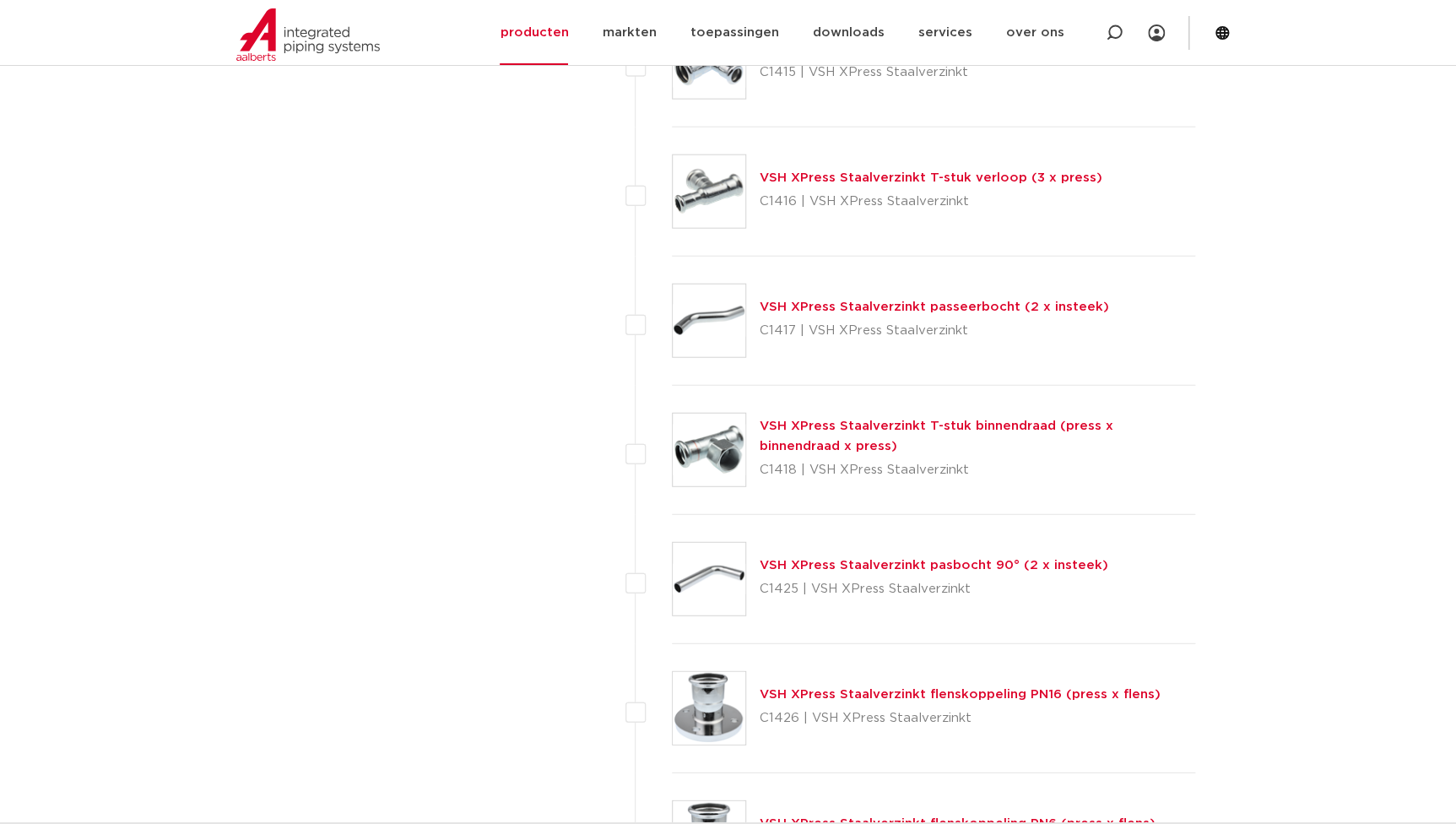
copy p "C1425"
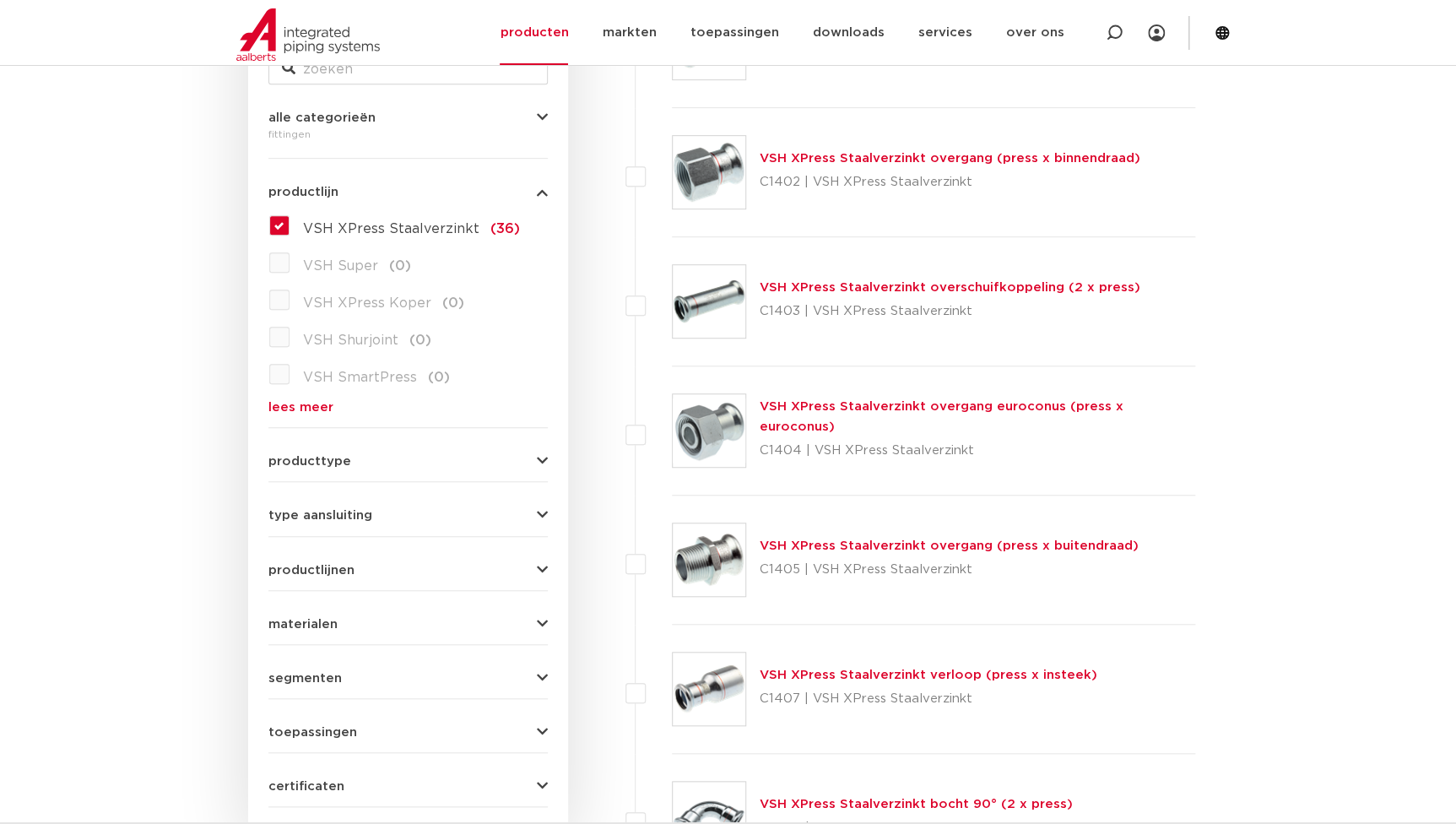
scroll to position [152, 0]
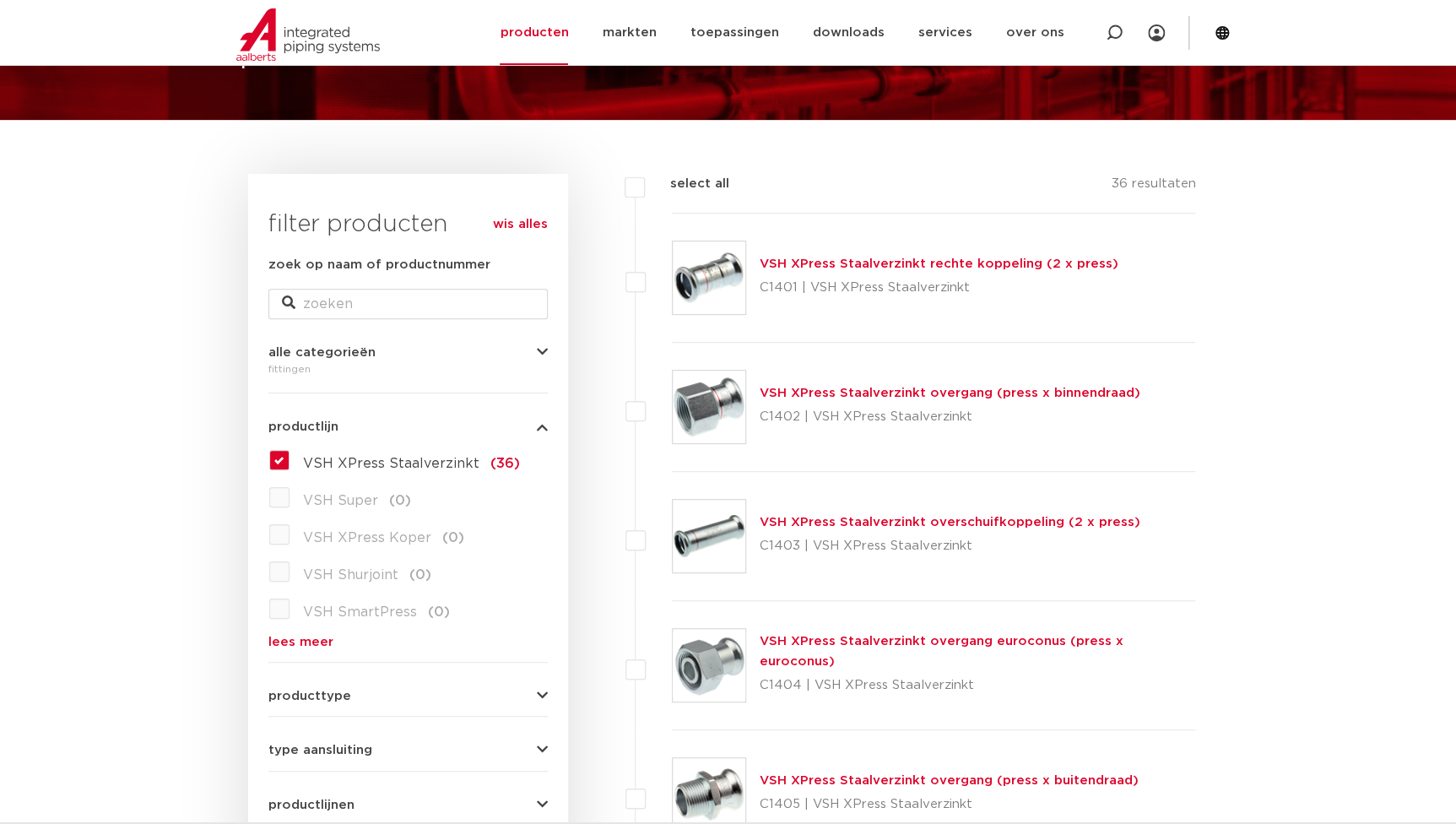
click at [287, 446] on div "VSH XPress Staalverzinkt (36) VSH Super (0) VSH XPress Koper (0) VSH Shurjoint …" at bounding box center [408, 547] width 279 height 202
click at [289, 454] on label "VSH XPress Staalverzinkt (36)" at bounding box center [404, 459] width 230 height 27
click at [0, 0] on input "VSH XPress Staalverzinkt (36)" at bounding box center [0, 0] width 0 height 0
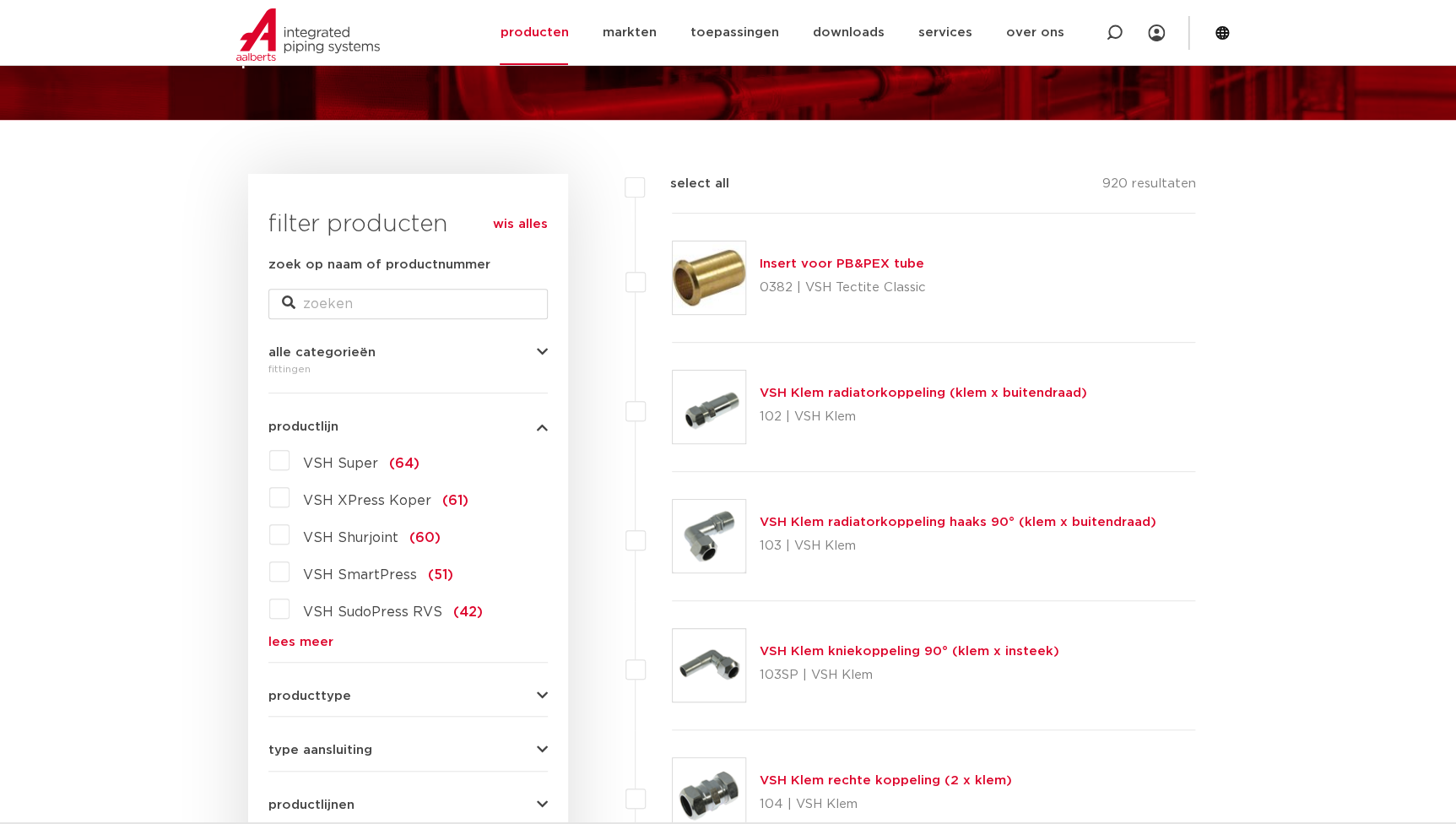
click at [302, 641] on link "lees meer" at bounding box center [408, 642] width 279 height 12
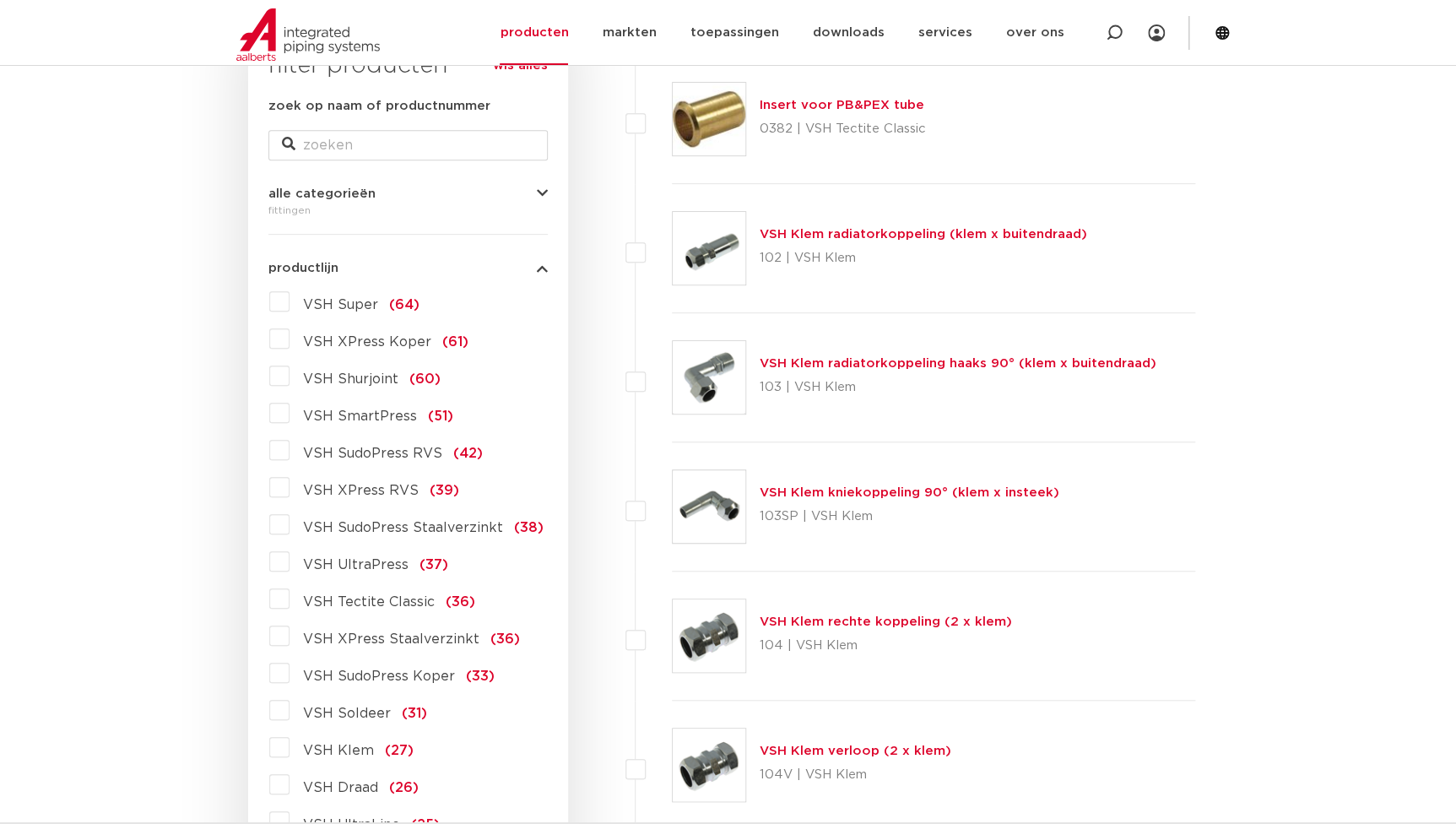
scroll to position [381, 0]
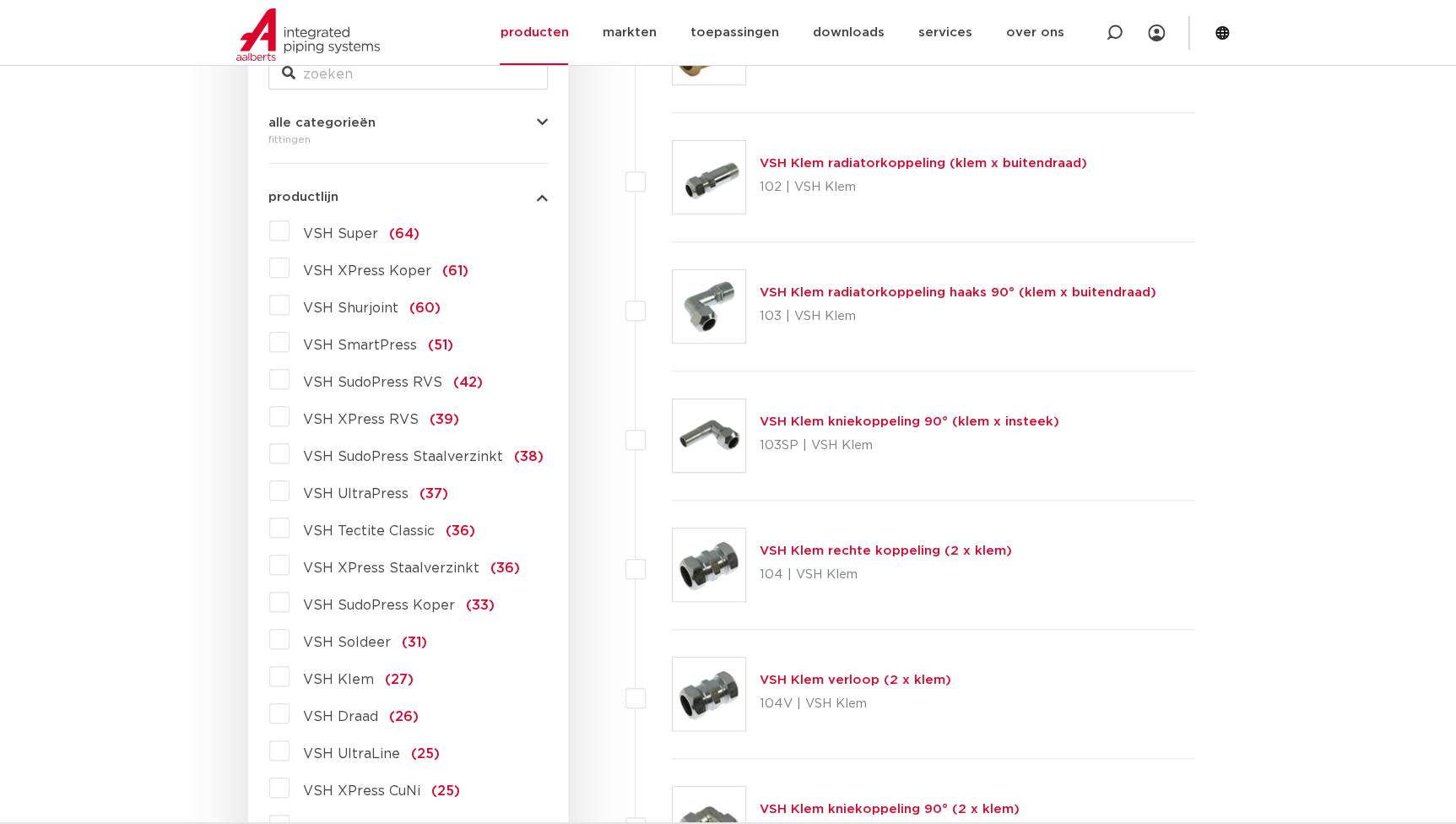
click at [395, 457] on span "VSH SudoPress Staalverzinkt" at bounding box center [403, 457] width 200 height 13
click at [0, 0] on input "VSH SudoPress Staalverzinkt (38)" at bounding box center [0, 0] width 0 height 0
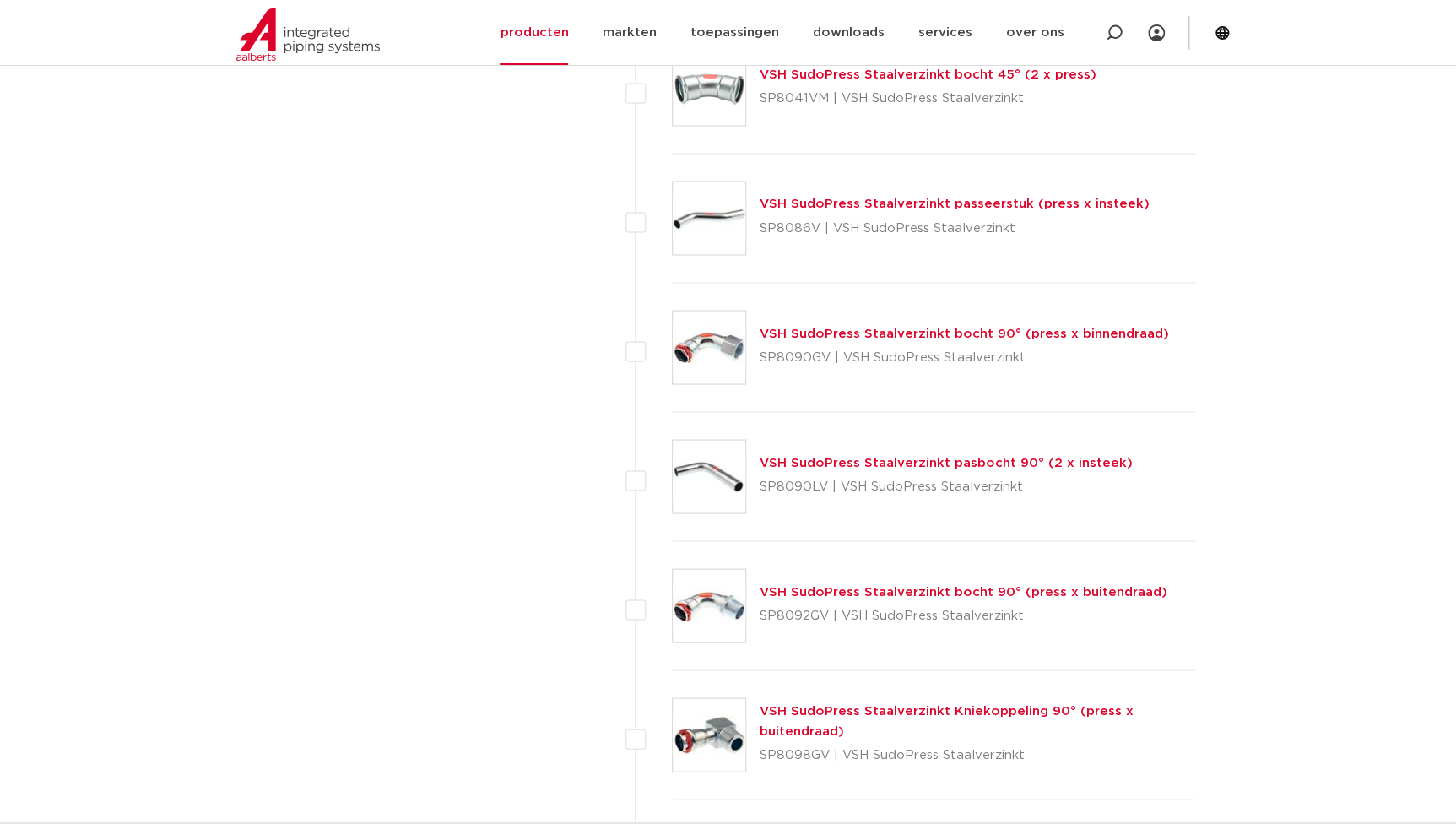
scroll to position [1378, 0]
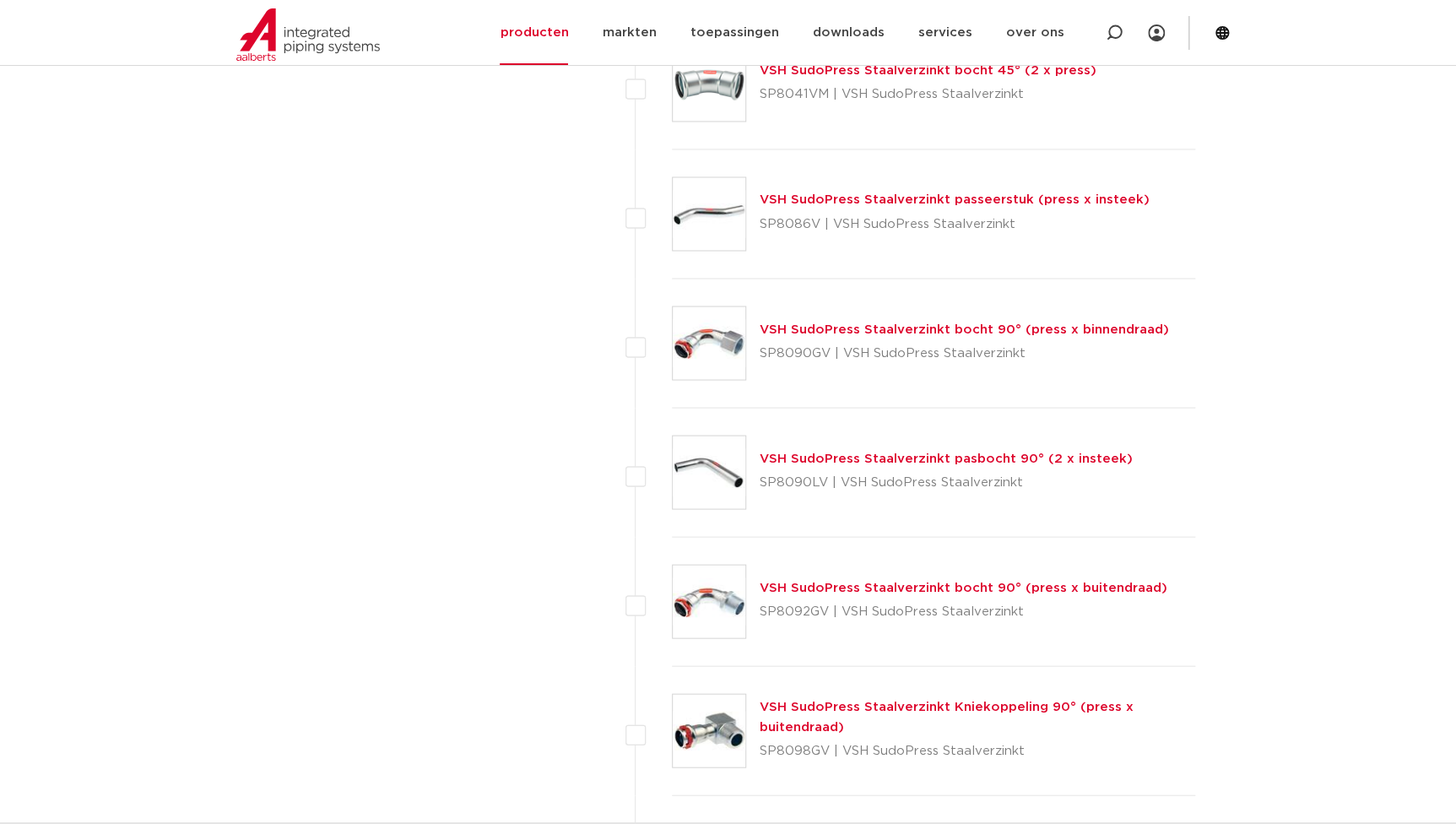
drag, startPoint x: 816, startPoint y: 226, endPoint x: 757, endPoint y: 237, distance: 60.0
click at [757, 237] on div "VSH SudoPress Staalverzinkt passeerstuk (press x insteek) SP8086V | VSH SudoPre…" at bounding box center [934, 213] width 524 height 129
copy p "SP8086V"
drag, startPoint x: 822, startPoint y: 479, endPoint x: 759, endPoint y: 480, distance: 63.0
click at [760, 480] on p "SP8090LV | VSH SudoPress Staalverzinkt" at bounding box center [946, 482] width 373 height 27
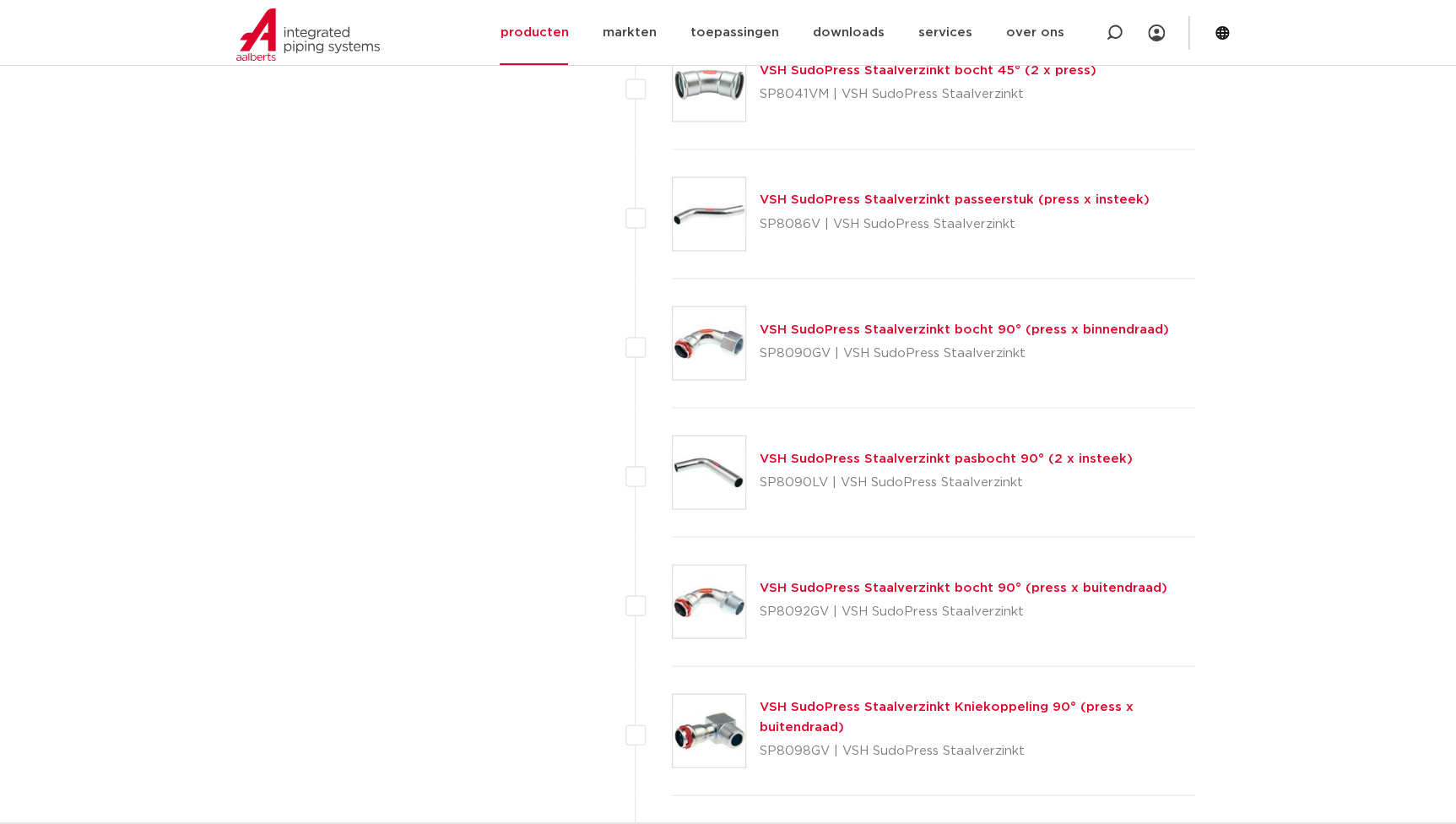
copy p "SP8090LV"
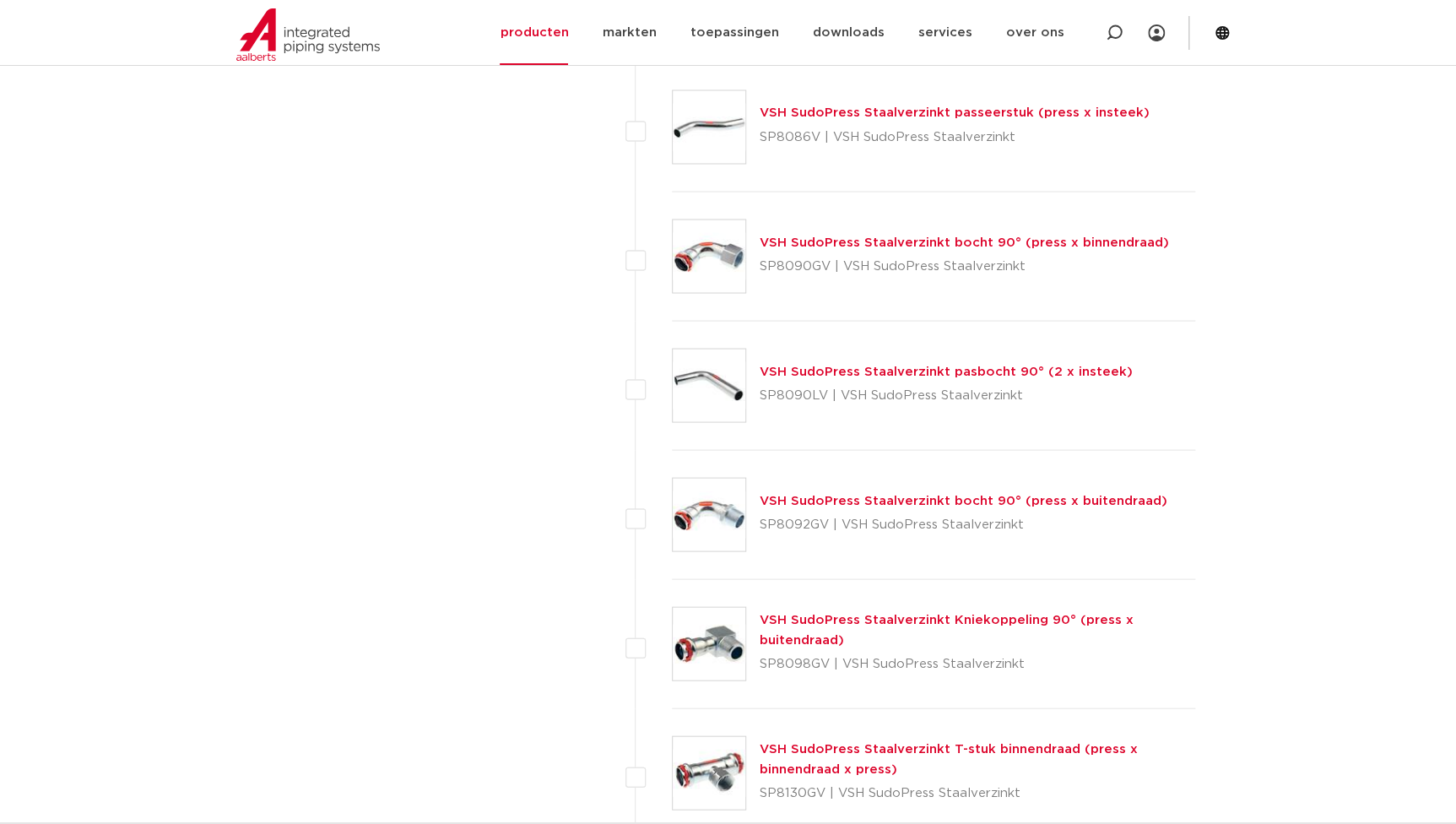
scroll to position [1225, 0]
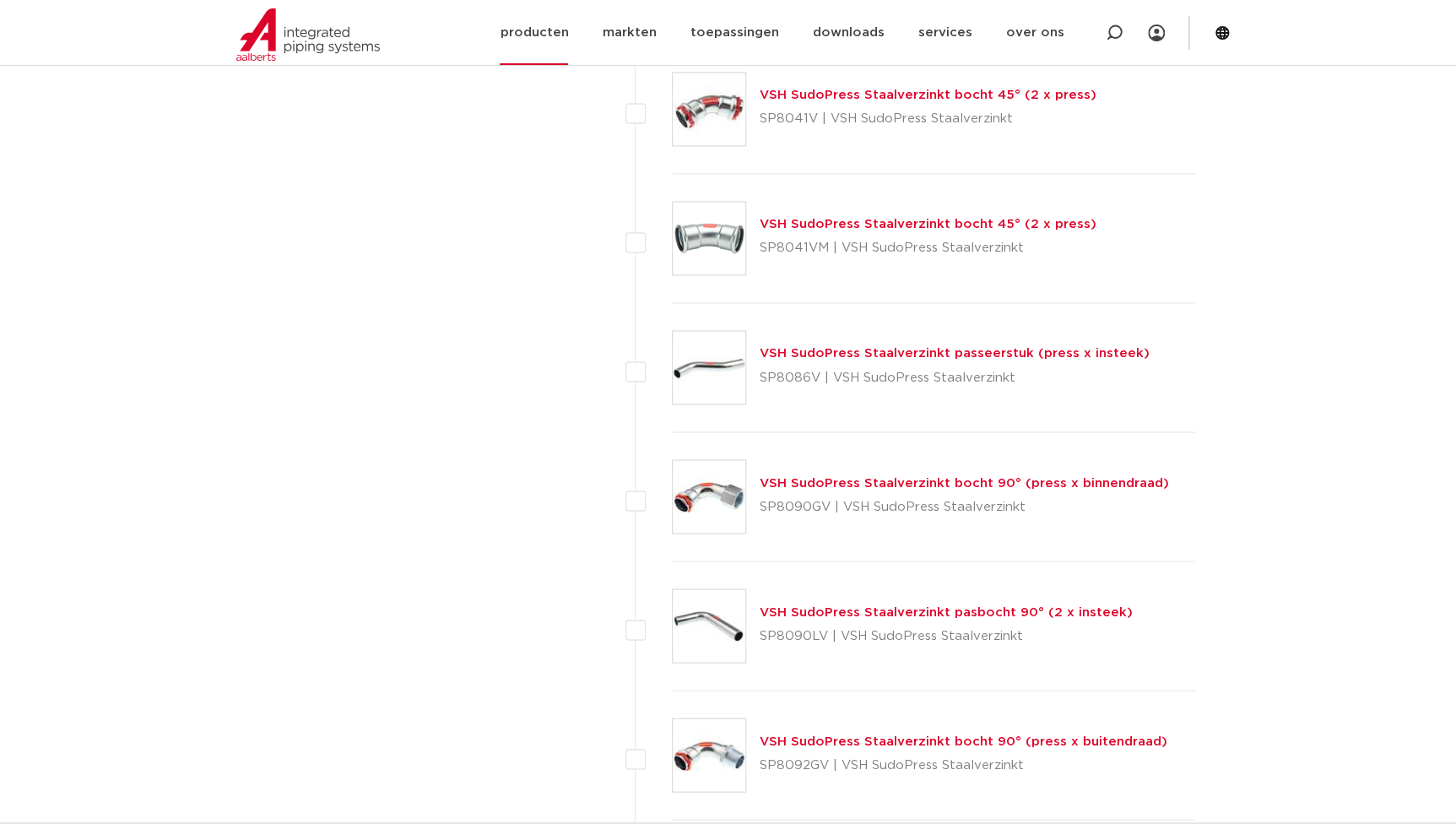
click at [1112, 26] on icon at bounding box center [1114, 33] width 17 height 17
paste input "C1425"
type input "C1425"
click button "Zoeken" at bounding box center [0, 0] width 0 height 0
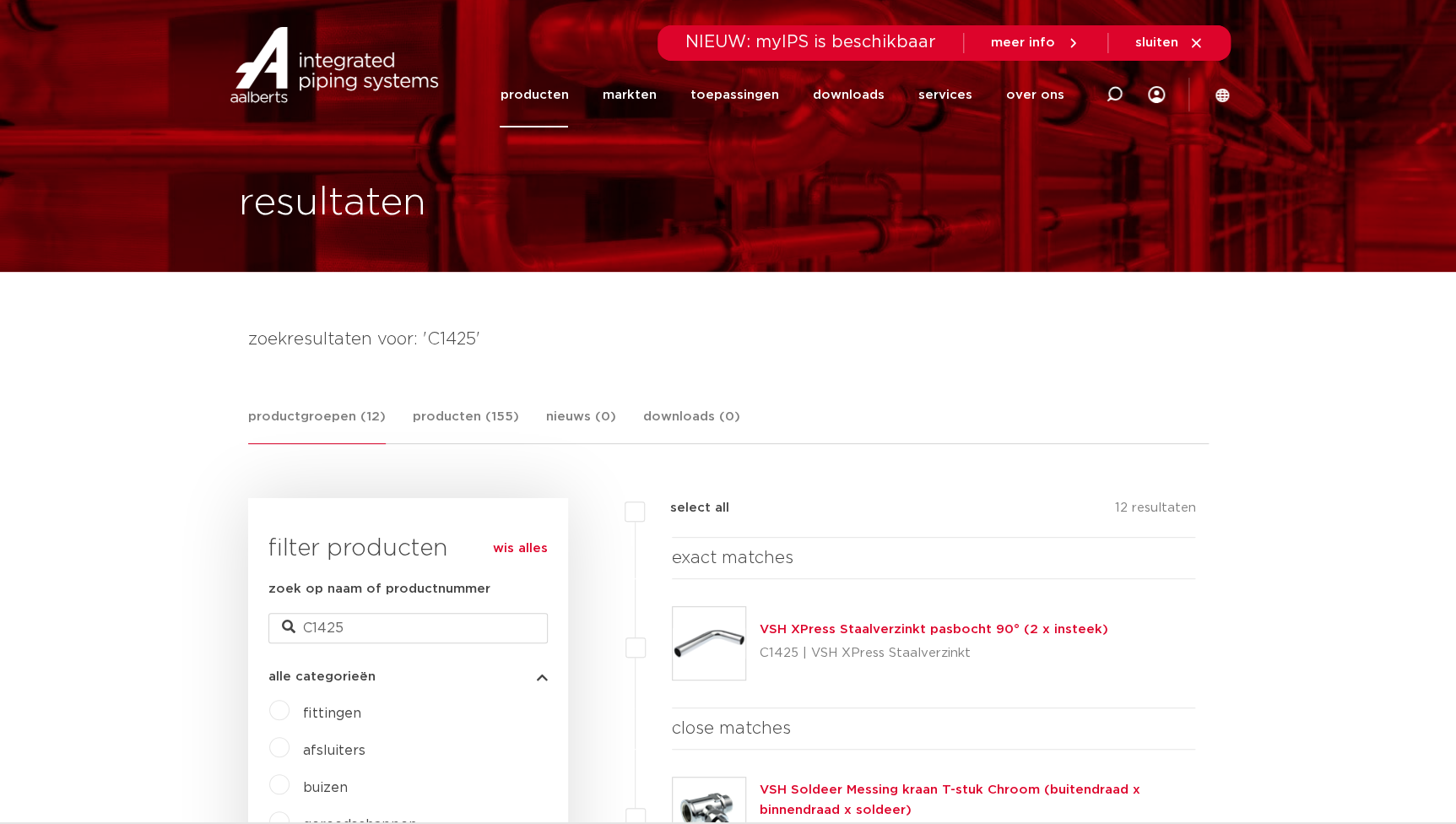
click at [835, 629] on link "VSH XPress Staalverzinkt pasbocht 90° (2 x insteek)" at bounding box center [934, 629] width 349 height 12
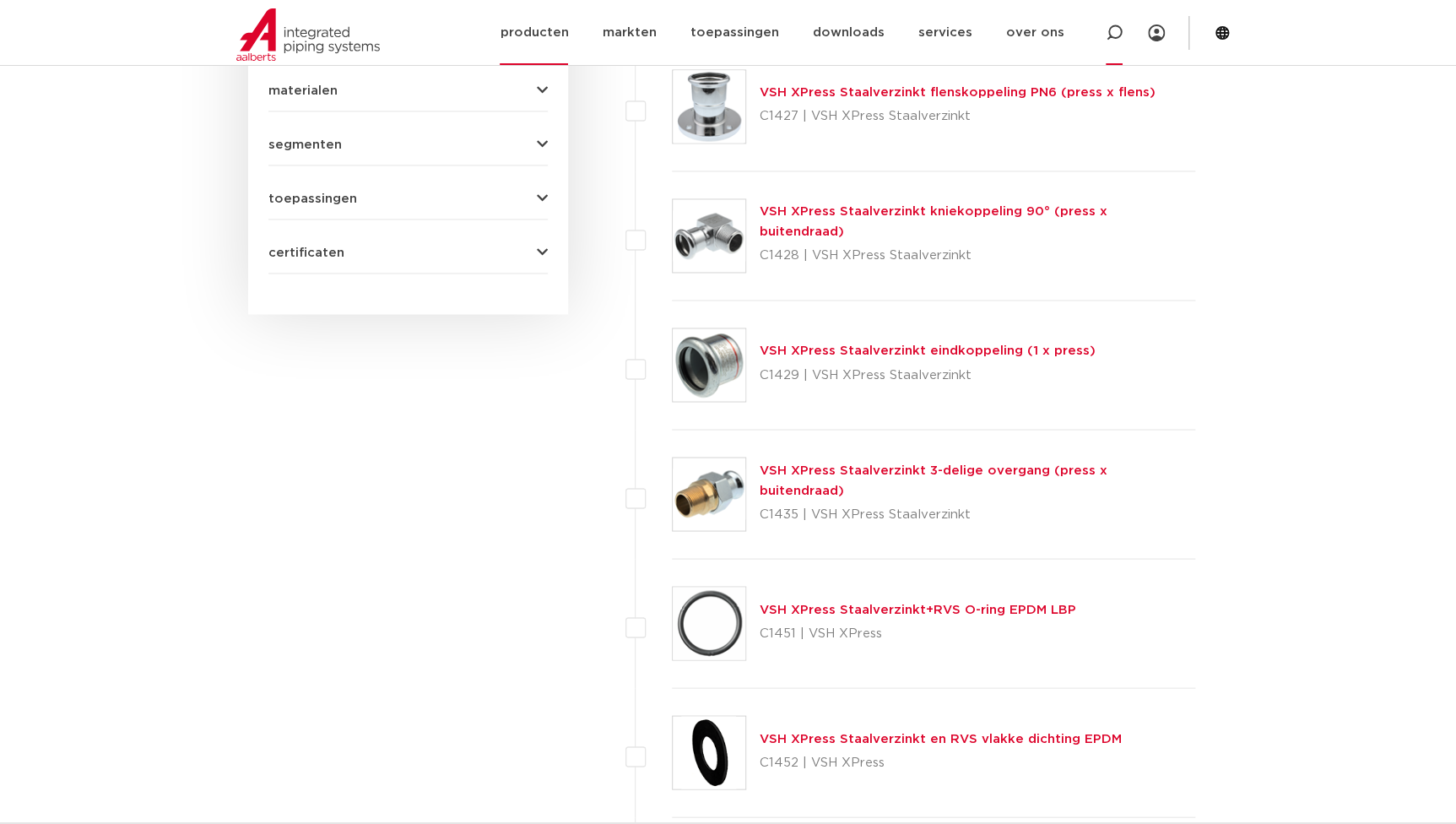
click at [1107, 37] on icon at bounding box center [1114, 33] width 17 height 17
paste input "C1417"
type input "C1417"
click button "Zoeken" at bounding box center [0, 0] width 0 height 0
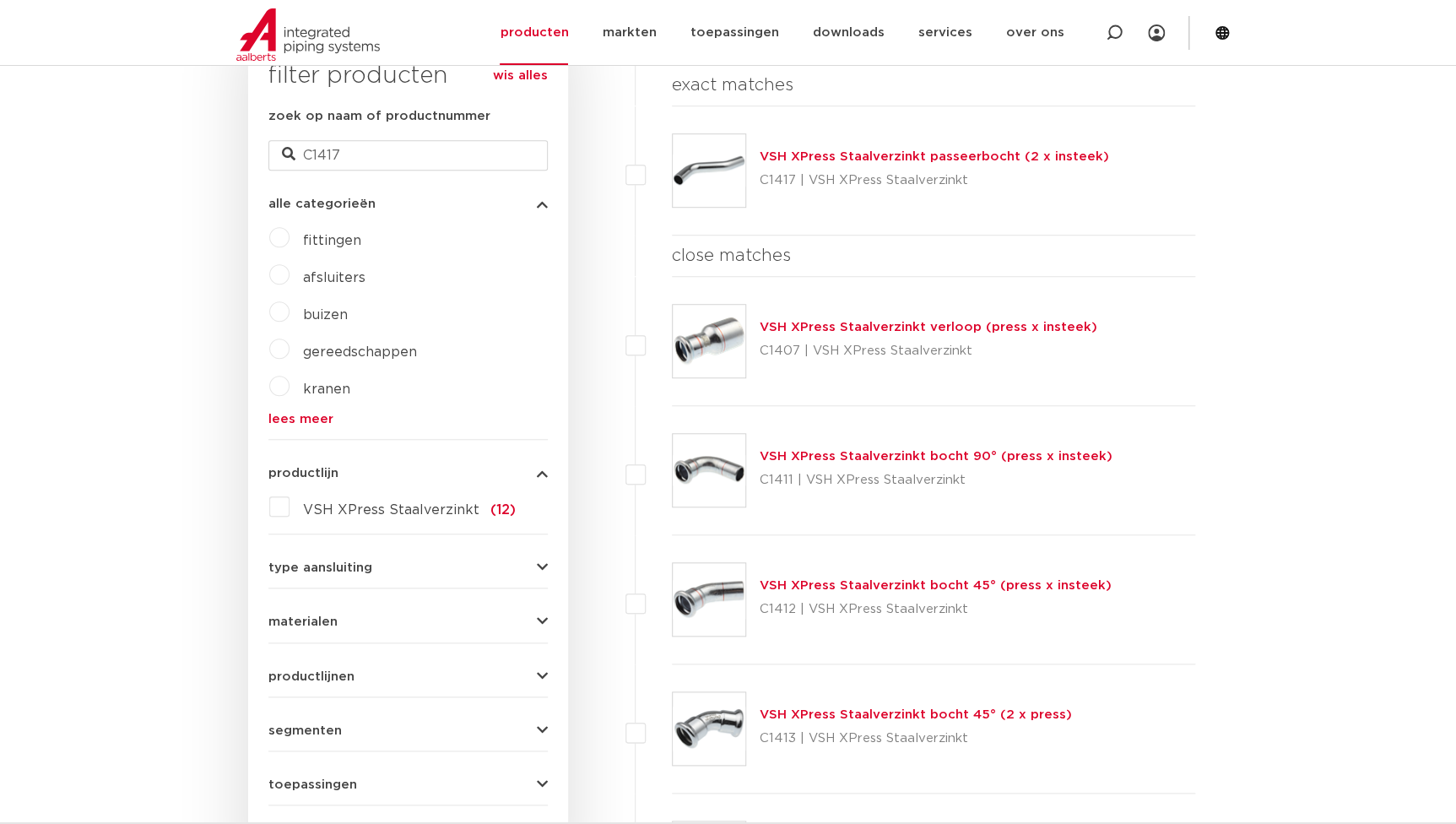
scroll to position [303, 0]
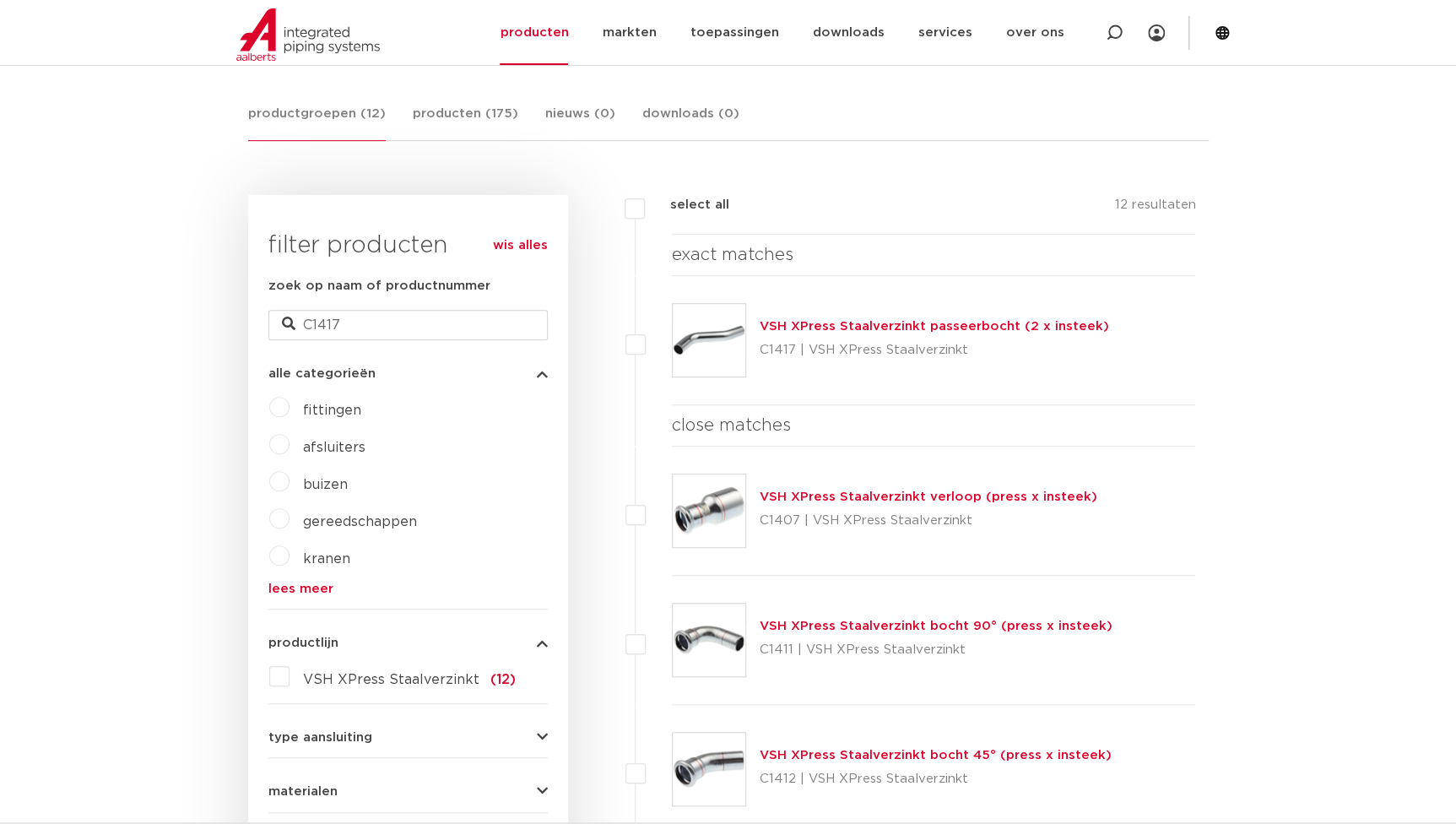
click at [866, 317] on div "VSH XPress Staalverzinkt passeerbocht (2 x insteek) C1417 | VSH XPress Staalver…" at bounding box center [935, 340] width 349 height 47
click at [862, 320] on link "VSH XPress Staalverzinkt passeerbocht (2 x insteek)" at bounding box center [935, 326] width 349 height 12
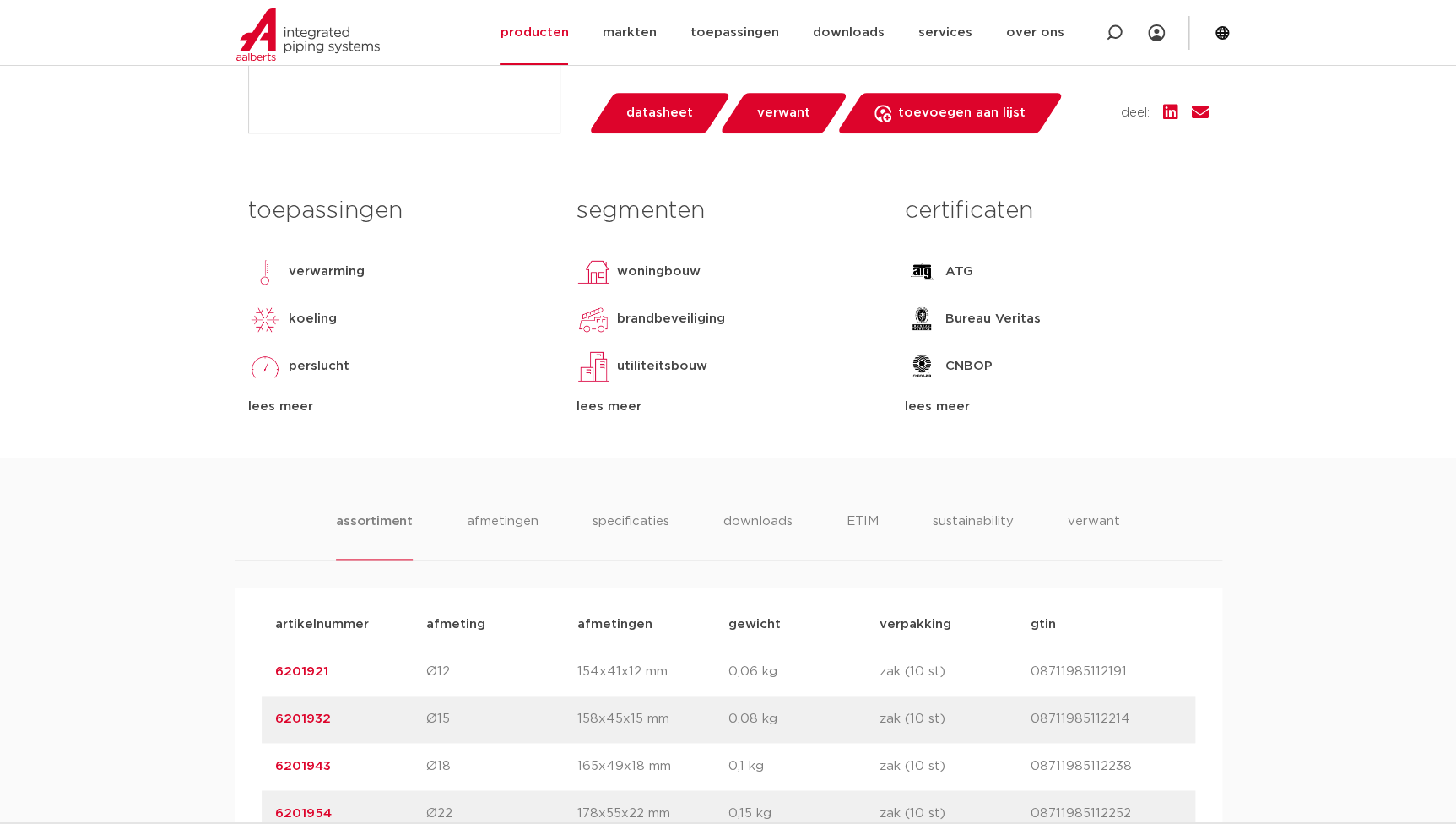
scroll to position [997, 0]
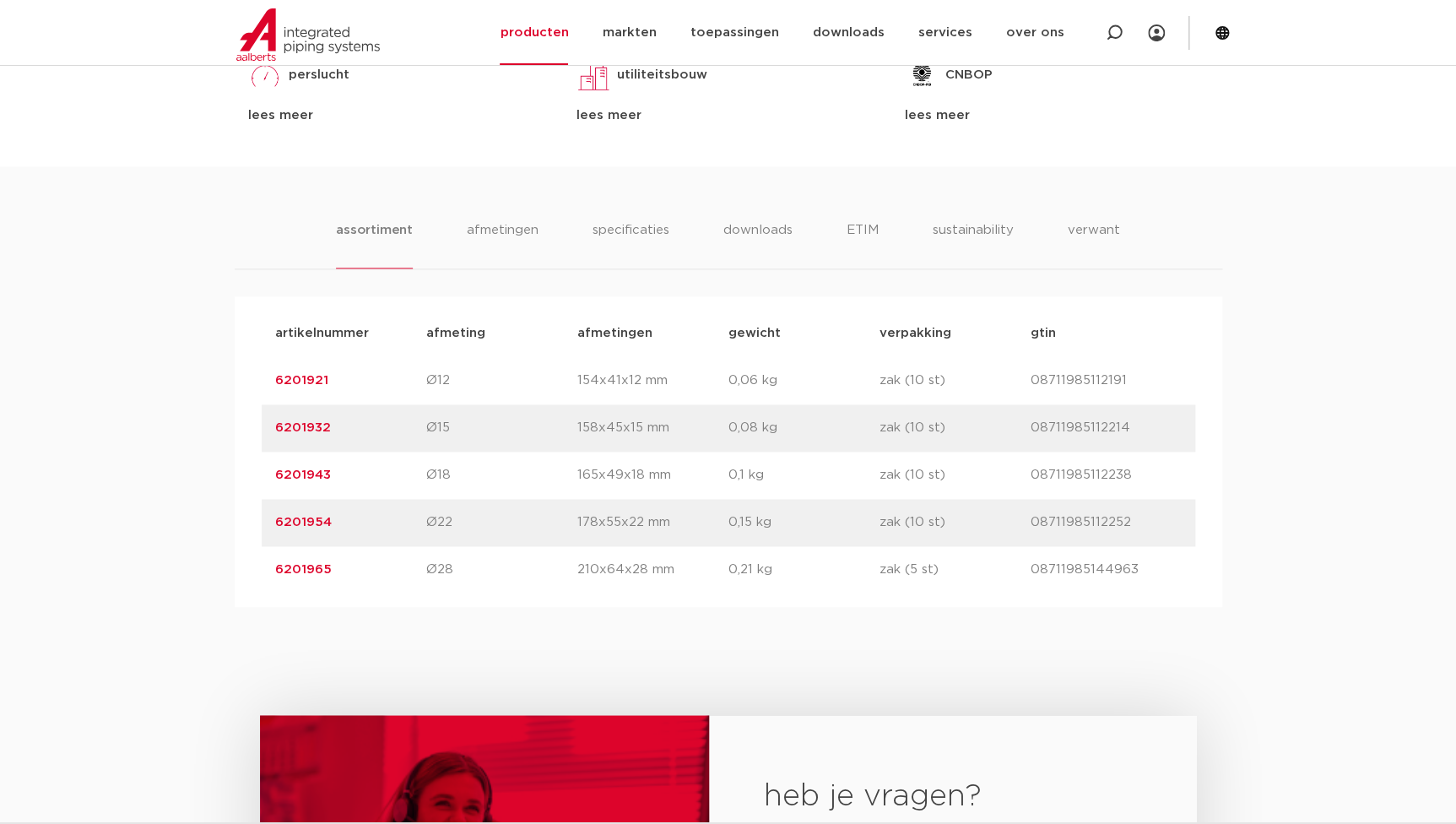
drag, startPoint x: 337, startPoint y: 574, endPoint x: 256, endPoint y: 581, distance: 81.3
click at [256, 581] on div "artikelnummer afmeting [GEOGRAPHIC_DATA] gewicht verpakking gtin artikelnummer …" at bounding box center [728, 451] width 987 height 311
copy link "6201965"
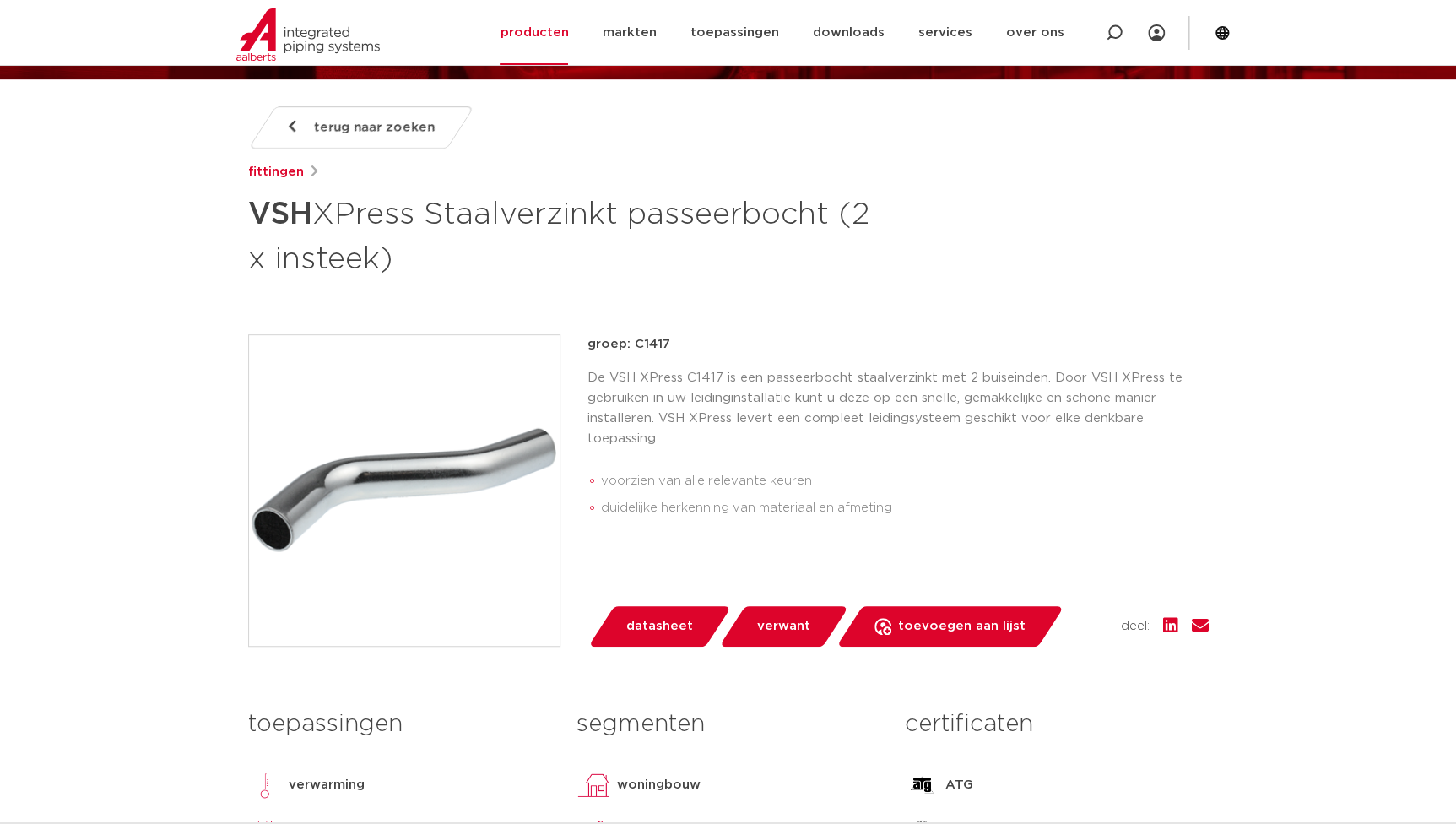
scroll to position [229, 0]
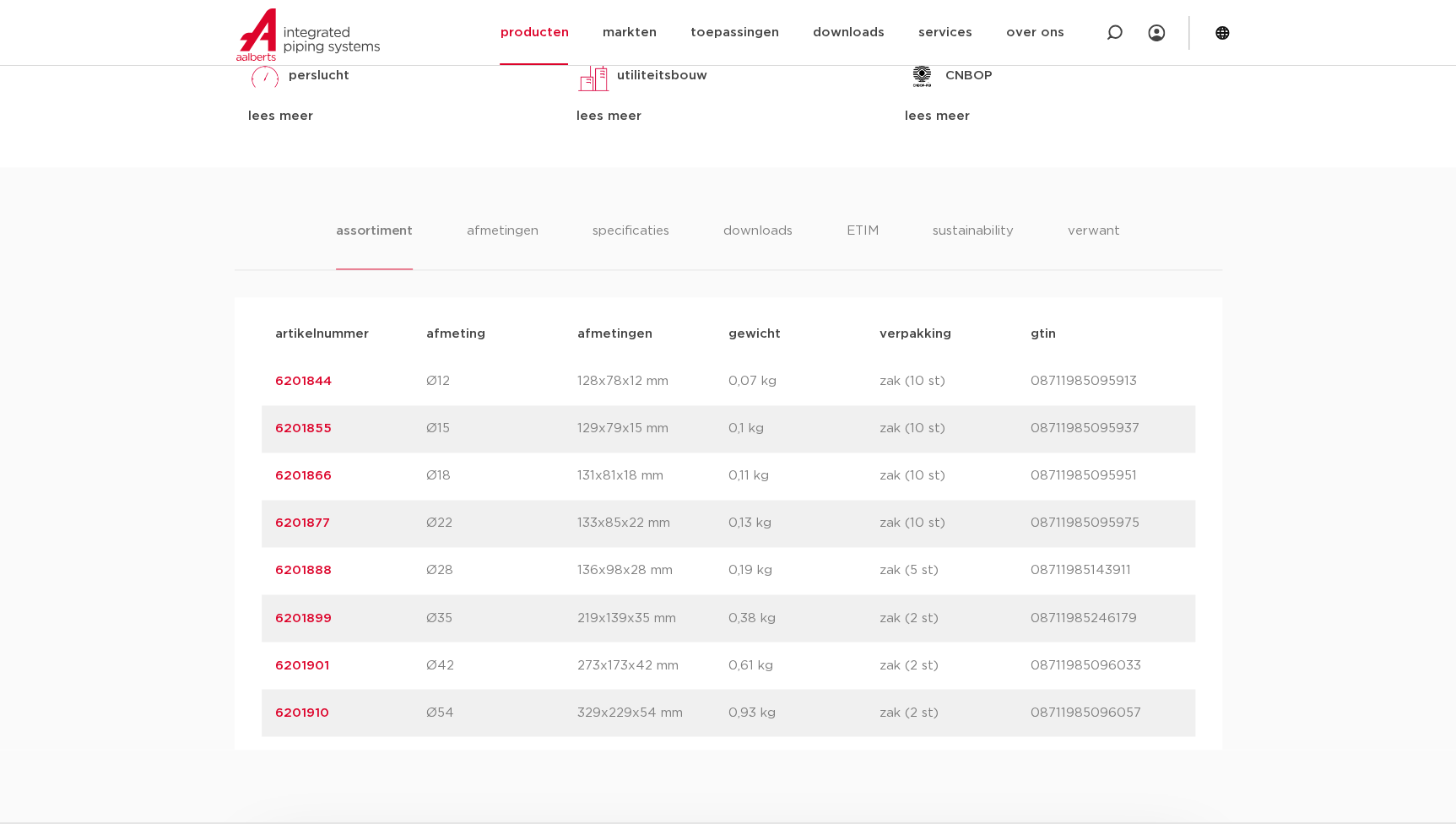
scroll to position [997, 0]
drag, startPoint x: 312, startPoint y: 578, endPoint x: 271, endPoint y: 581, distance: 41.1
click at [271, 581] on div "artikelnummer 6201888 afmeting Ø28 [GEOGRAPHIC_DATA] 136x98x28 mm gewicht 0,19 …" at bounding box center [729, 569] width 934 height 47
copy link "6201888"
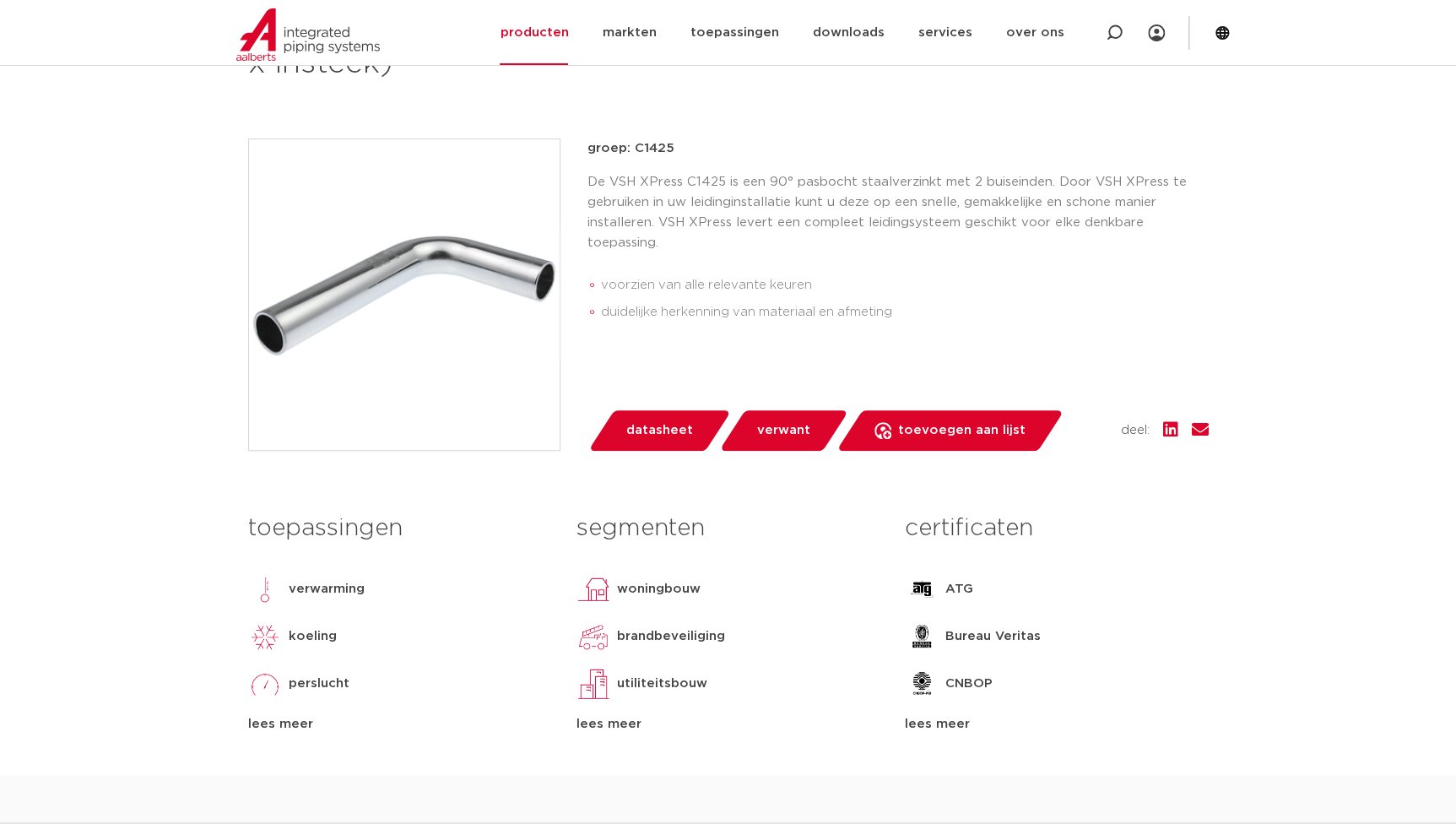
scroll to position [844, 0]
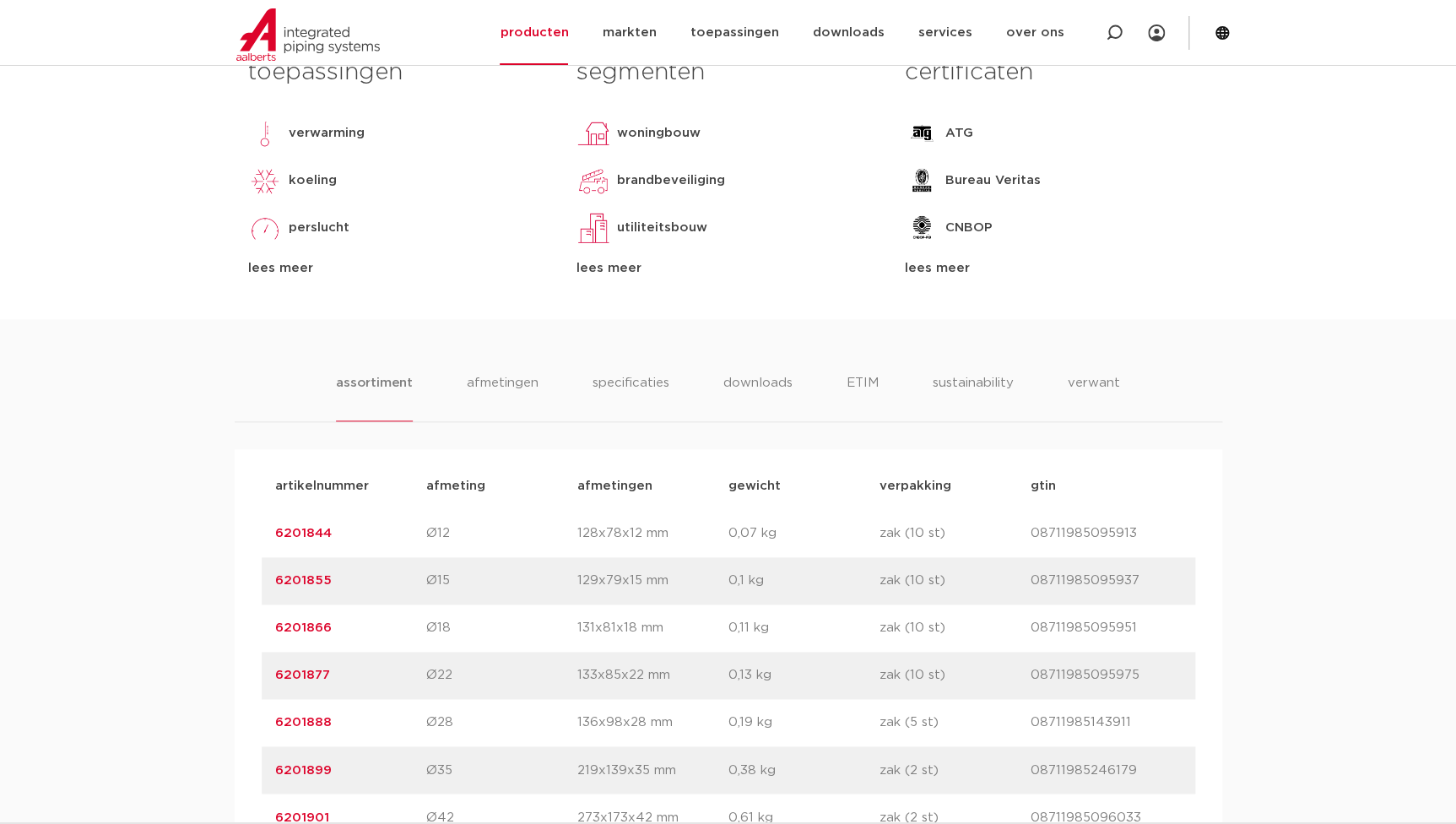
drag, startPoint x: 341, startPoint y: 628, endPoint x: 86, endPoint y: 625, distance: 255.0
click at [100, 633] on div "assortiment [GEOGRAPHIC_DATA] specificaties downloads ETIM sustainability verwa…" at bounding box center [728, 611] width 1456 height 583
copy link "6201866"
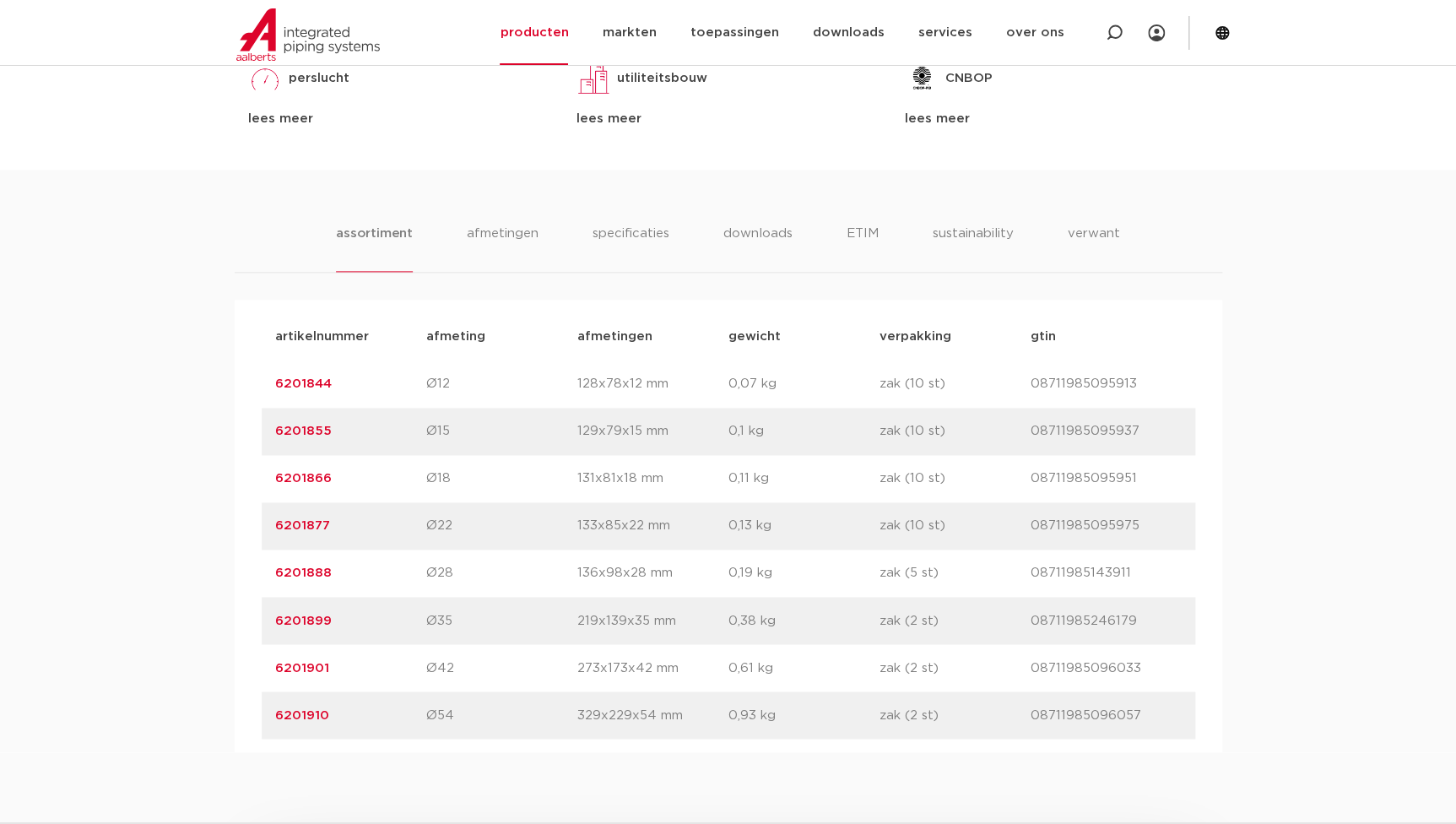
scroll to position [997, 0]
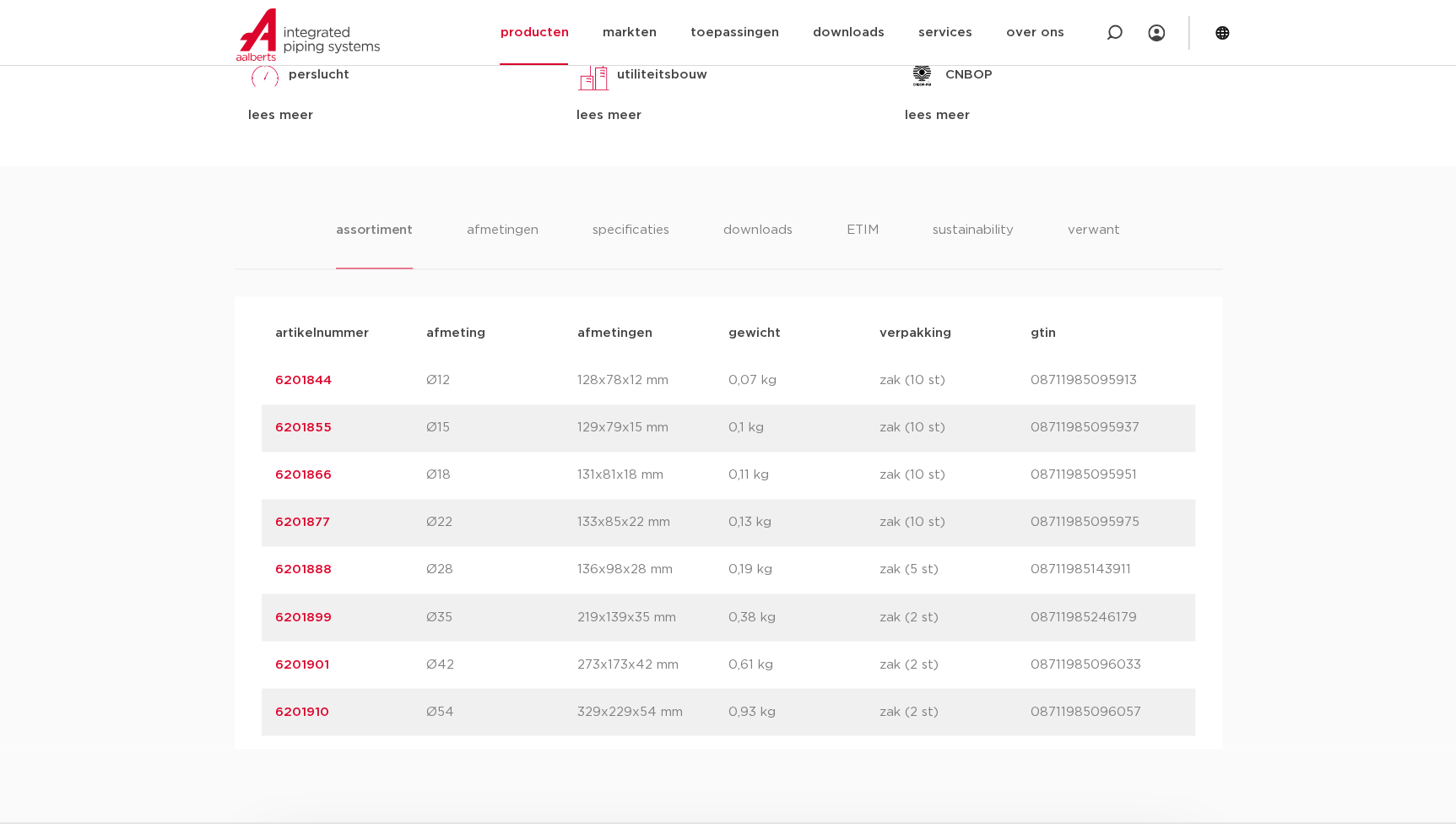
drag, startPoint x: 336, startPoint y: 707, endPoint x: 261, endPoint y: 717, distance: 75.7
click at [262, 717] on div "artikelnummer 6201910 afmeting Ø54 [GEOGRAPHIC_DATA] 329x229x54 mm gewicht 0,93…" at bounding box center [729, 711] width 934 height 47
copy link "6201910"
